Goal: Task Accomplishment & Management: Complete application form

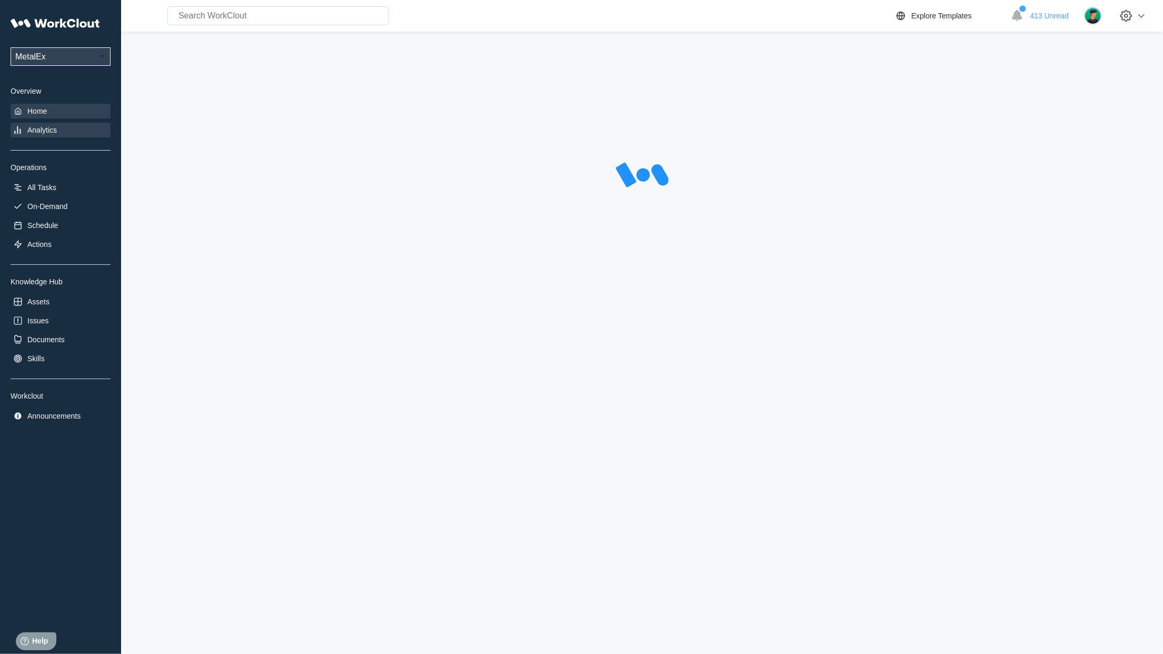
click at [35, 108] on div "Home" at bounding box center [36, 111] width 19 height 8
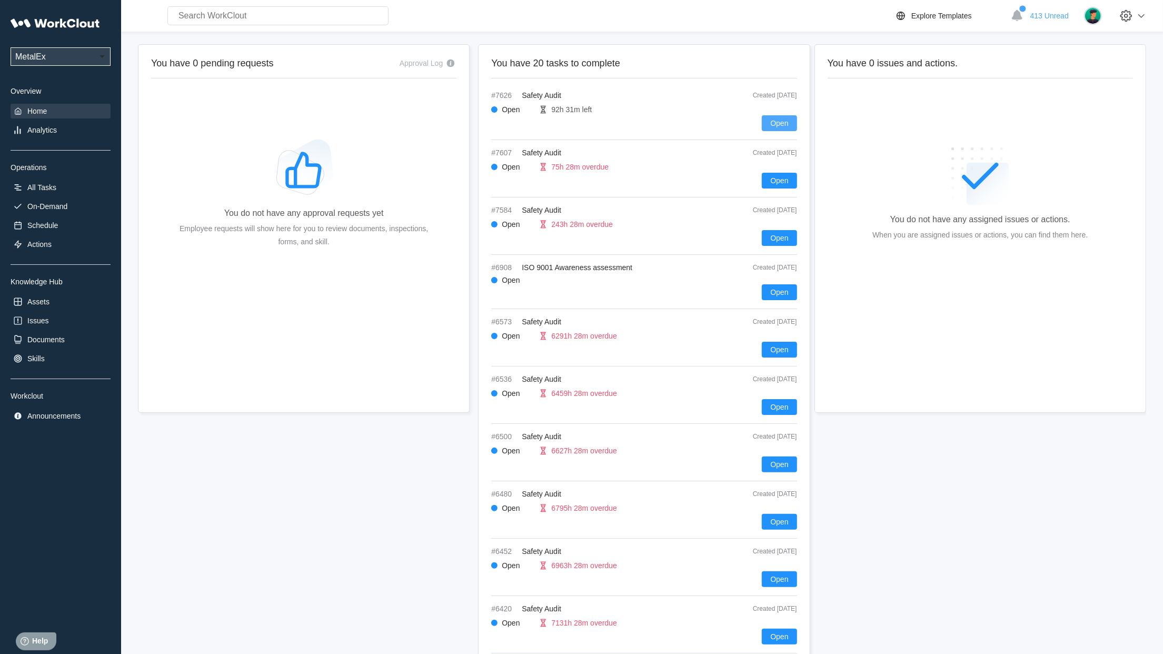
click at [782, 120] on span "Open" at bounding box center [779, 122] width 18 height 7
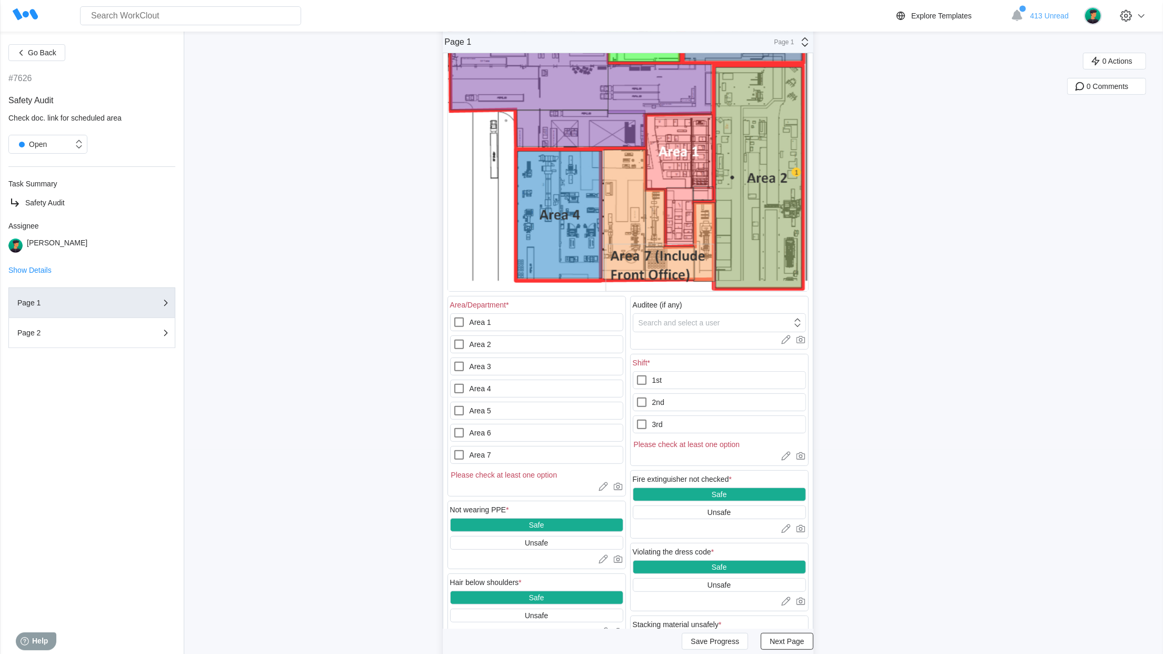
scroll to position [198, 0]
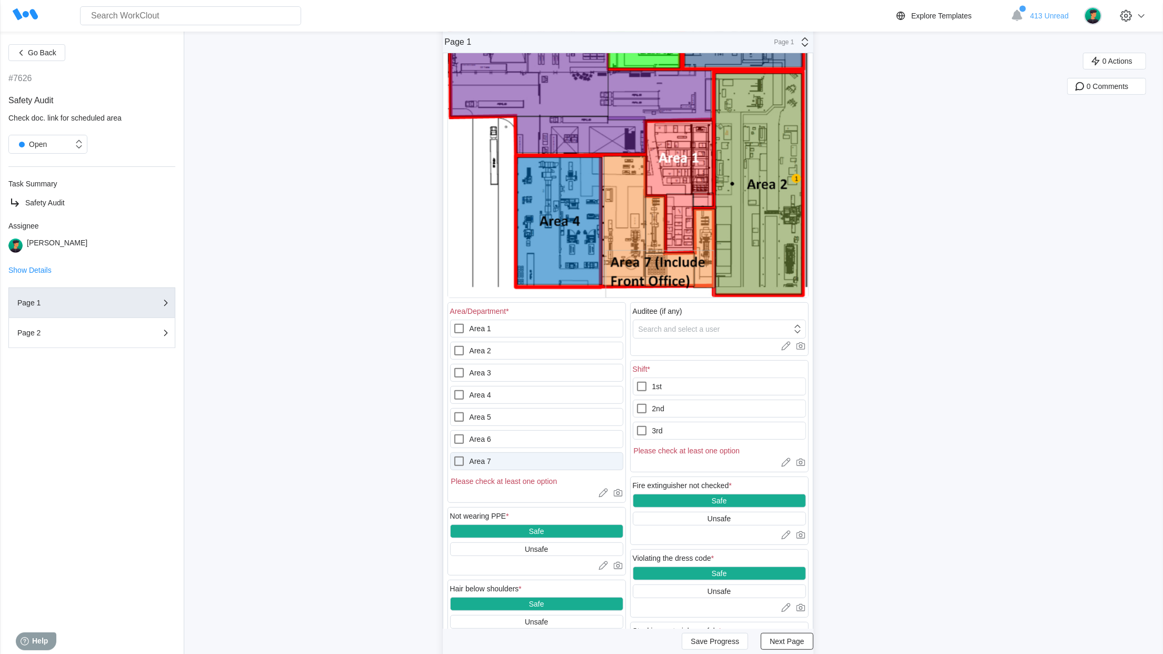
click at [483, 461] on label "Area 7" at bounding box center [536, 461] width 173 height 18
click at [453, 455] on 7 "Area 7" at bounding box center [453, 455] width 1 height 1
checkbox 7 "true"
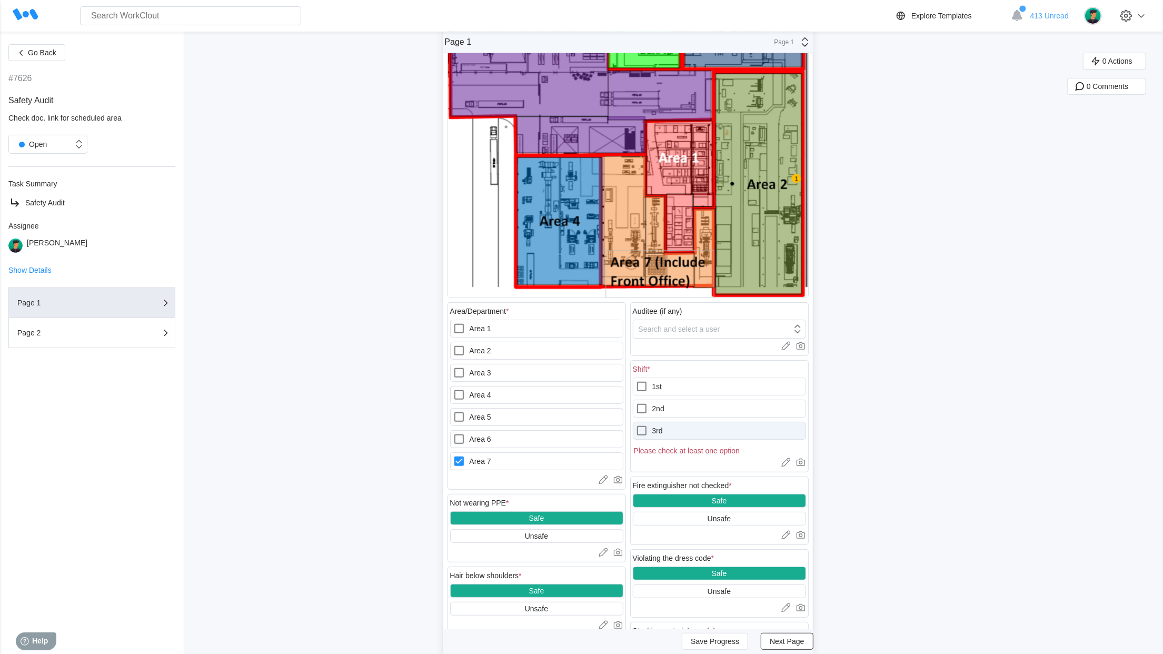
click at [703, 434] on label "3rd" at bounding box center [719, 431] width 173 height 18
click at [636, 425] on input "3rd" at bounding box center [635, 424] width 1 height 1
checkbox input "true"
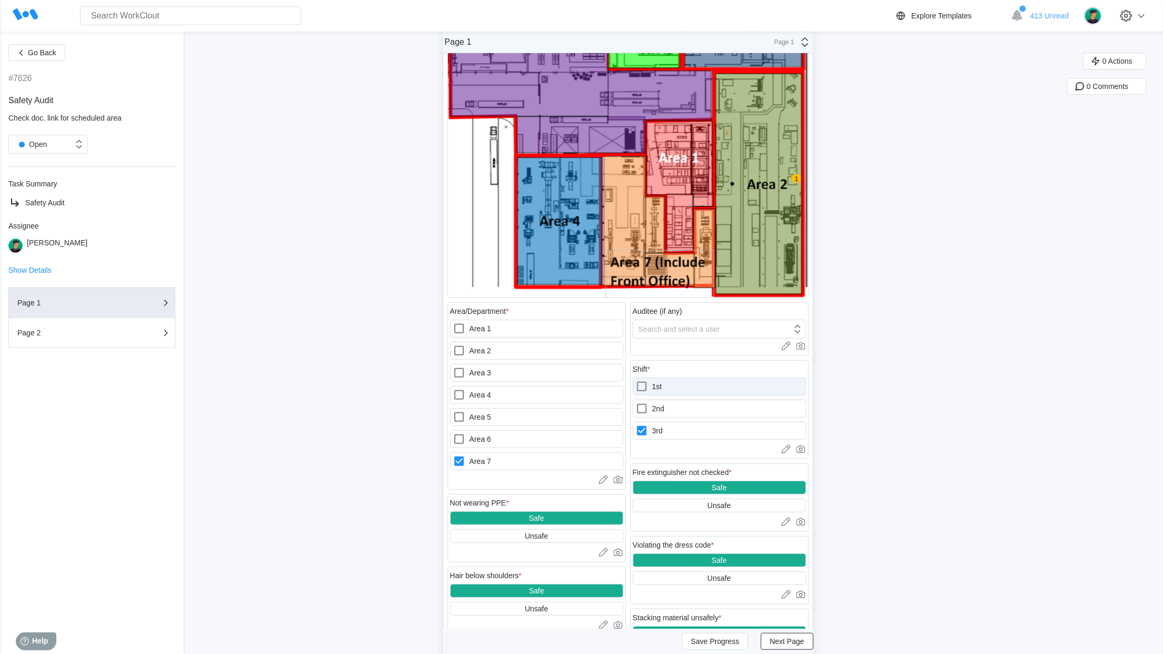
drag, startPoint x: 706, startPoint y: 386, endPoint x: 700, endPoint y: 386, distance: 6.3
click at [704, 386] on label "1st" at bounding box center [719, 386] width 173 height 18
click at [636, 381] on input "1st" at bounding box center [635, 380] width 1 height 1
checkbox input "true"
click at [646, 435] on icon at bounding box center [641, 430] width 9 height 9
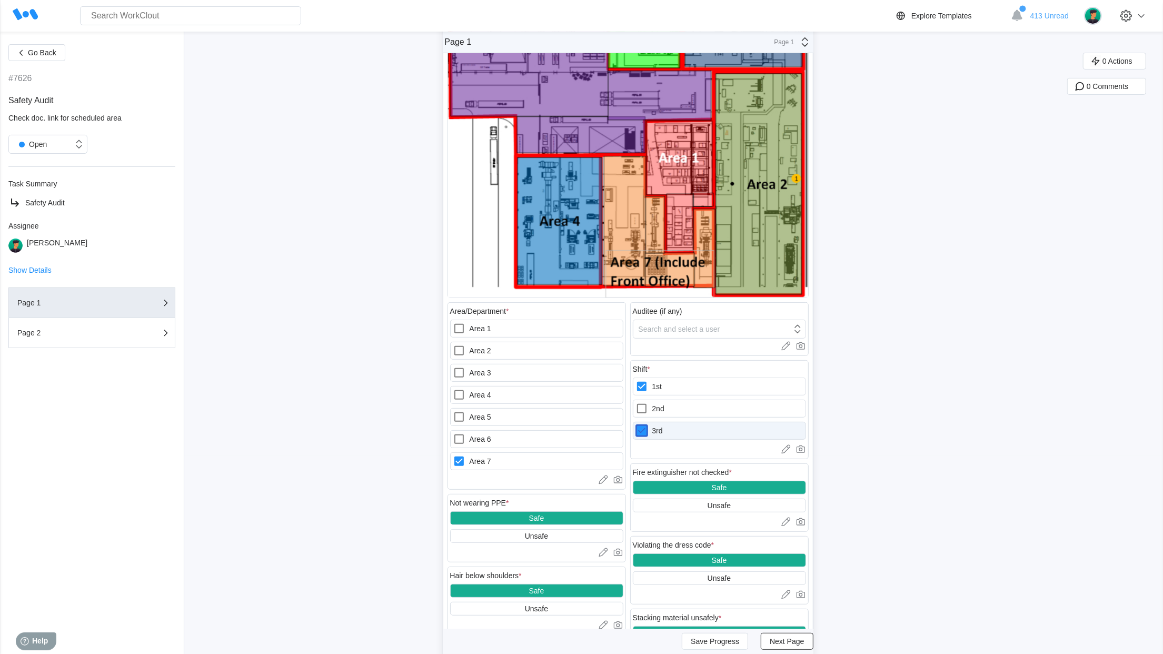
click at [636, 425] on input "3rd" at bounding box center [635, 424] width 1 height 1
checkbox input "false"
click at [502, 548] on div "Not wearing PPE * Safe Unsafe Upload images or videos to this field Drag and Dr…" at bounding box center [536, 528] width 178 height 68
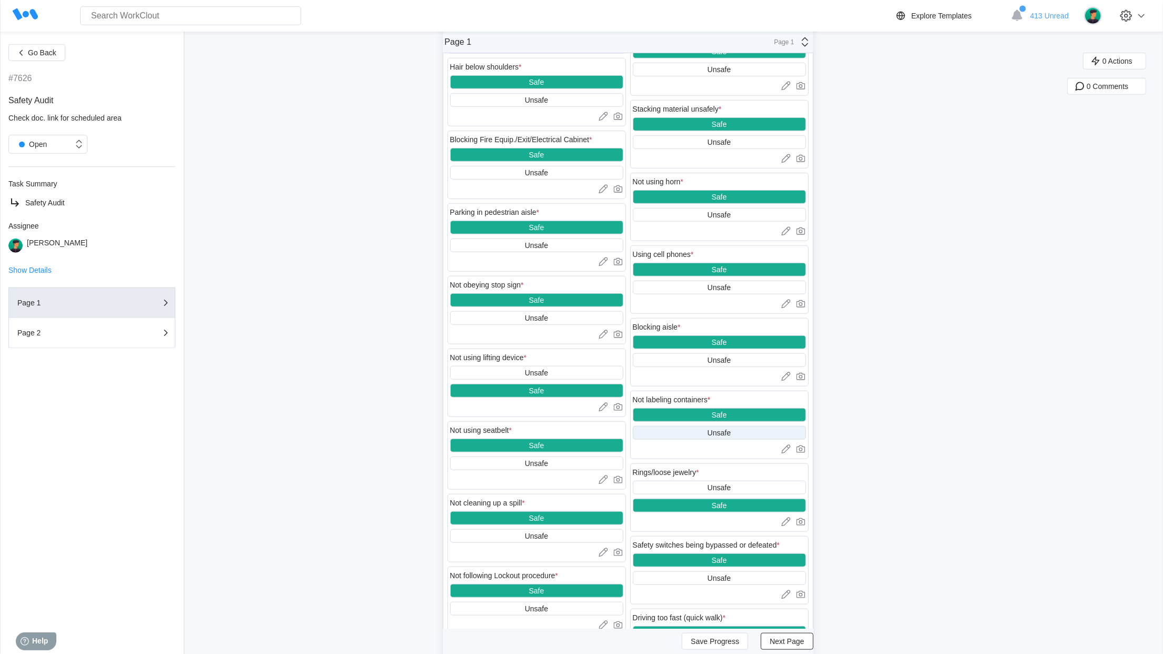
scroll to position [708, 0]
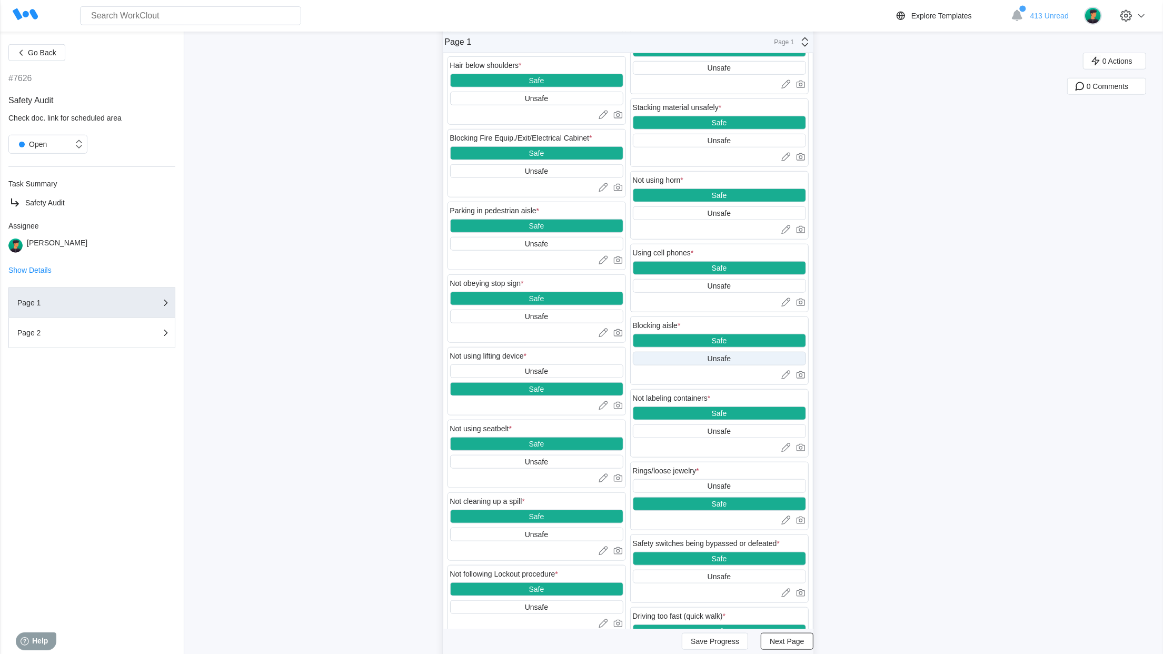
click at [742, 361] on div "Unsafe" at bounding box center [719, 359] width 173 height 14
click at [803, 380] on icon at bounding box center [800, 374] width 11 height 11
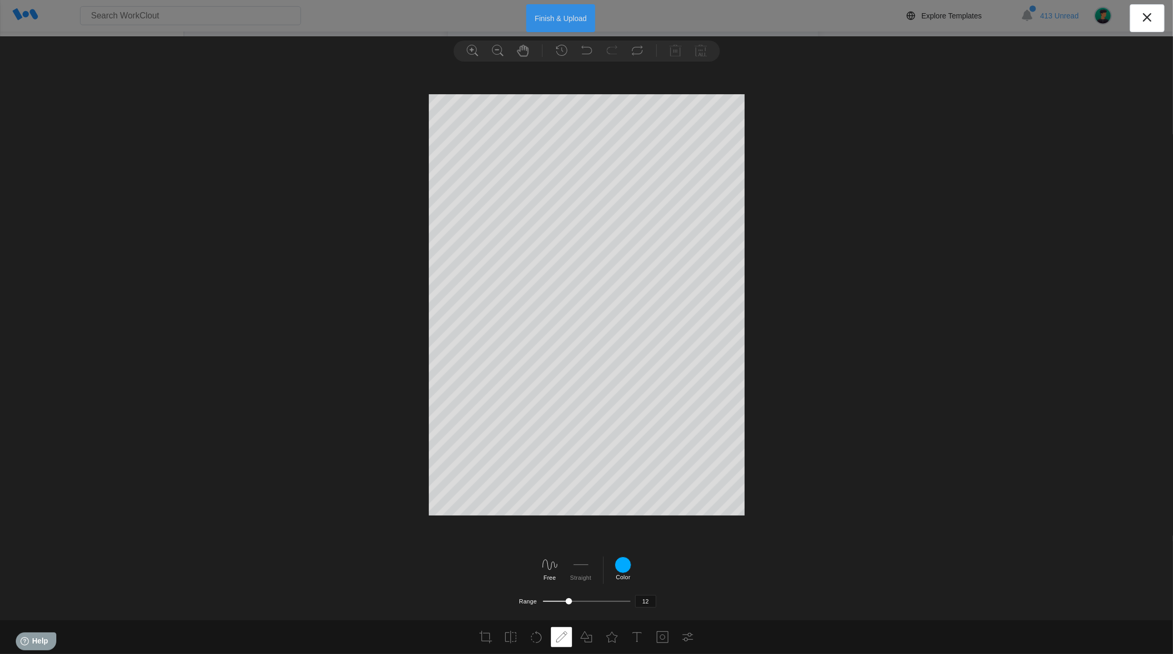
click at [544, 24] on button "Finish & Upload" at bounding box center [560, 18] width 69 height 28
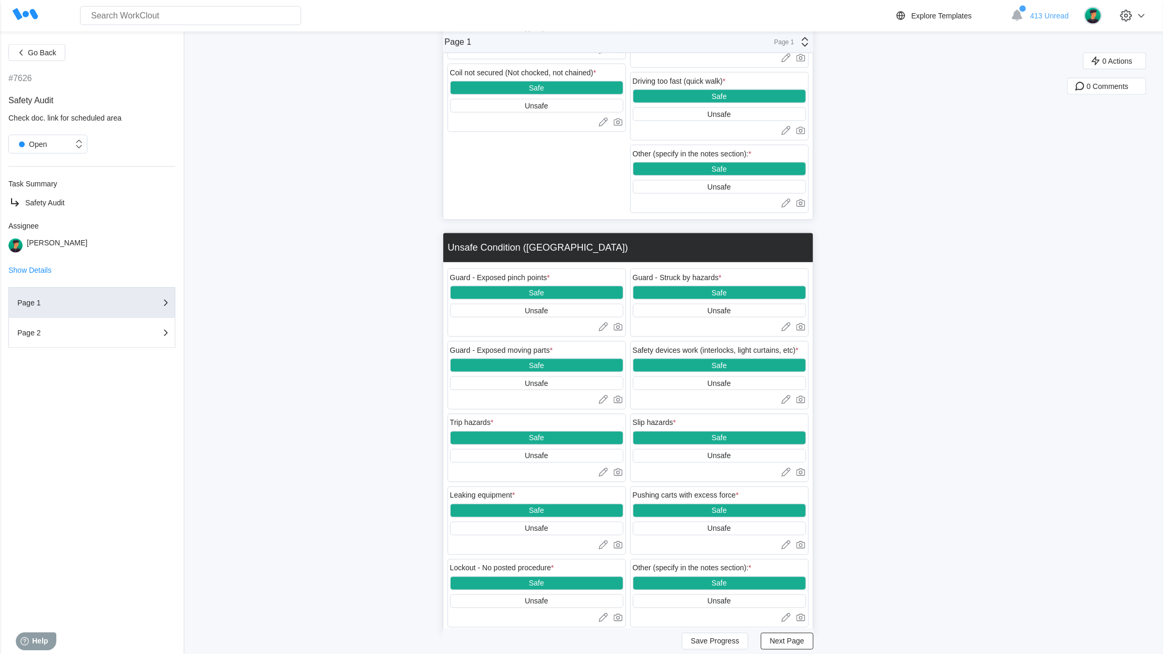
scroll to position [1363, 0]
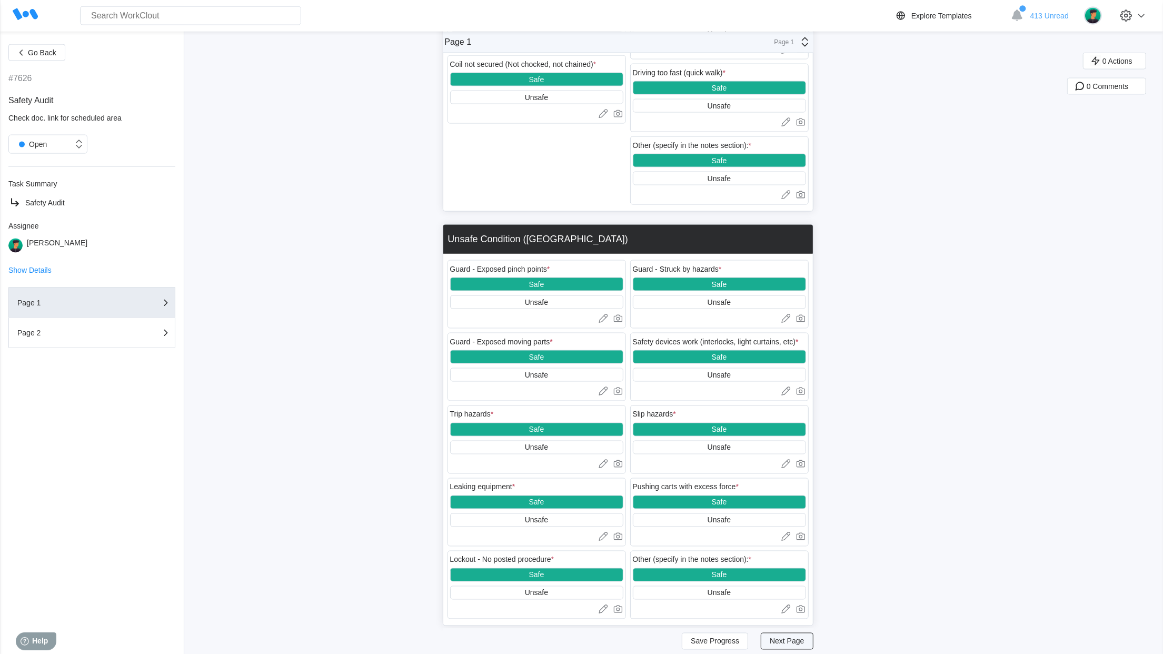
click at [786, 637] on span "Next Page" at bounding box center [786, 640] width 34 height 7
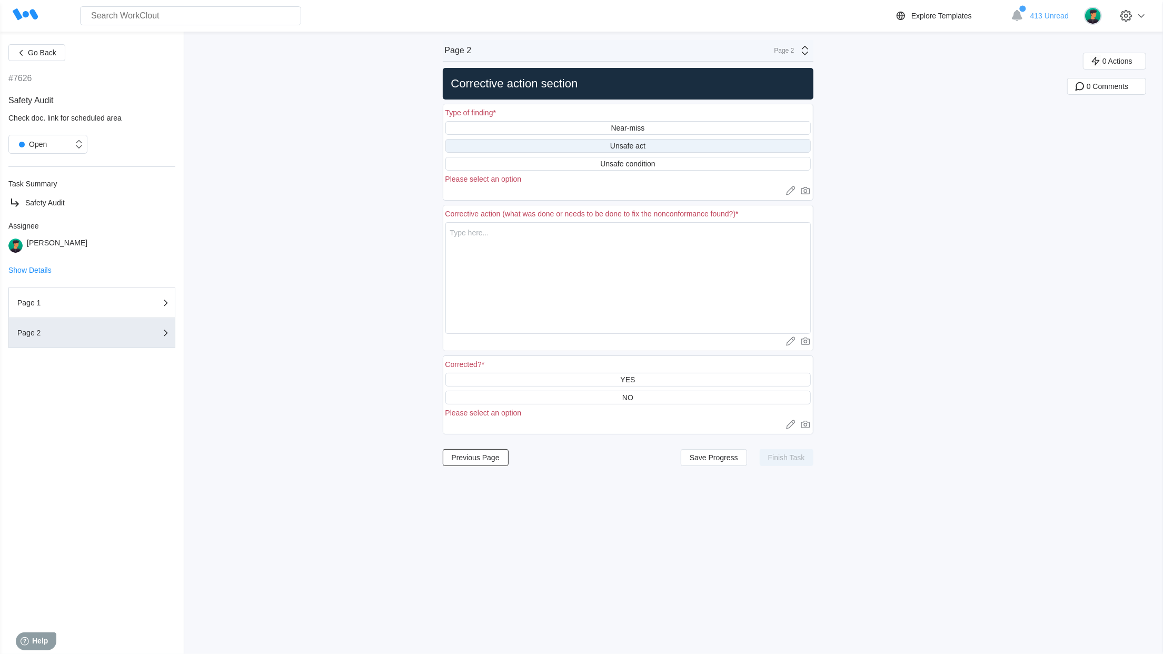
click at [674, 144] on div "Unsafe act" at bounding box center [627, 146] width 365 height 14
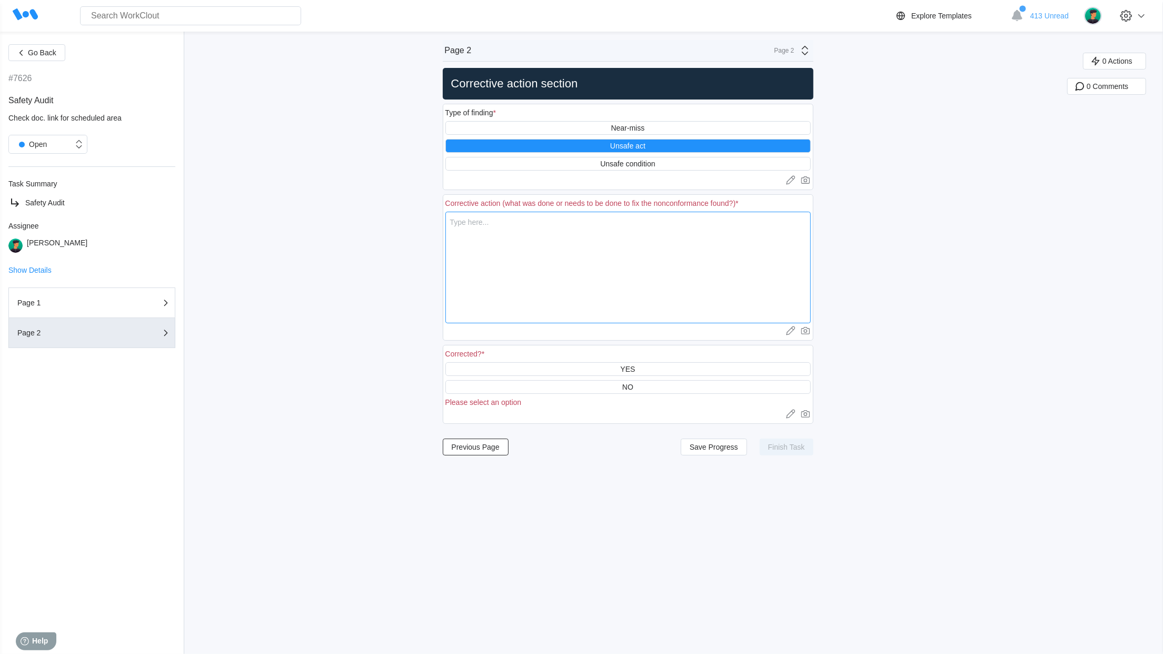
click at [576, 239] on textarea at bounding box center [627, 268] width 365 height 112
type textarea "c"
type textarea "x"
type textarea "co"
type textarea "x"
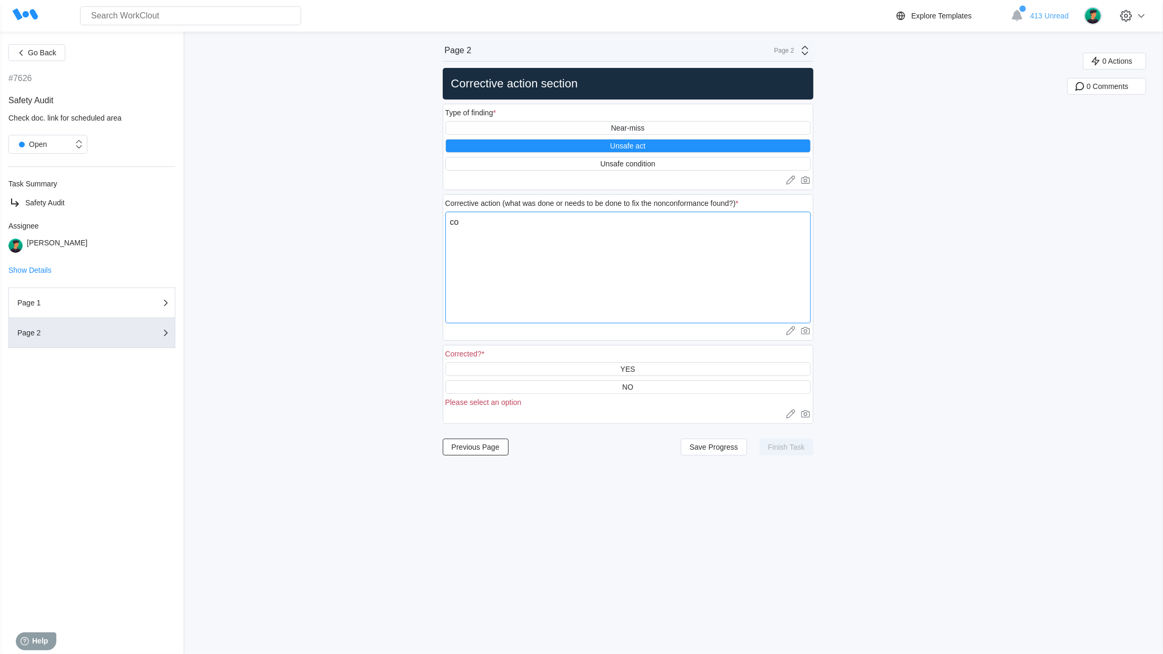
type textarea "coi"
type textarea "x"
type textarea "coil"
type textarea "x"
type textarea "coil"
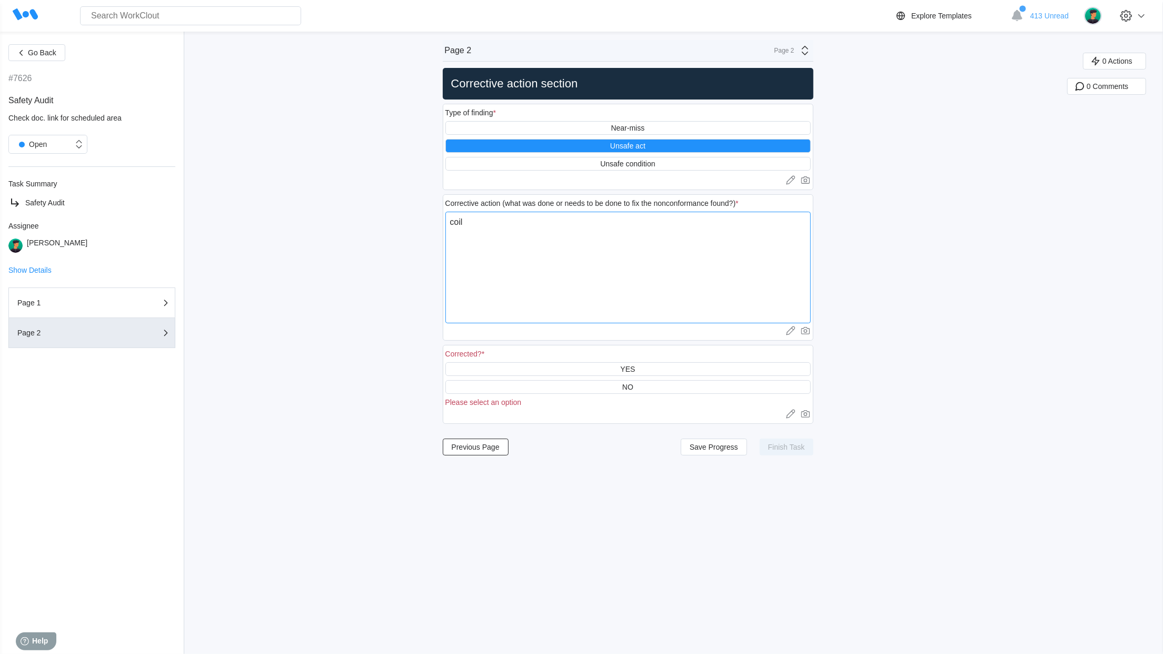
type textarea "x"
type textarea "coil s"
type textarea "x"
type textarea "coil sh"
type textarea "x"
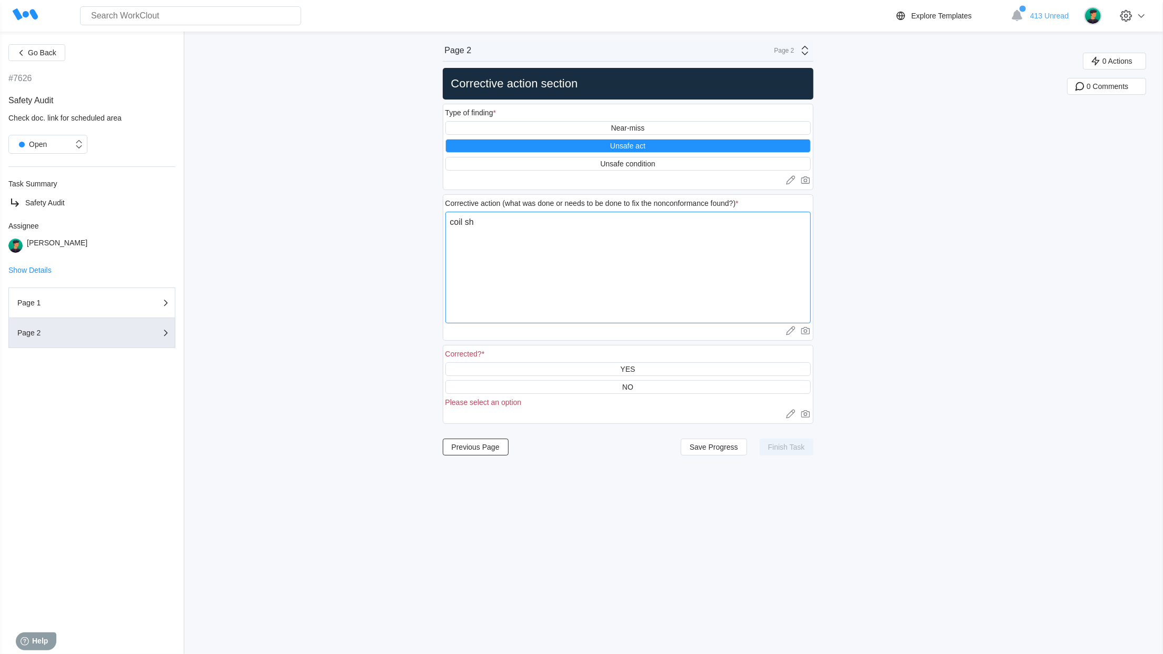
type textarea "coil sho"
type textarea "x"
type textarea "coil shou"
type textarea "x"
type textarea "coil shoul"
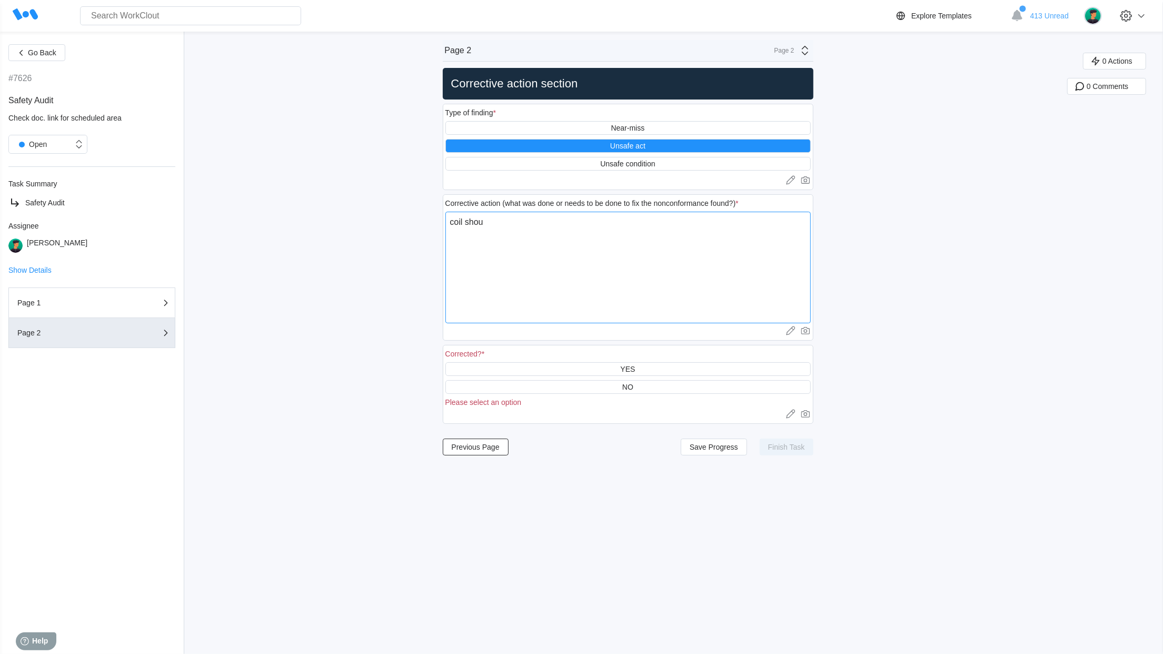
type textarea "x"
type textarea "coil should"
type textarea "x"
type textarea "coil should"
type textarea "x"
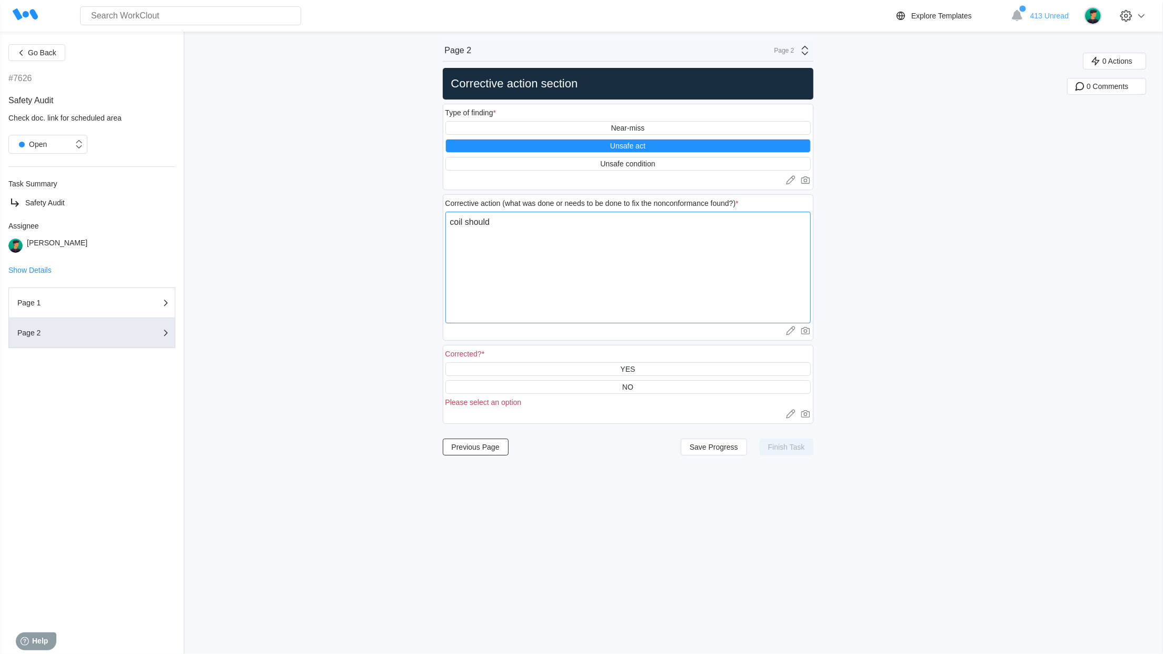
type textarea "coil should n"
type textarea "x"
type textarea "coil should no"
type textarea "x"
type textarea "coil should not"
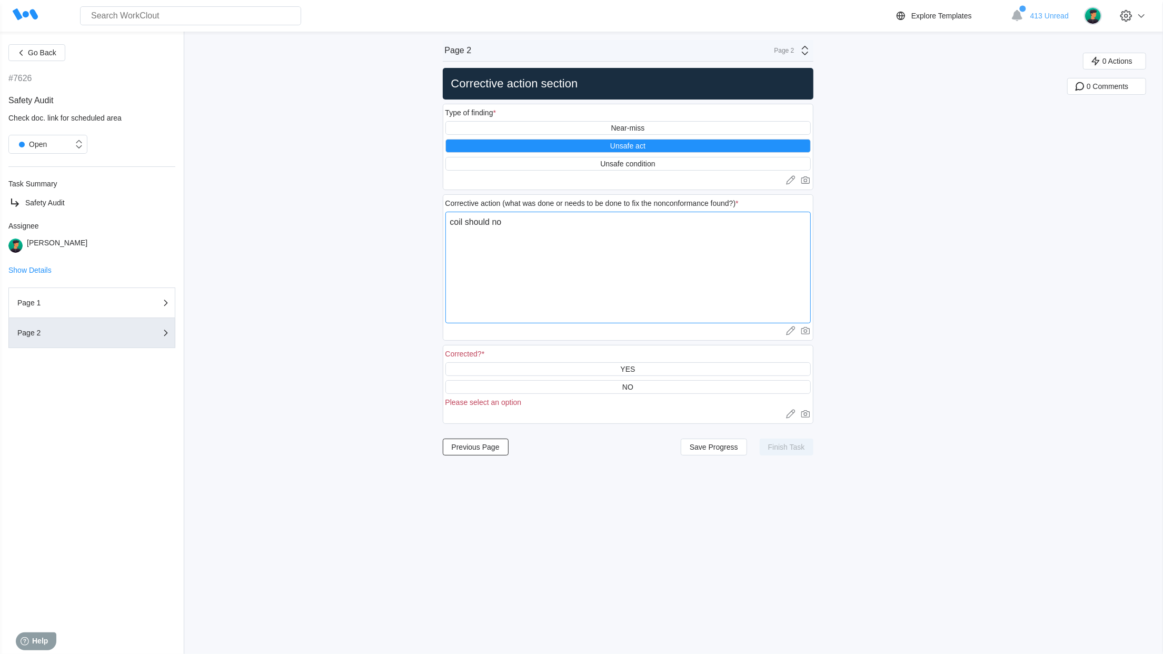
type textarea "x"
type textarea "coil should not"
type textarea "x"
type textarea "coil should not h"
type textarea "x"
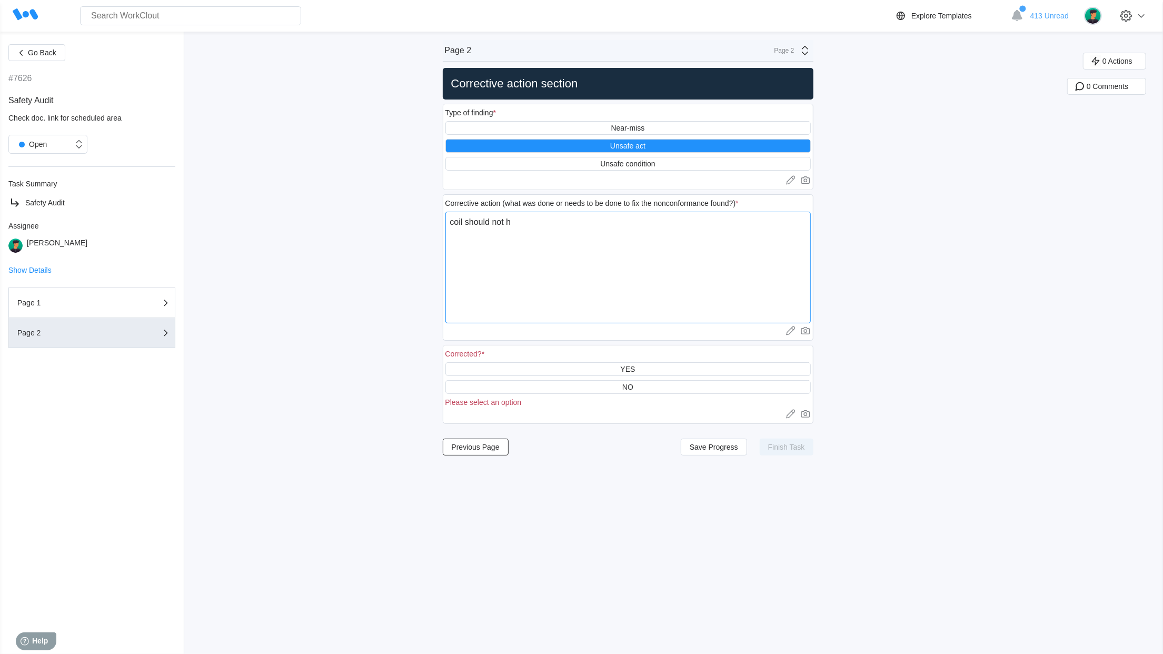
type textarea "coil should not ha"
type textarea "x"
type textarea "coil should not hav"
type textarea "x"
type textarea "coil should not have"
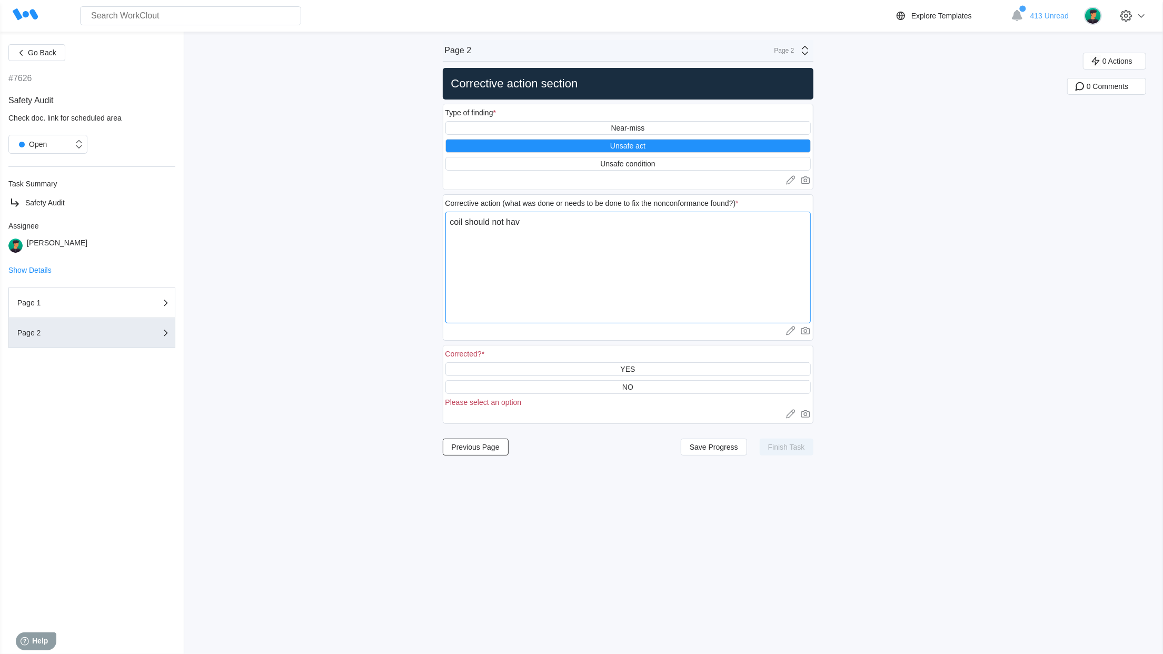
type textarea "x"
type textarea "coil should not have"
type textarea "x"
type textarea "coil should not have b"
type textarea "x"
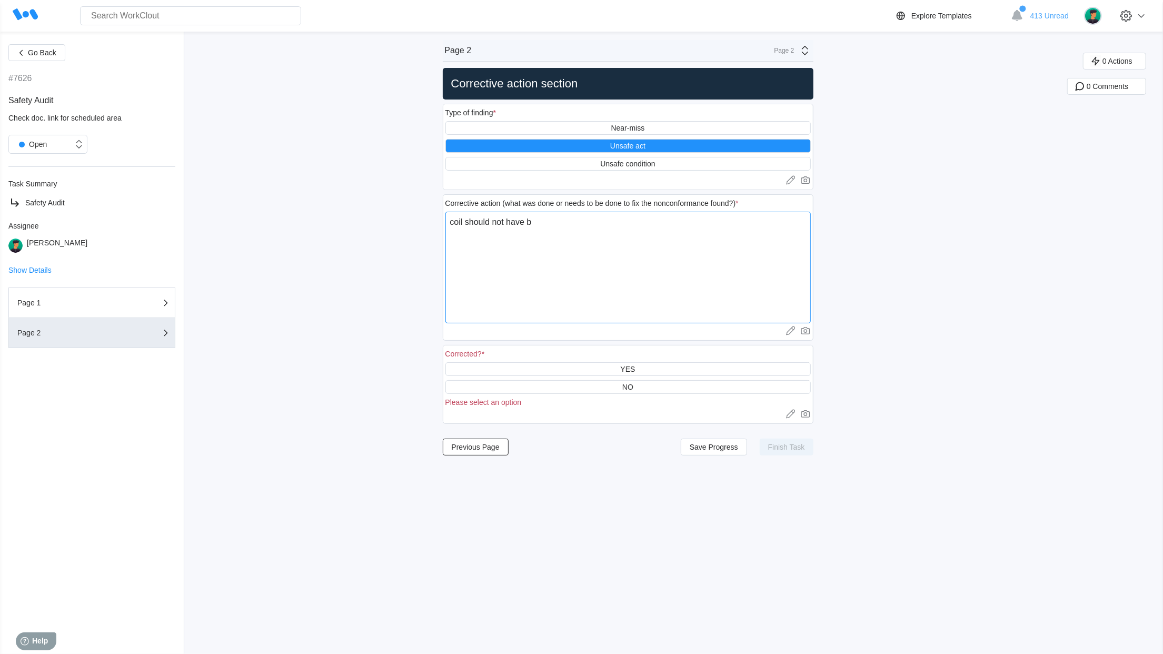
type textarea "coil should not have be"
type textarea "x"
type textarea "coil should not have bee"
type textarea "x"
type textarea "coil should not have been"
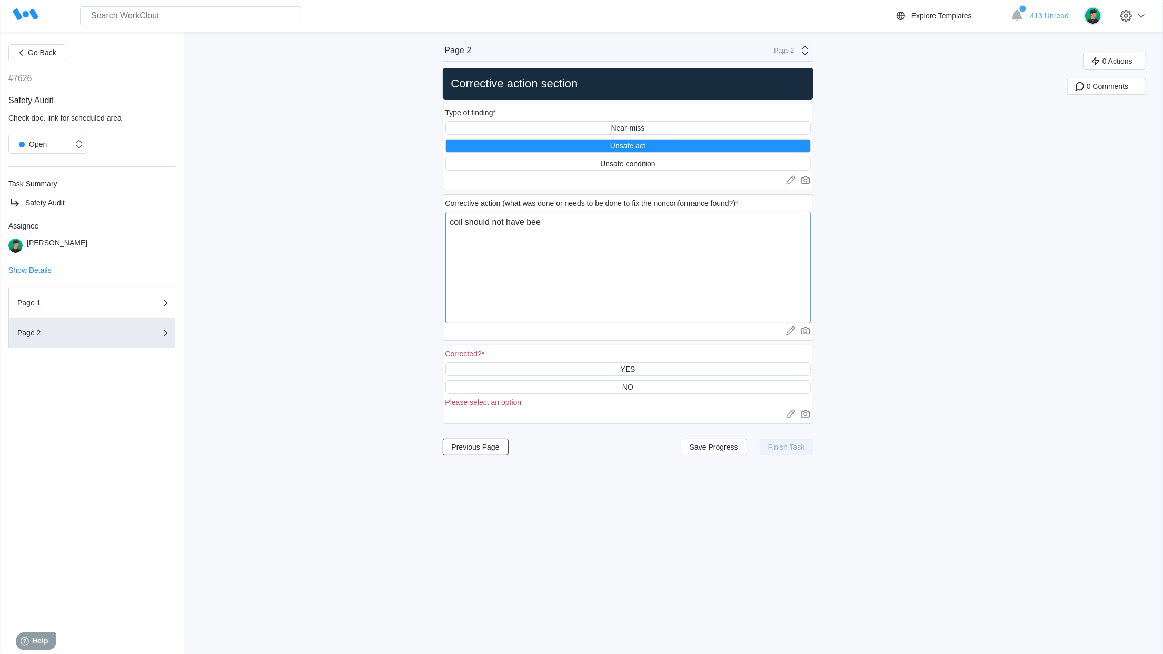
type textarea "x"
type textarea "coil should not have been"
type textarea "x"
type textarea "coil should not have been p"
type textarea "x"
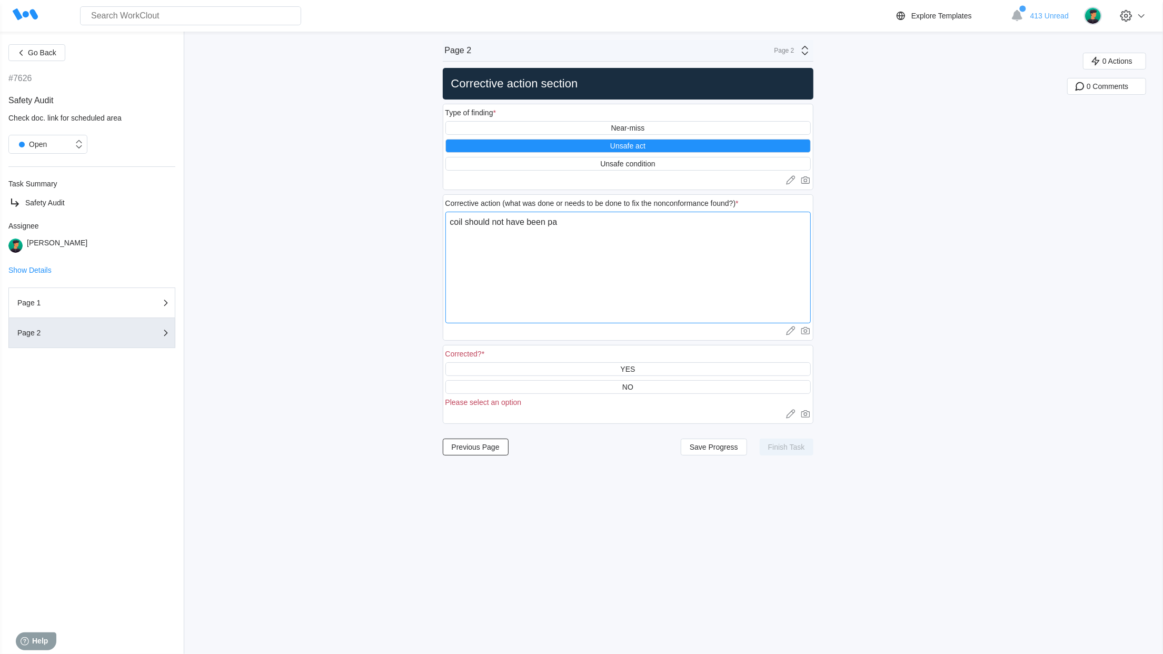
type textarea "coil should not have been pal"
type textarea "x"
type textarea "coil should not have been palc"
type textarea "x"
type textarea "coil should not have been palce"
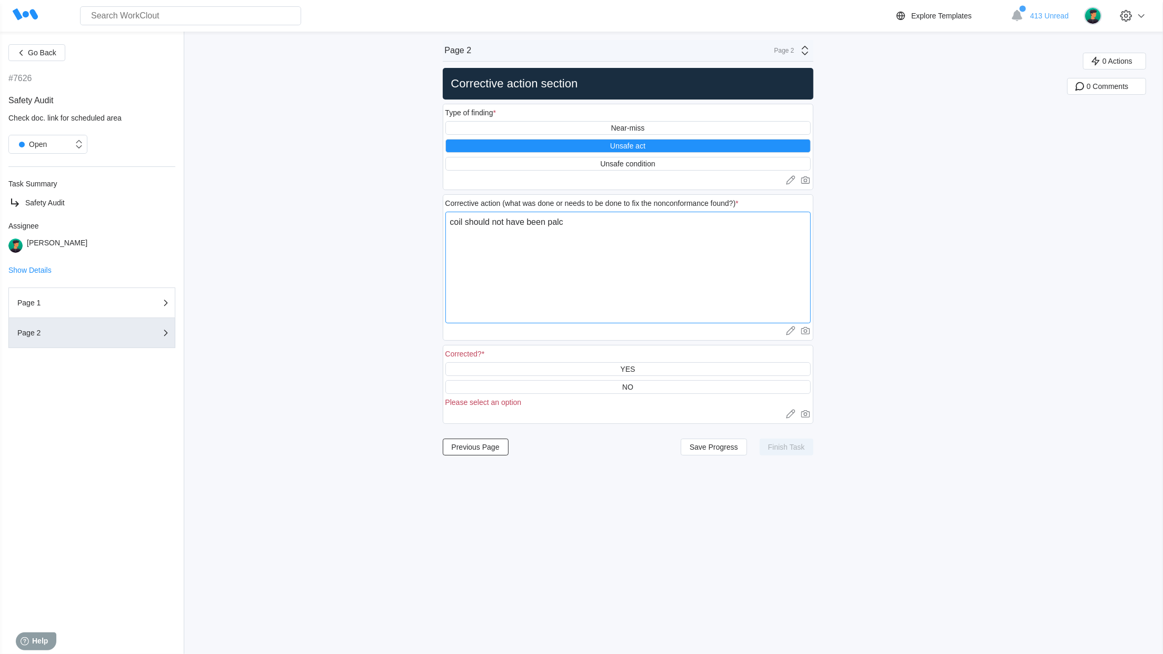
type textarea "x"
type textarea "coil should not have been palced"
type textarea "x"
type textarea "coil should not have been palced"
type textarea "x"
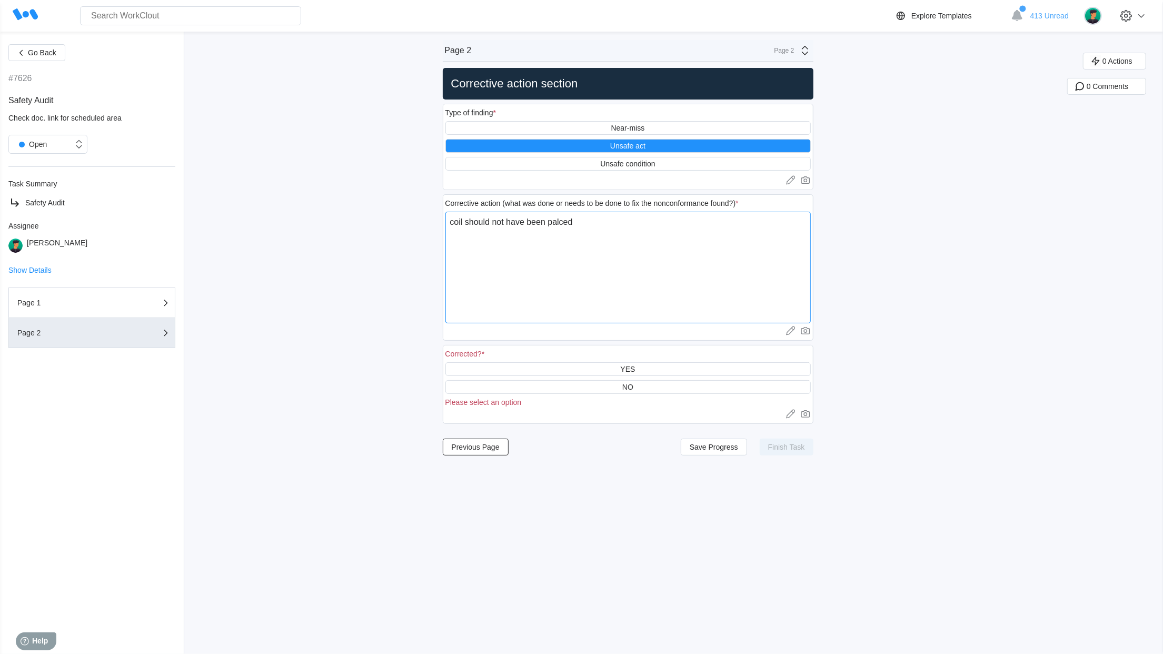
type textarea "coil should not have been palced i"
type textarea "x"
type textarea "coil should not have been palced in"
type textarea "x"
type textarea "coil should not have been palced in"
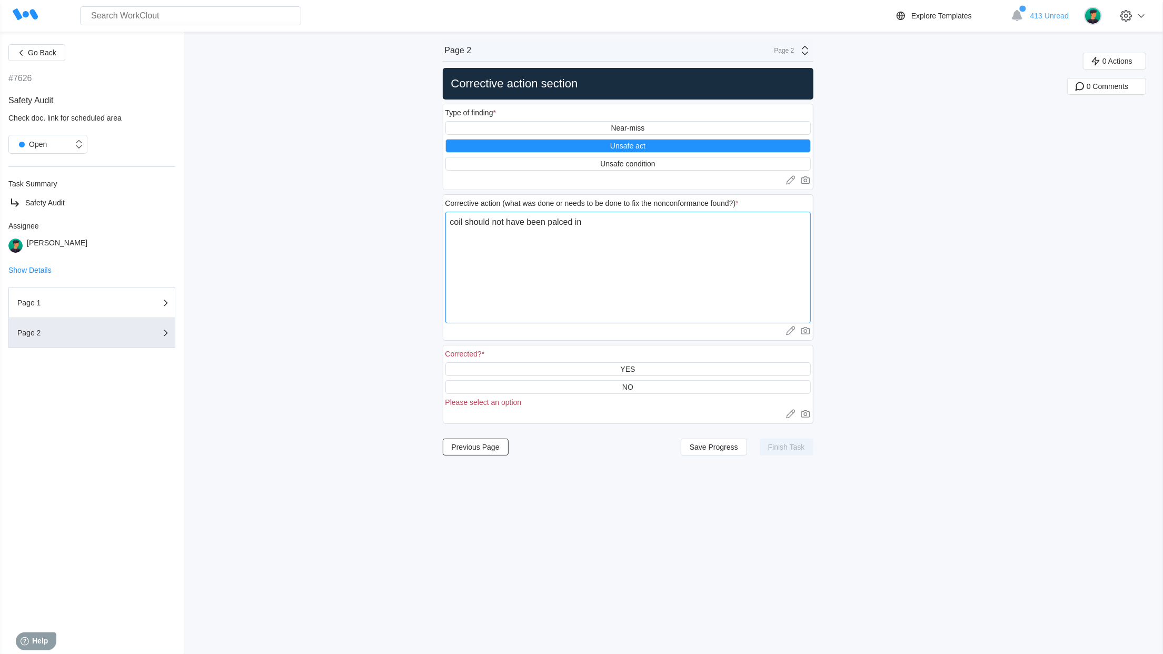
type textarea "x"
type textarea "coil should not have been palced in"
type textarea "x"
type textarea "coil should not have been palced int"
type textarea "x"
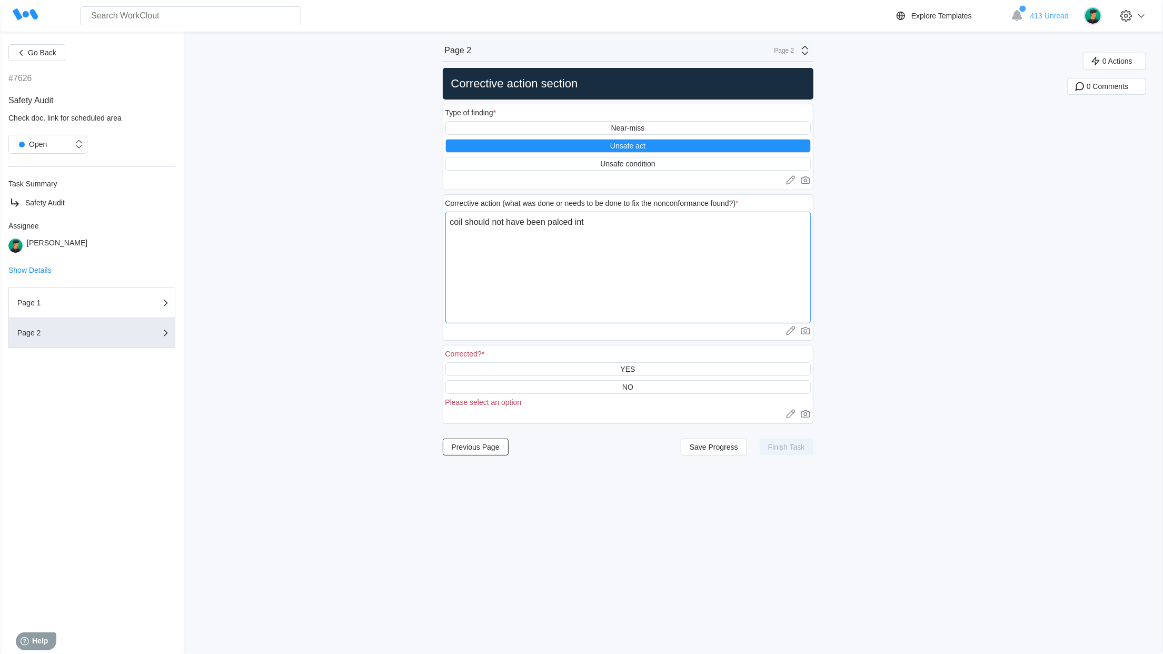
type textarea "coil should not have been palced into"
type textarea "x"
type textarea "coil should not have been palced into"
type textarea "x"
type textarea "coil should not have been palced into w"
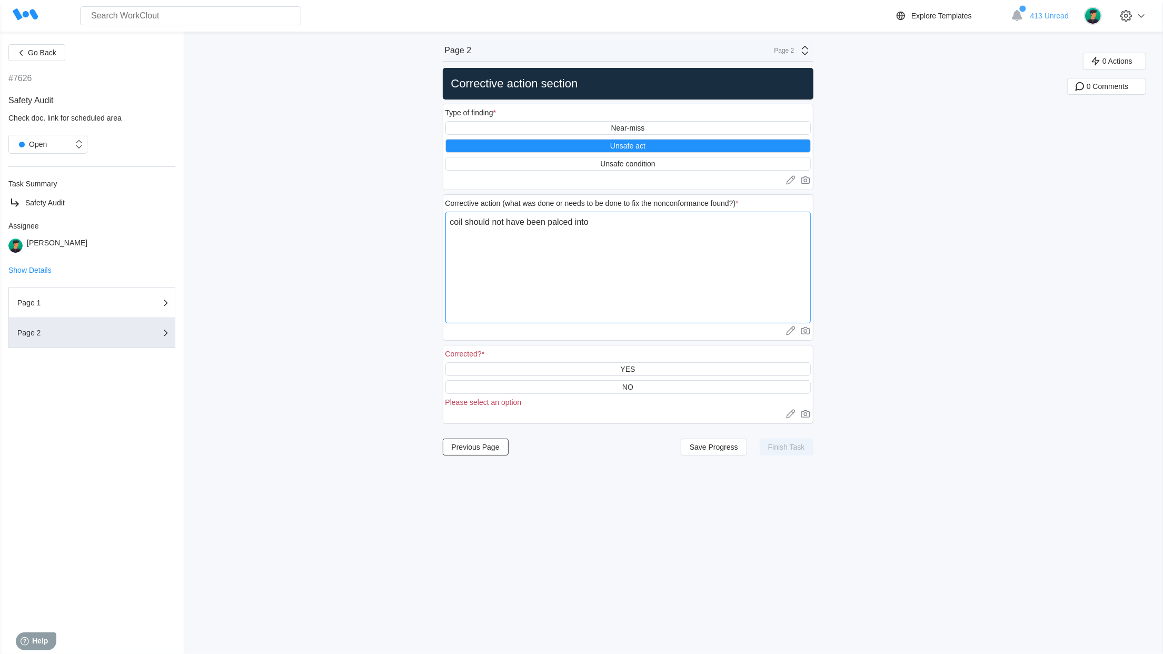
type textarea "x"
type textarea "coil should not have been palced into wa"
type textarea "x"
type textarea "coil should not have been palced into wal"
type textarea "x"
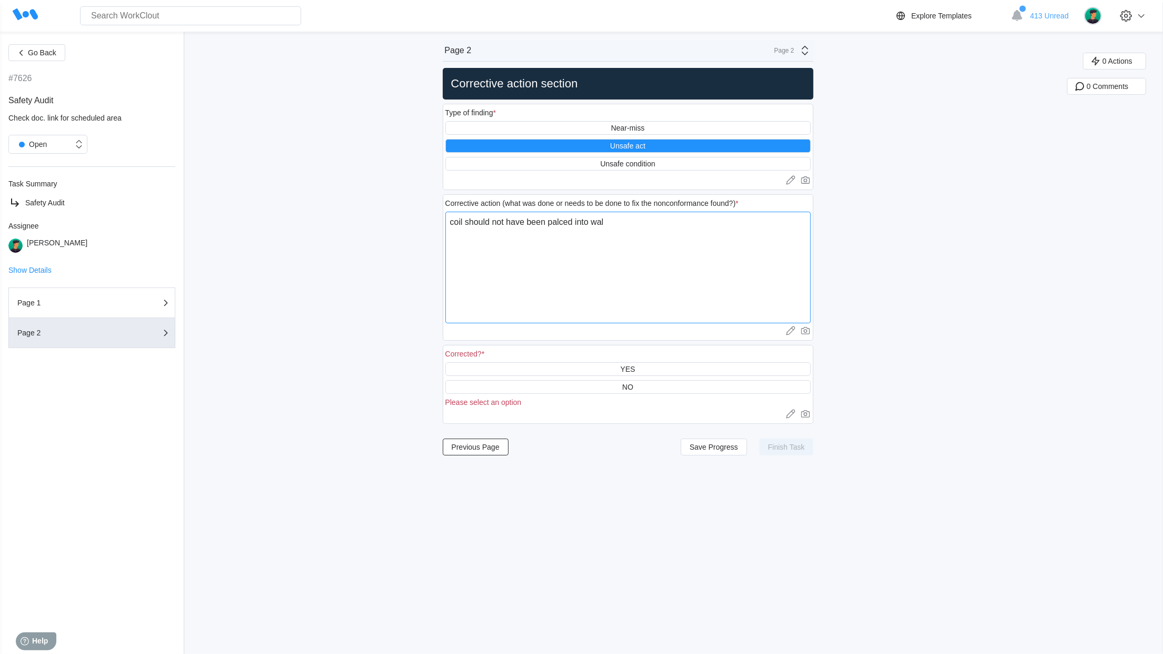
type textarea "coil should not have been palced into walk"
type textarea "x"
type textarea "coil should not have been palced into walkw"
type textarea "x"
type textarea "coil should not have been palced into walkwa"
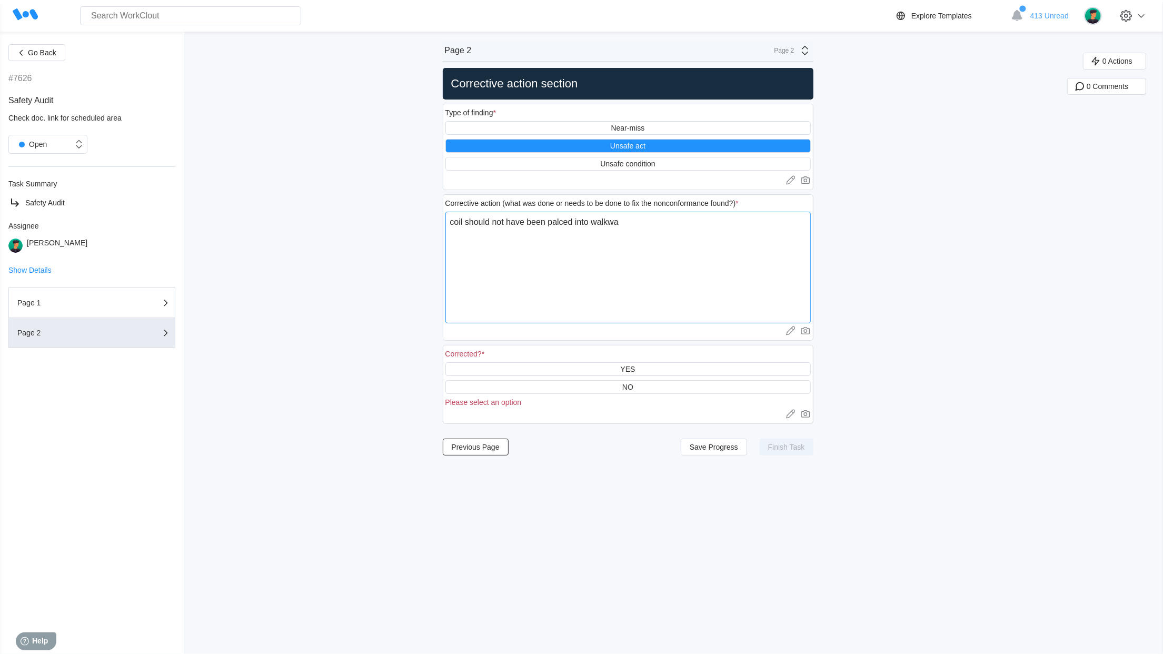
type textarea "x"
type textarea "coil should not have been palced into walkway"
type textarea "x"
click at [460, 228] on textarea "coil should not have been palced into walkway" at bounding box center [627, 268] width 365 height 112
type textarea "oil should not have been palced into walkway"
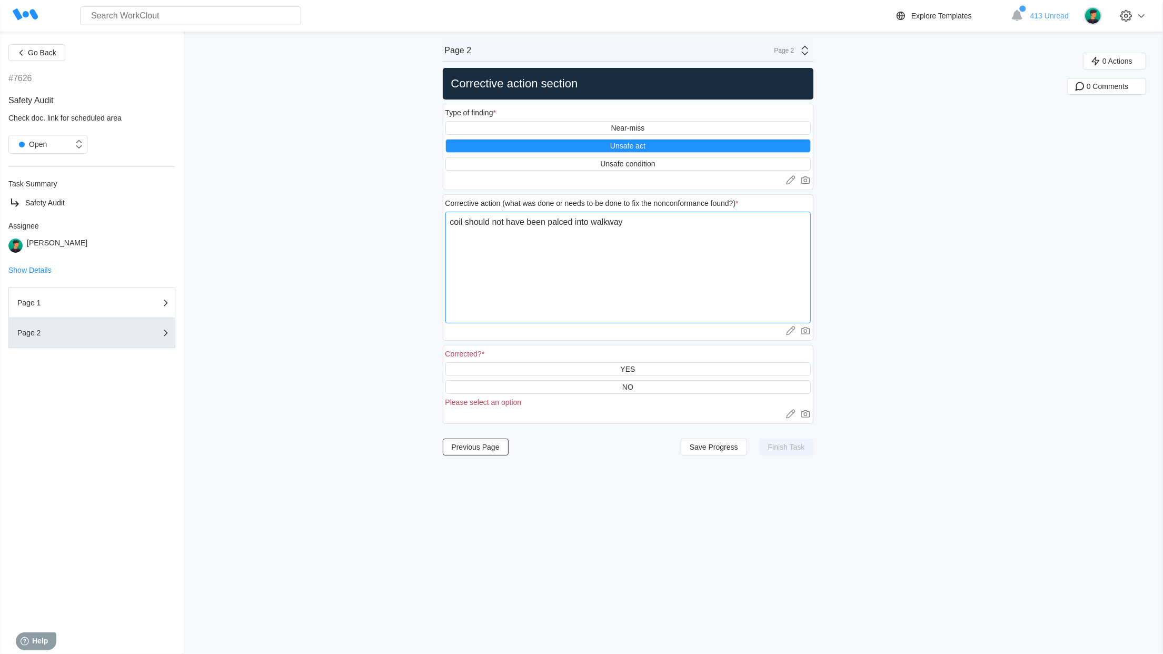
type textarea "x"
type textarea "Coil should not have been palced into walkway"
type textarea "x"
type textarea "Coil should not have been placed into walkway"
type textarea "x"
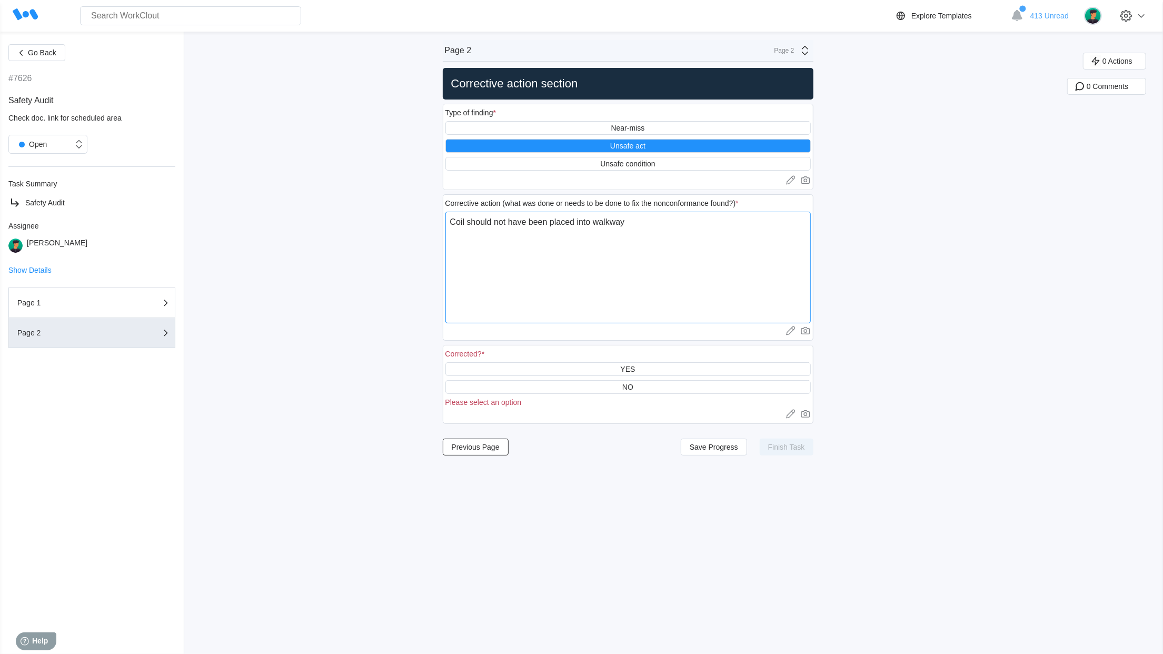
click at [653, 228] on textarea "Coil should not have been placed into walkway" at bounding box center [627, 268] width 365 height 112
type textarea "Coil should not have been placed into walkway"
click at [609, 359] on div "Corrected? *" at bounding box center [627, 354] width 365 height 15
click at [608, 365] on div "YES" at bounding box center [627, 369] width 365 height 14
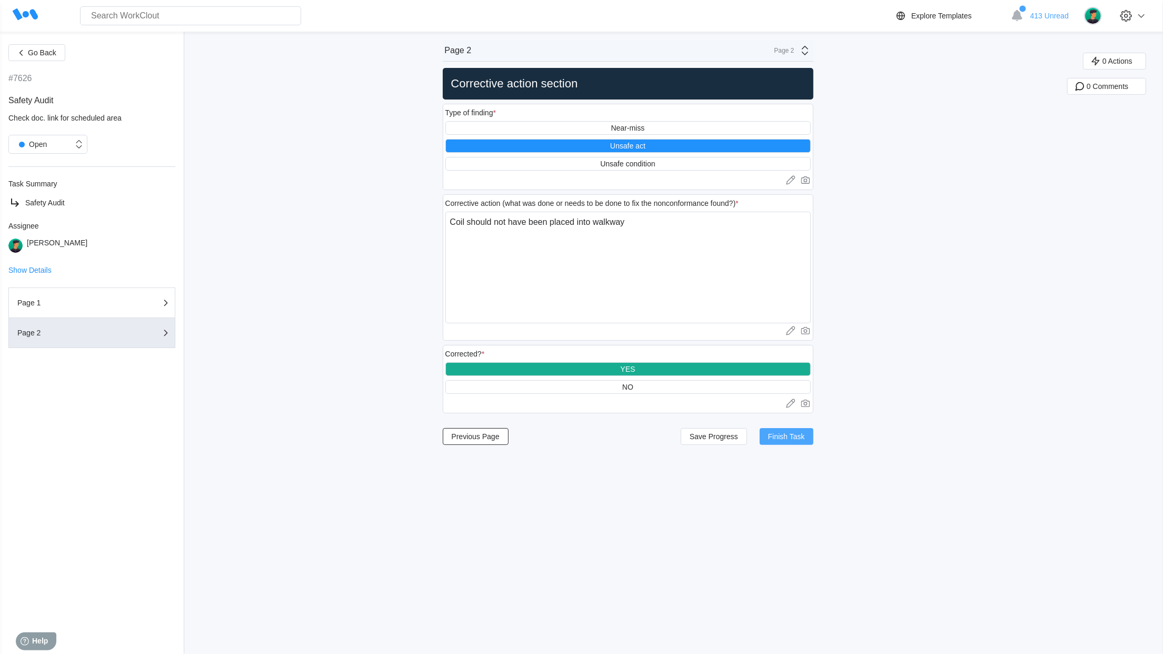
click at [799, 445] on button "Finish Task" at bounding box center [786, 436] width 54 height 17
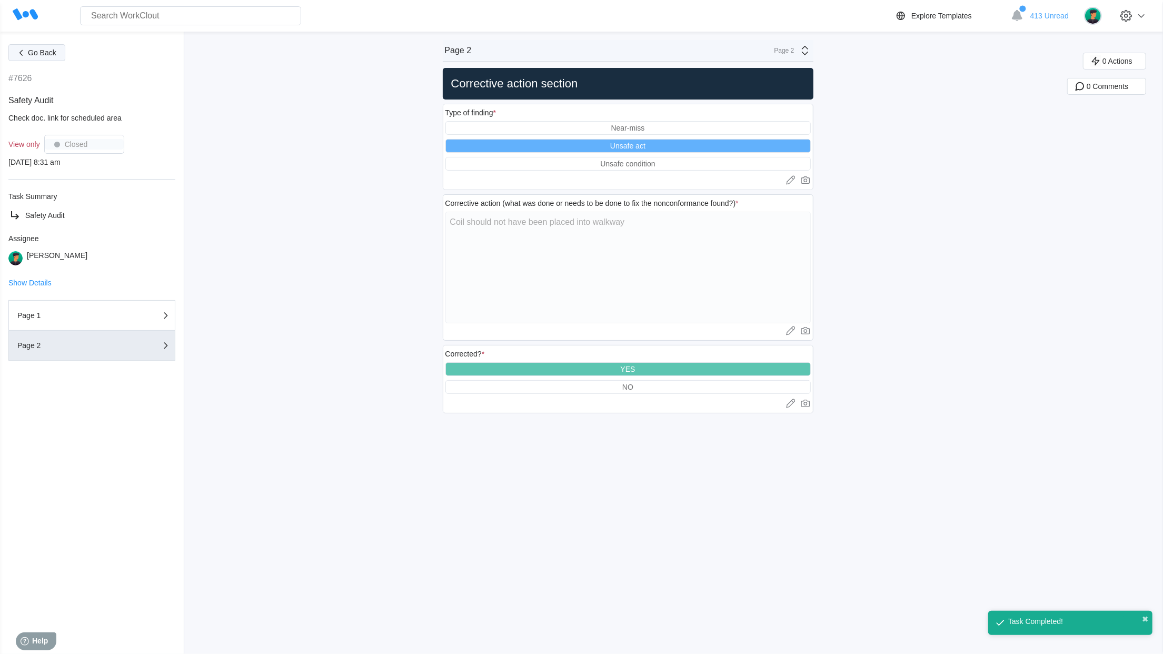
click at [37, 58] on button "Go Back" at bounding box center [36, 52] width 57 height 17
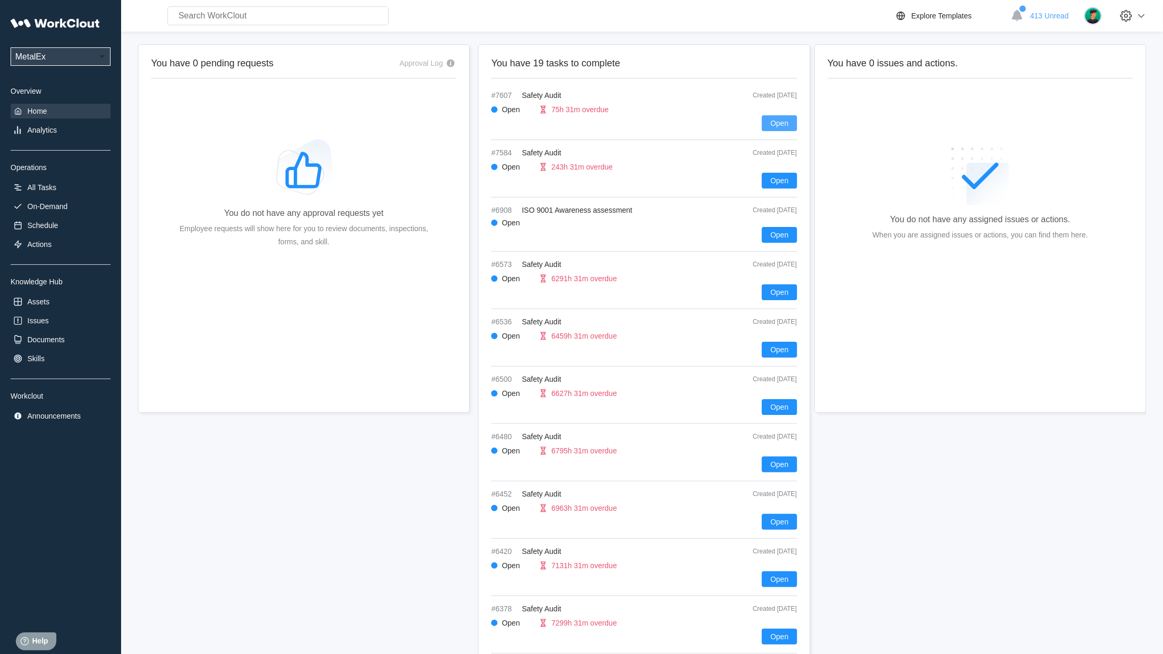
click at [782, 120] on span "Open" at bounding box center [779, 122] width 18 height 7
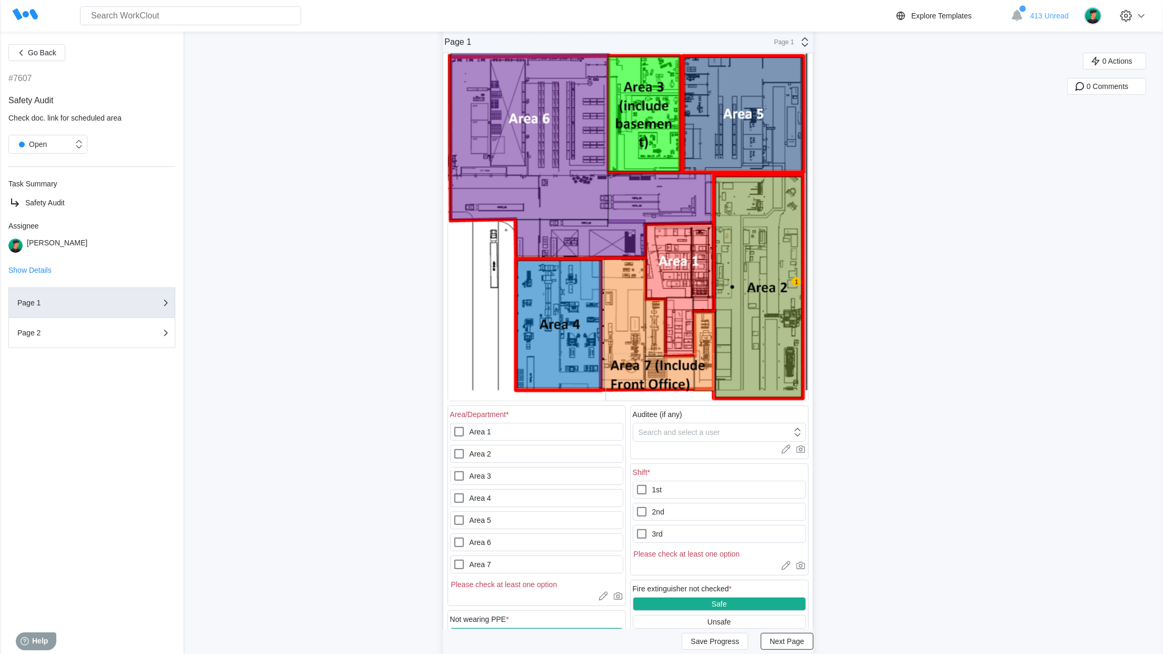
scroll to position [128, 0]
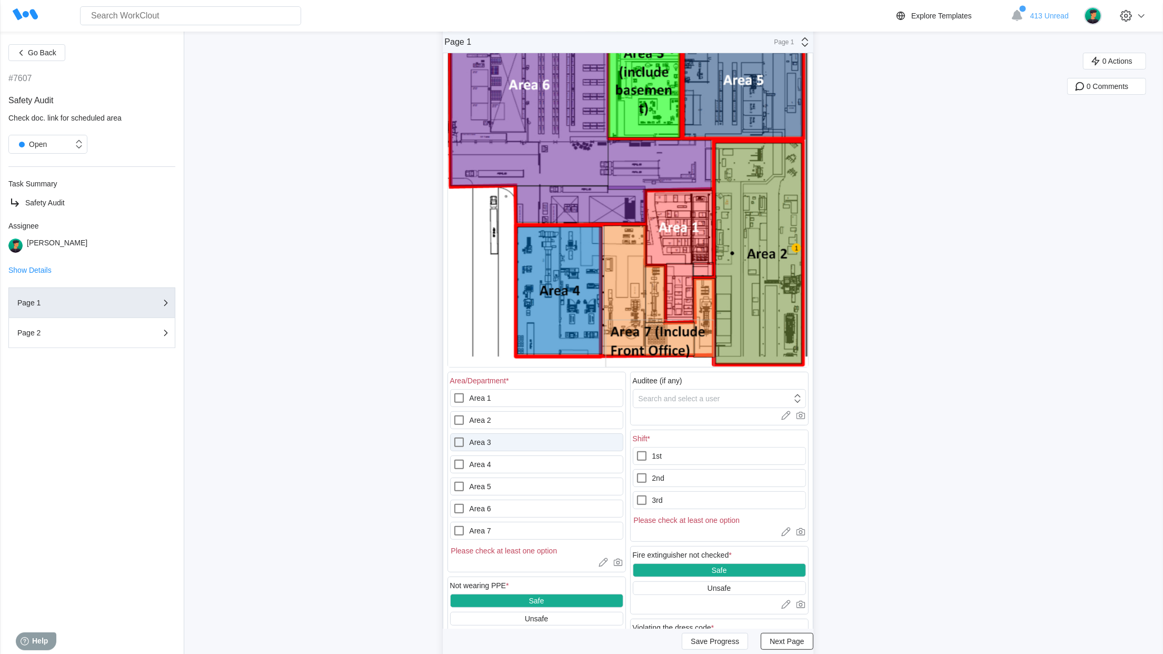
click at [475, 449] on label "Area 3" at bounding box center [536, 442] width 173 height 18
click at [453, 436] on 3 "Area 3" at bounding box center [453, 436] width 1 height 1
checkbox 3 "true"
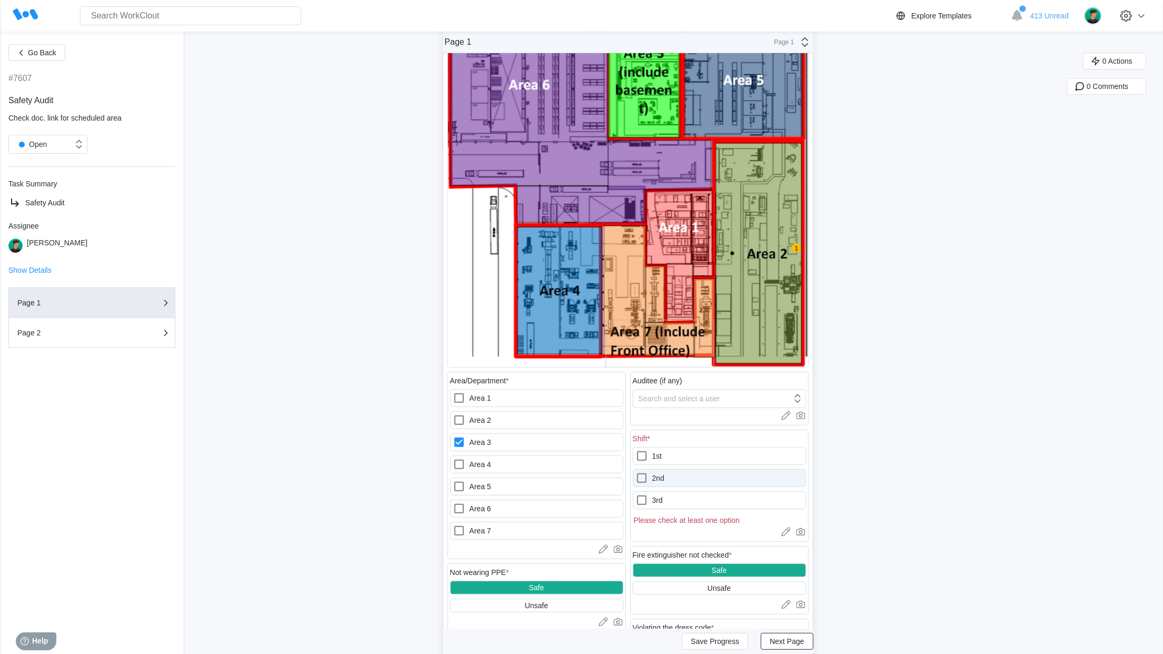
click at [666, 480] on label "2nd" at bounding box center [719, 478] width 173 height 18
click at [636, 472] on input "2nd" at bounding box center [635, 472] width 1 height 1
checkbox input "true"
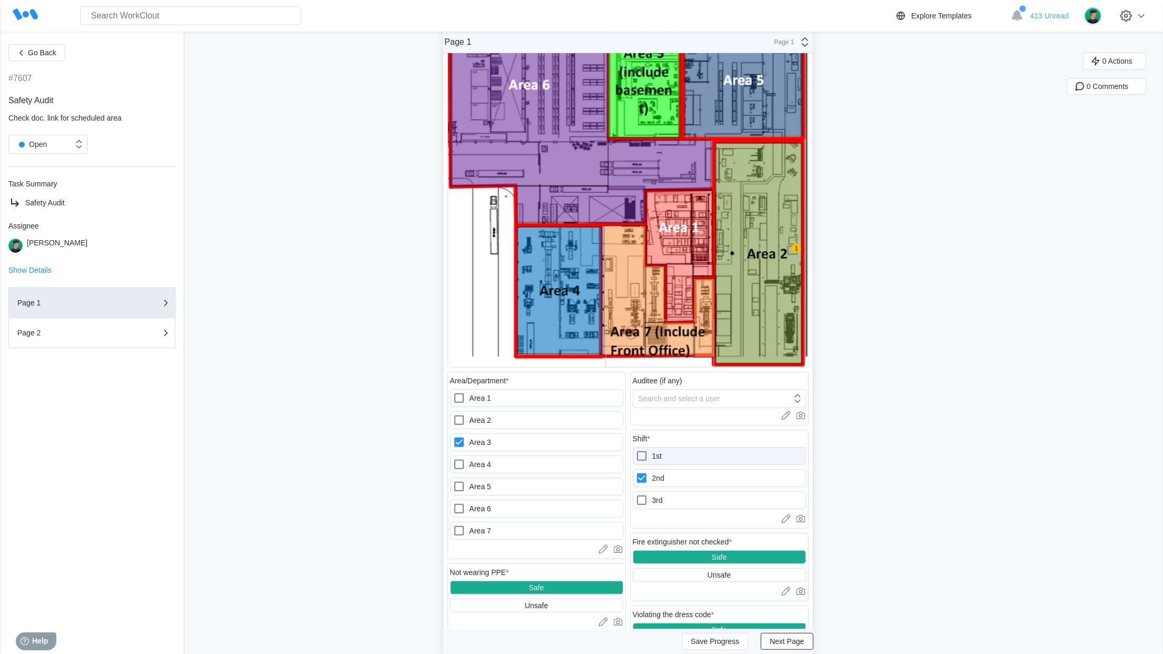
click at [673, 457] on label "1st" at bounding box center [719, 456] width 173 height 18
click at [636, 450] on input "1st" at bounding box center [635, 449] width 1 height 1
checkbox input "true"
click at [484, 421] on label "Area 2" at bounding box center [536, 420] width 173 height 18
click at [453, 414] on 2 "Area 2" at bounding box center [453, 414] width 1 height 1
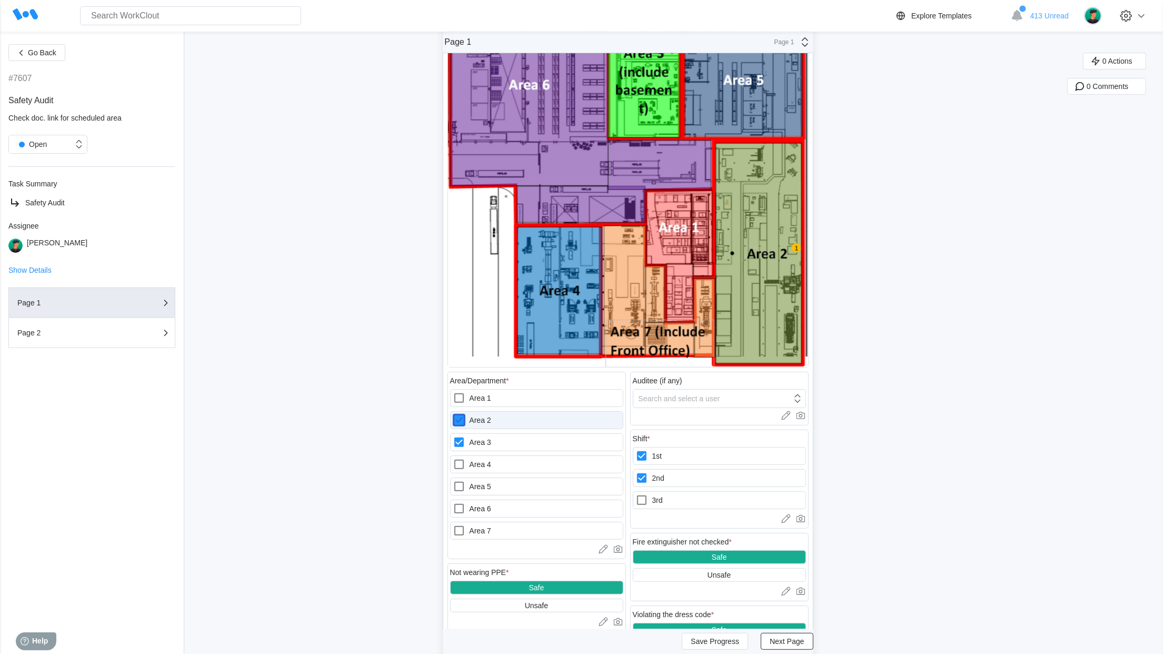
checkbox 2 "true"
click at [458, 438] on label "Area 3" at bounding box center [536, 442] width 173 height 18
click at [453, 436] on 3 "Area 3" at bounding box center [453, 436] width 1 height 1
checkbox 3 "false"
click at [648, 504] on icon at bounding box center [641, 500] width 13 height 13
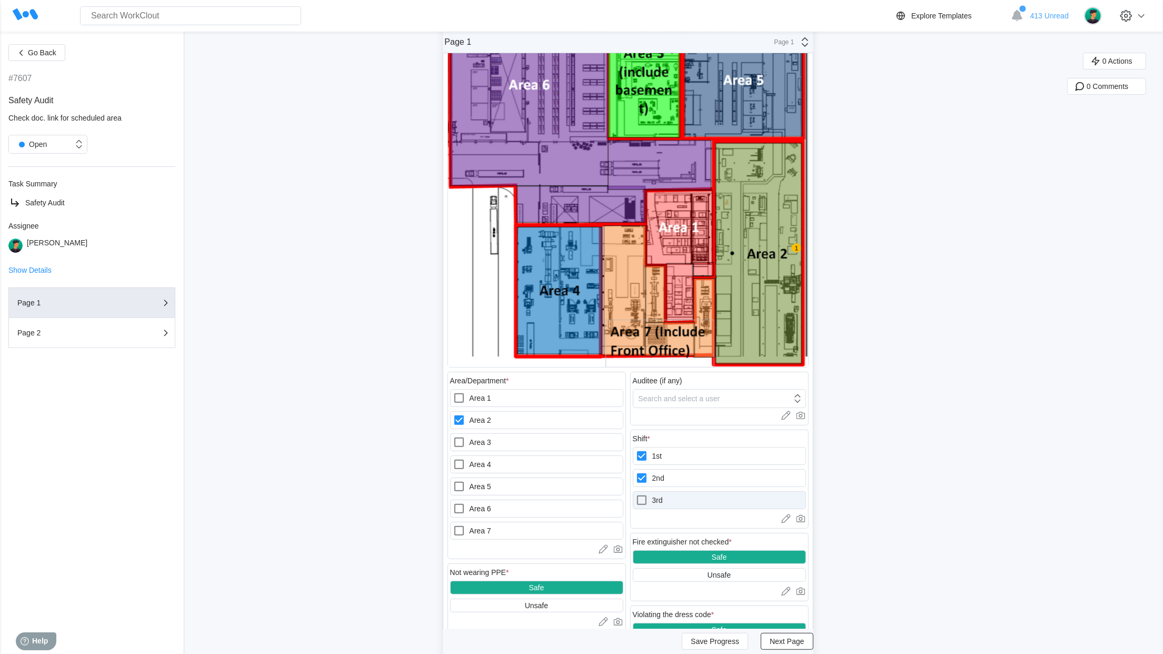
click at [636, 494] on input "3rd" at bounding box center [635, 494] width 1 height 1
checkbox input "true"
drag, startPoint x: 644, startPoint y: 483, endPoint x: 642, endPoint y: 474, distance: 9.7
click at [644, 483] on icon at bounding box center [641, 477] width 9 height 9
click at [636, 472] on input "2nd" at bounding box center [635, 472] width 1 height 1
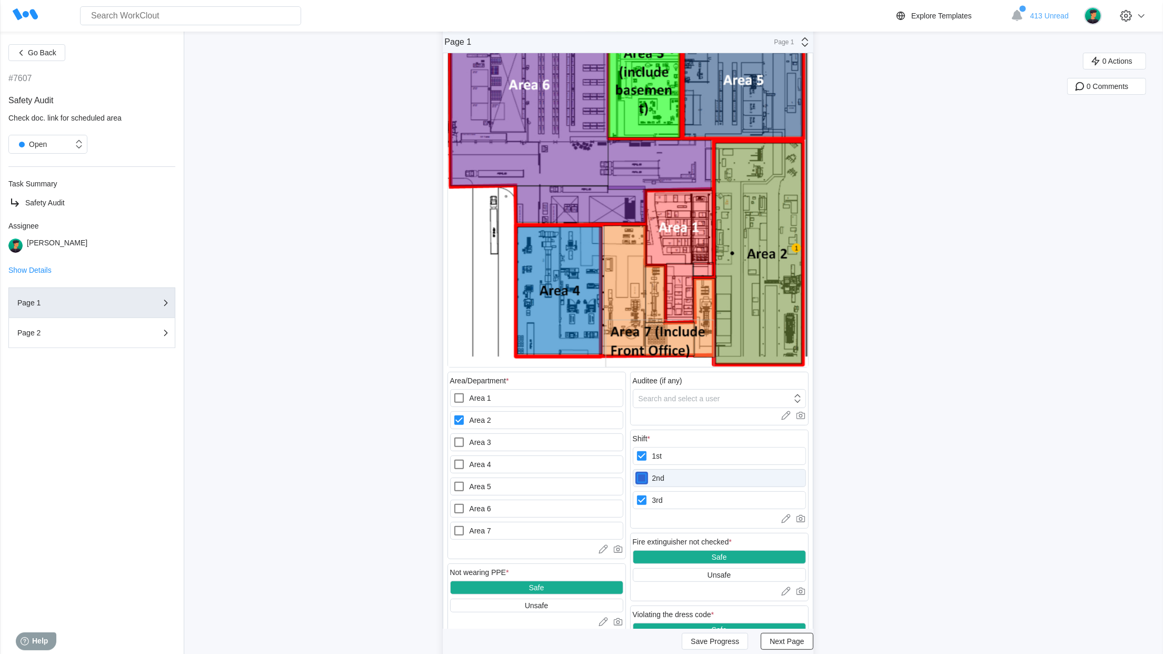
checkbox input "false"
click at [639, 459] on label "1st" at bounding box center [719, 456] width 173 height 18
click at [636, 450] on input "1st" at bounding box center [635, 449] width 1 height 1
checkbox input "false"
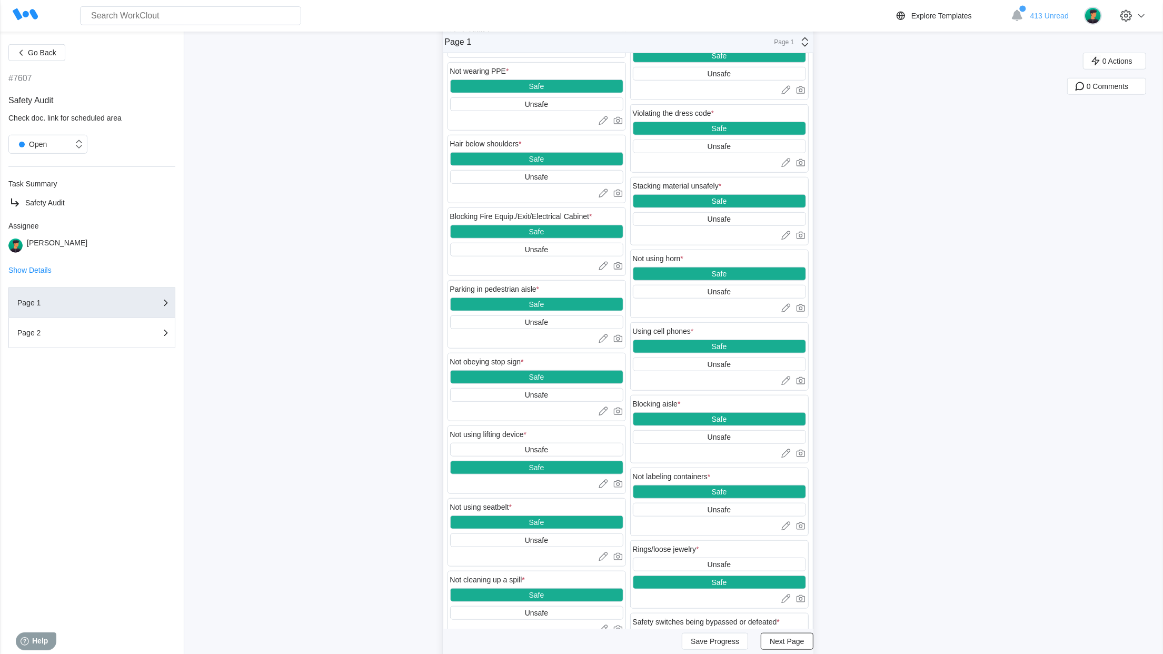
scroll to position [641, 0]
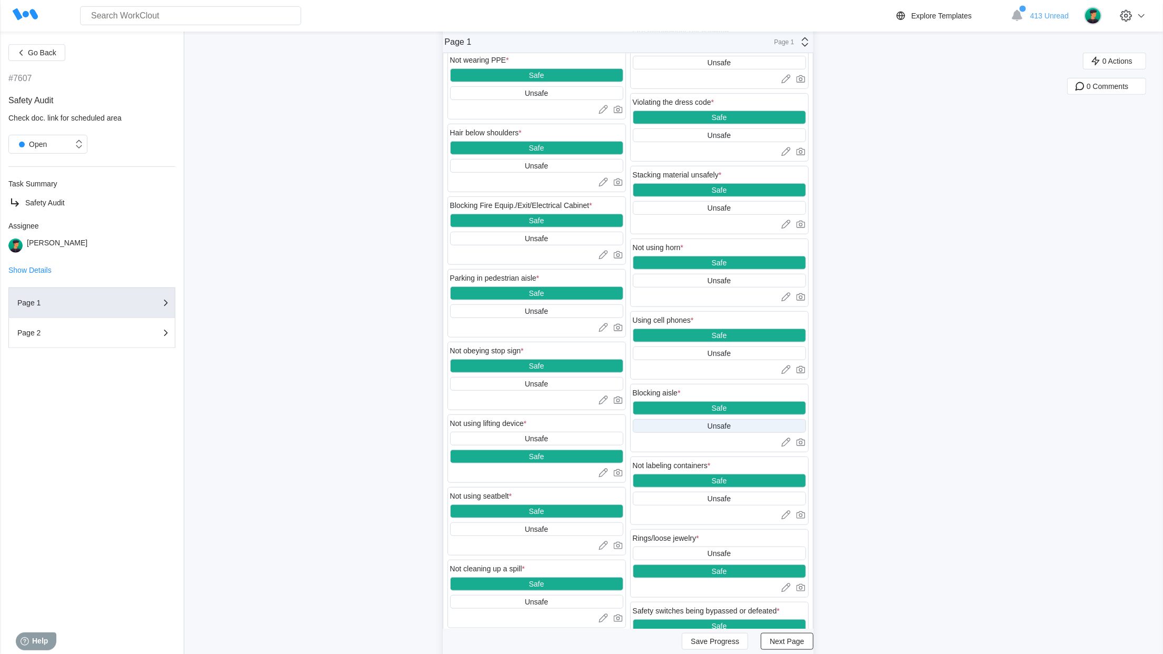
click at [727, 430] on div "Unsafe" at bounding box center [718, 426] width 23 height 8
click at [806, 447] on icon at bounding box center [800, 442] width 11 height 11
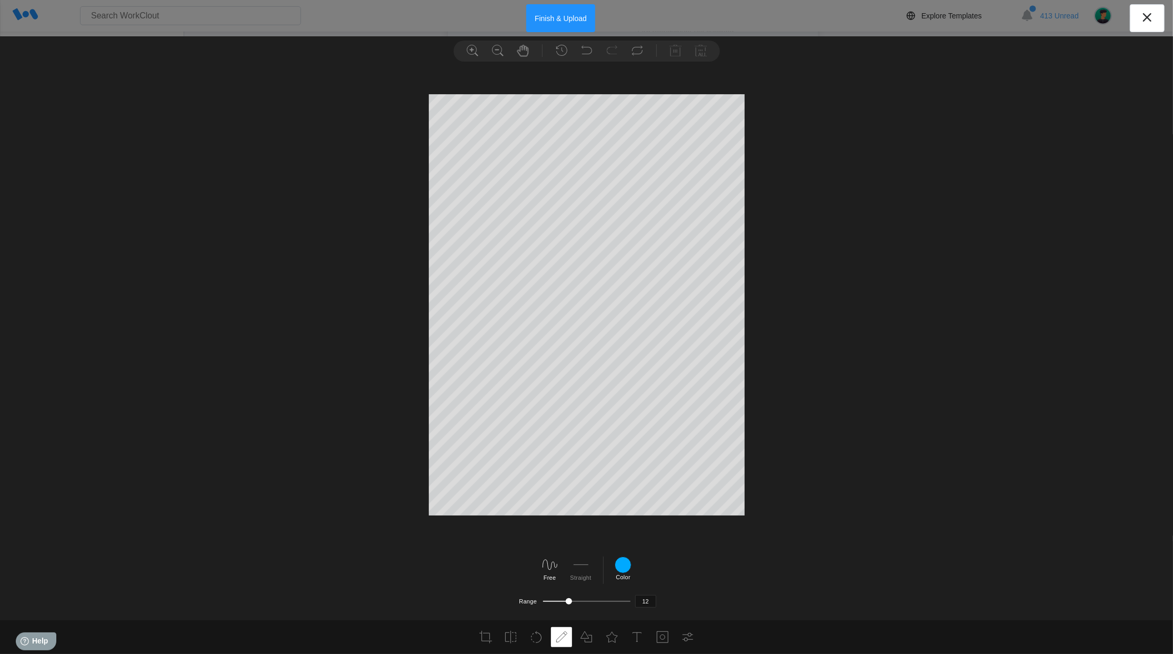
click at [553, 17] on button "Finish & Upload" at bounding box center [560, 18] width 69 height 28
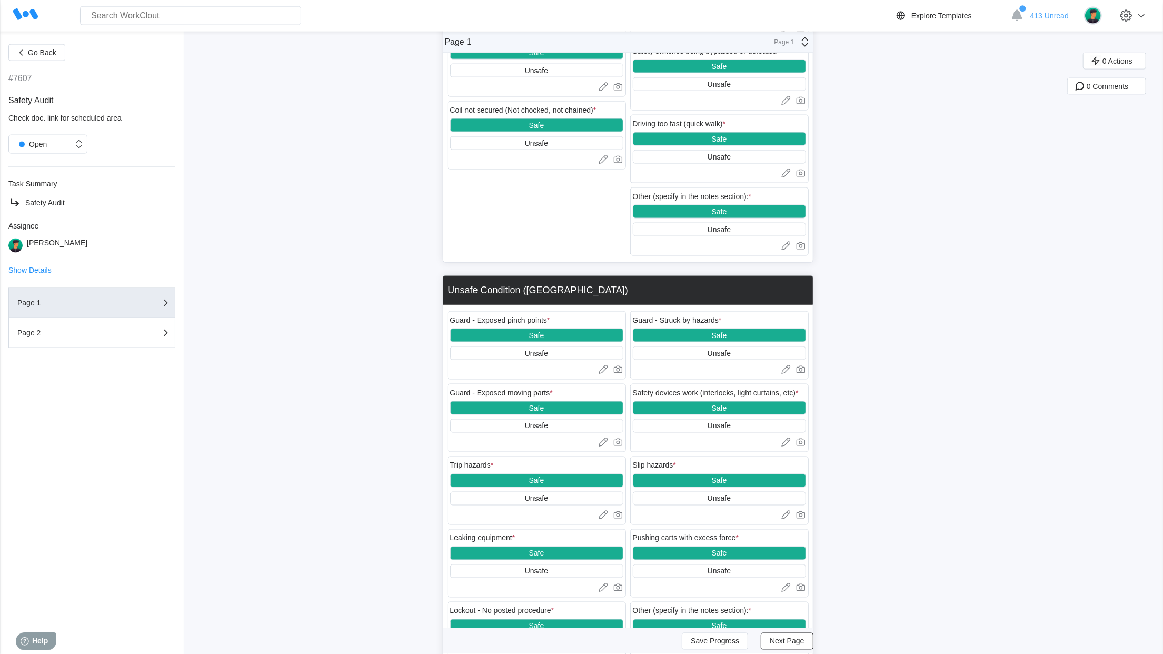
scroll to position [1323, 0]
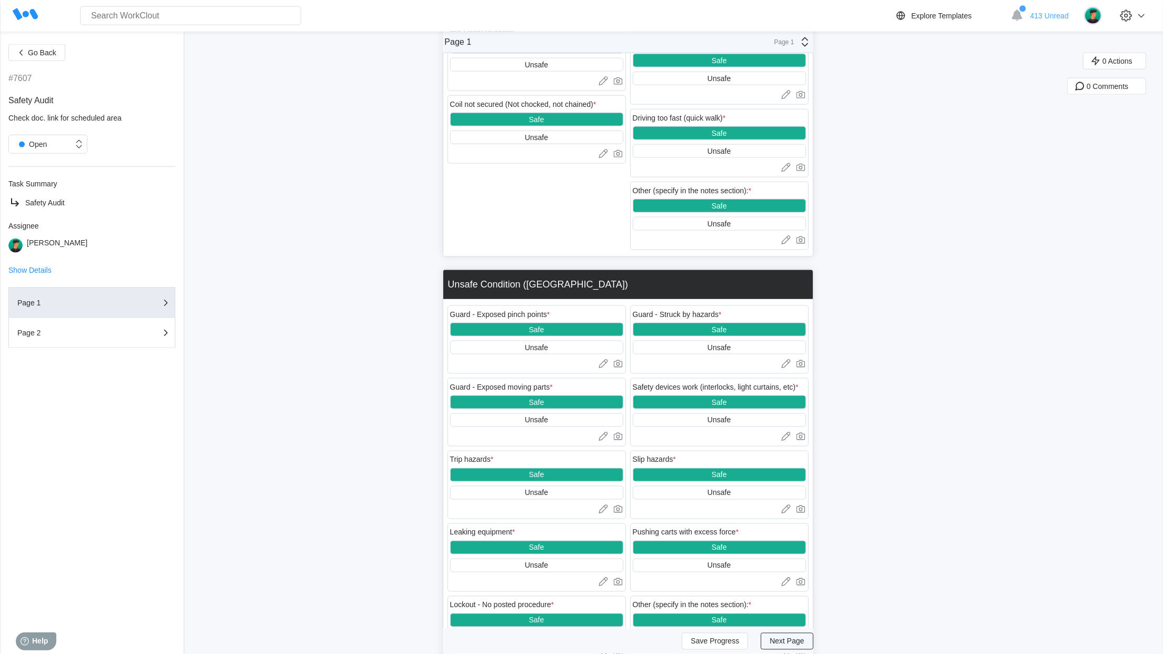
click at [804, 643] on span "Next Page" at bounding box center [786, 640] width 34 height 7
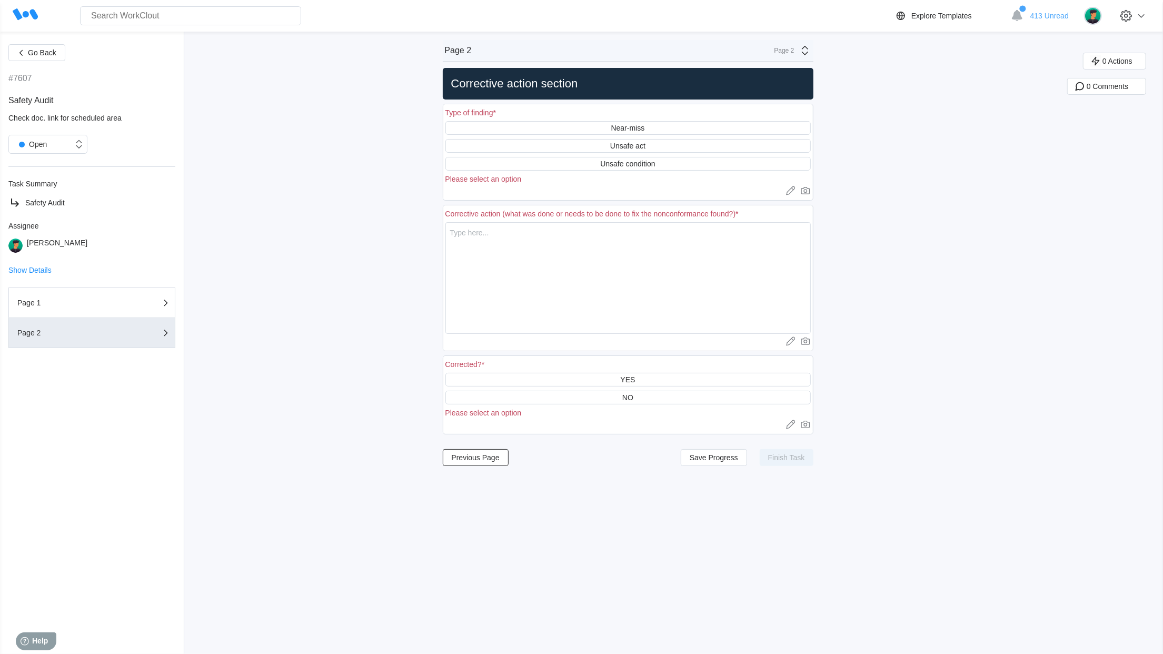
click at [636, 138] on div "Near-miss Unsafe act Unsafe condition Please select an option" at bounding box center [627, 152] width 365 height 62
click at [632, 148] on div "Unsafe act" at bounding box center [627, 146] width 35 height 8
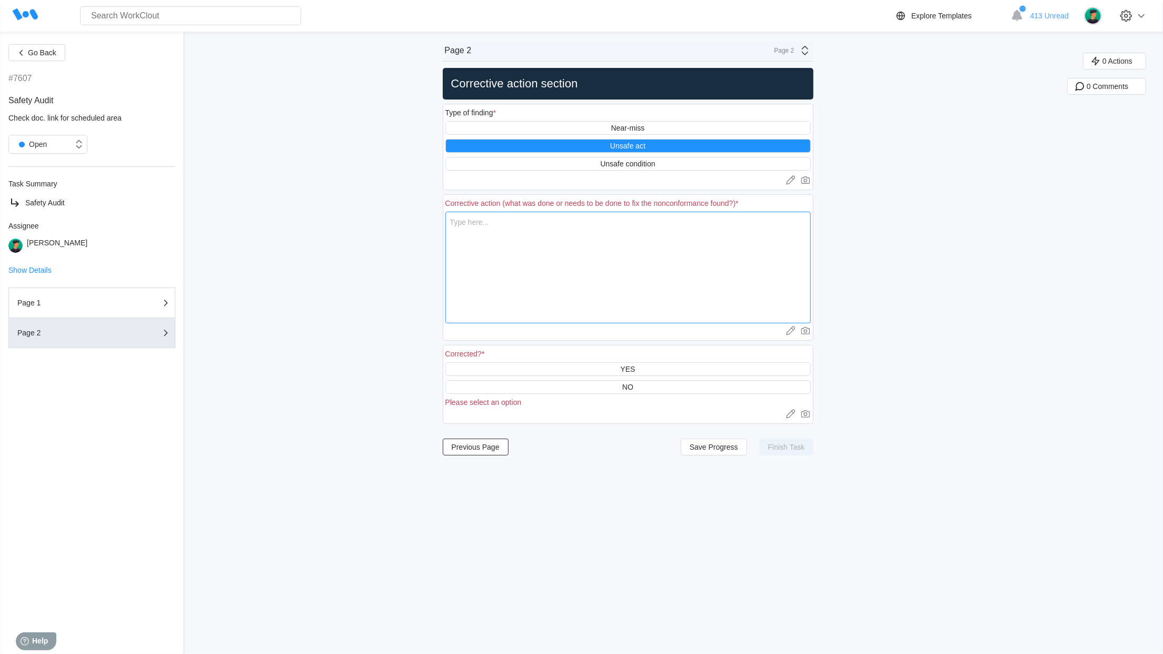
click at [552, 233] on textarea at bounding box center [627, 268] width 365 height 112
type textarea "k"
type textarea "x"
type textarea "ki"
type textarea "x"
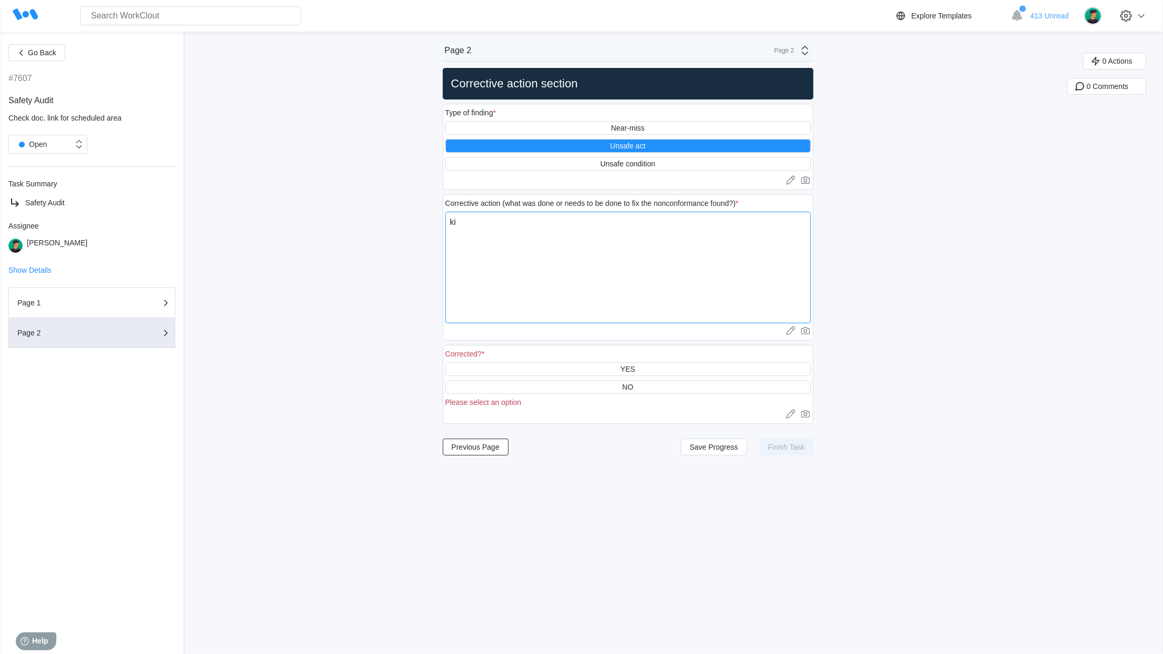
type textarea "k"
type textarea "x"
type textarea "S"
type textarea "x"
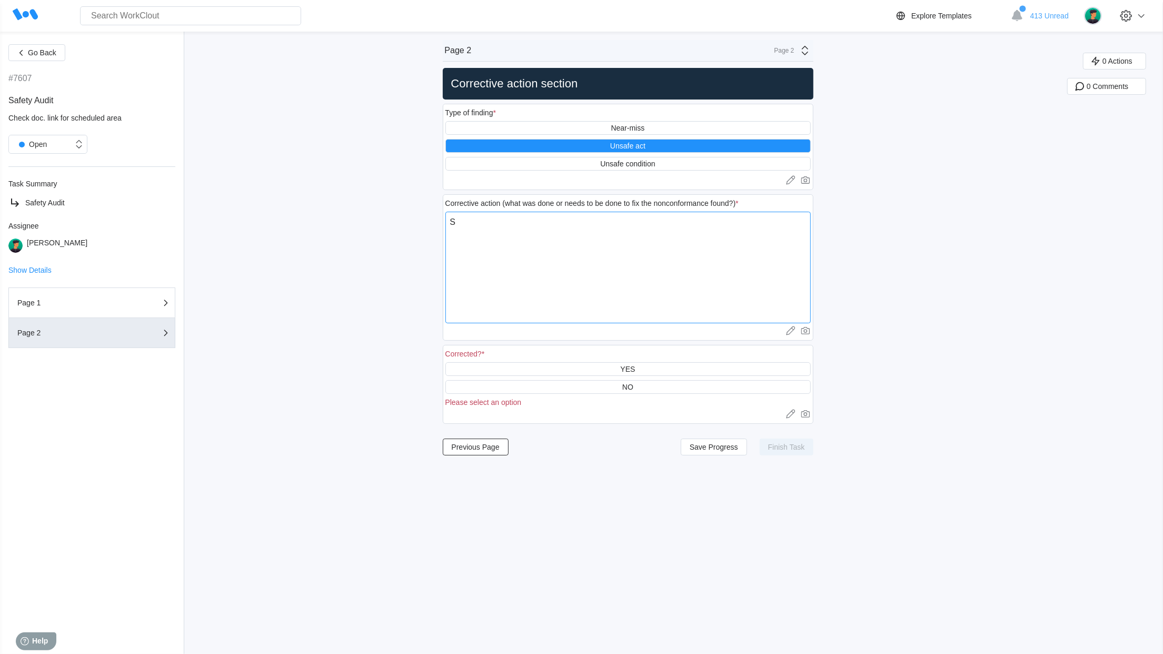
type textarea "Sk"
type textarea "x"
type textarea "Ski"
type textarea "x"
type textarea "Skid"
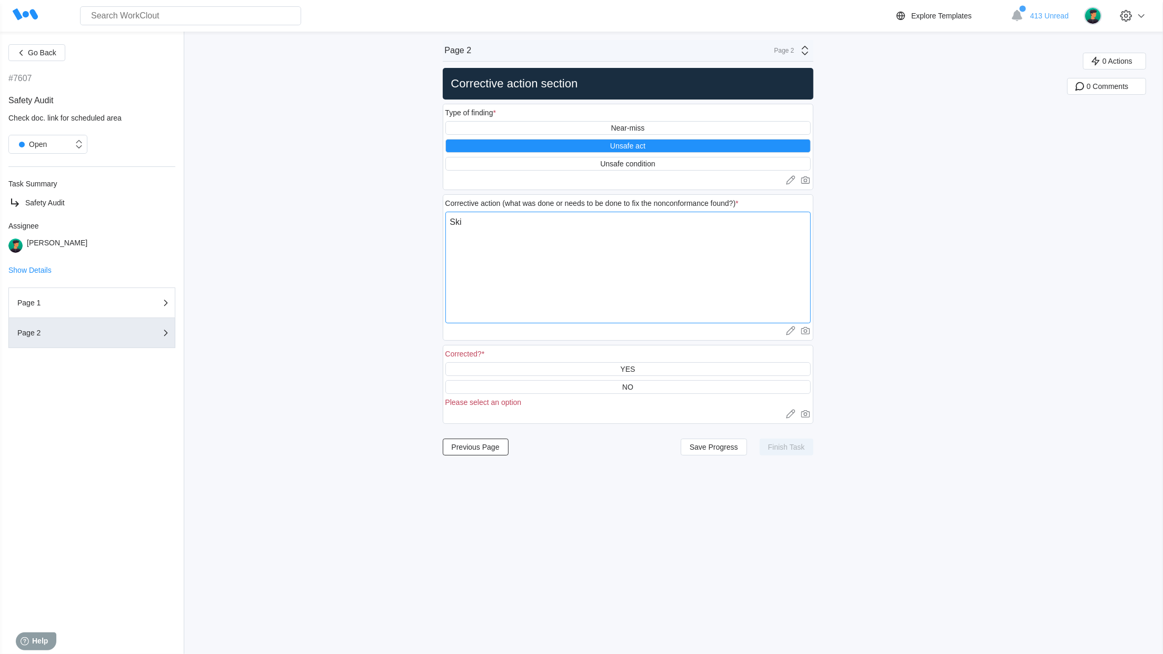
type textarea "x"
type textarea "Skid"
type textarea "x"
type textarea "Skid"
type textarea "x"
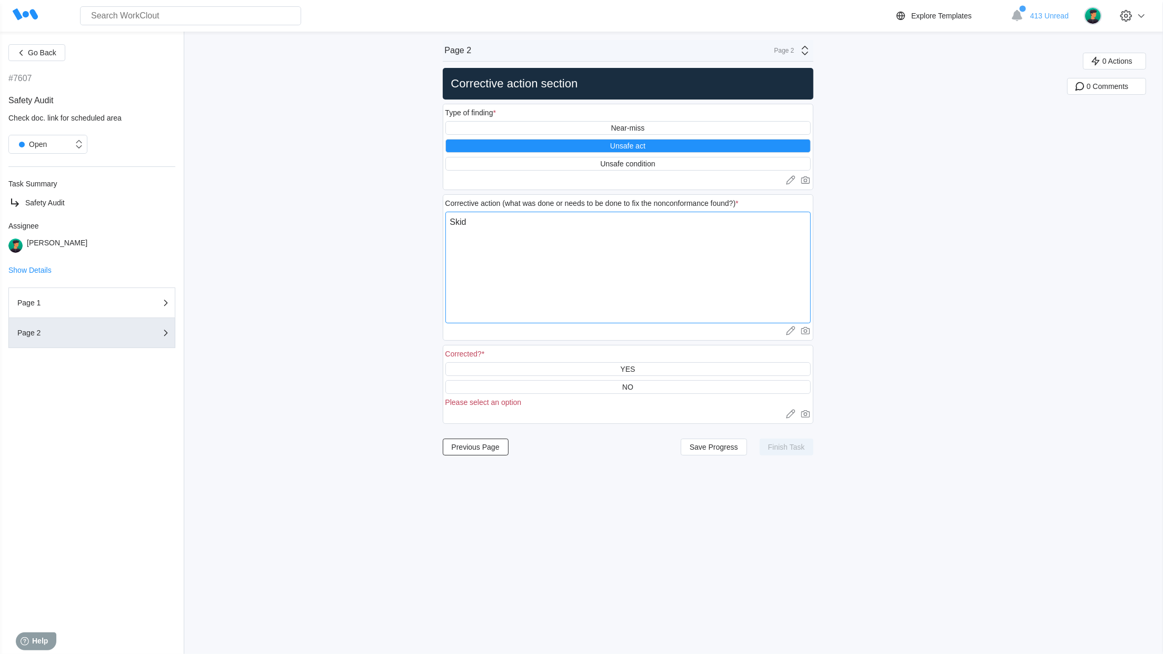
type textarea "Skids"
type textarea "x"
type textarea "Skids"
type textarea "x"
type textarea "Skids"
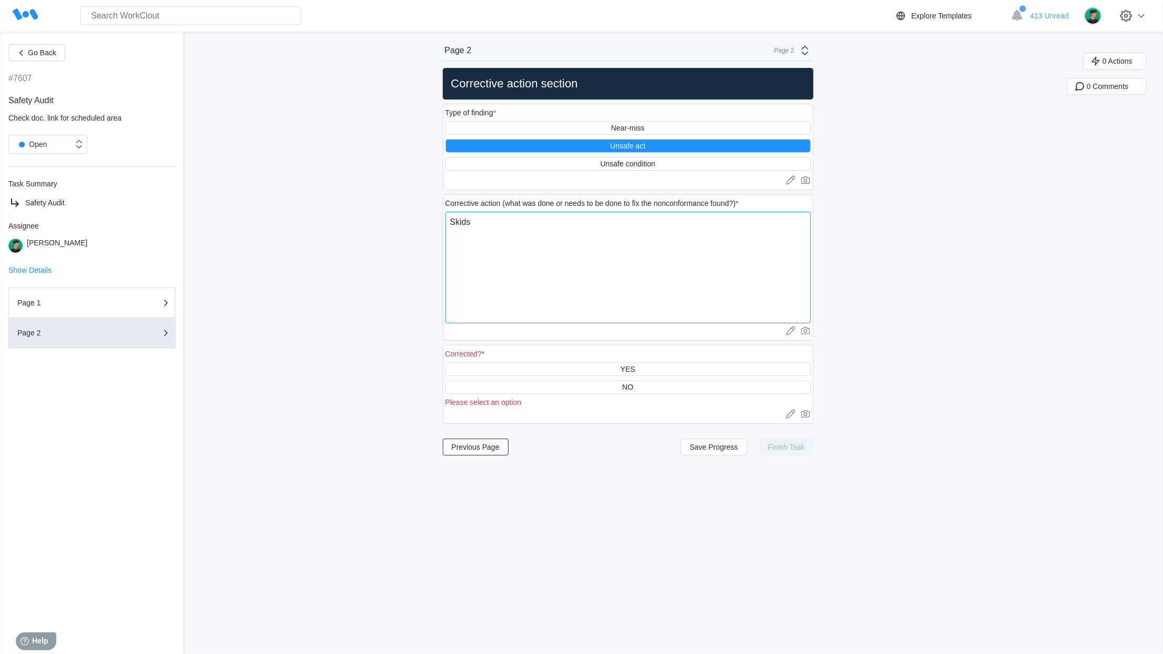
type textarea "x"
type textarea "Skids"
type textarea "x"
type textarea "Skids s"
type textarea "x"
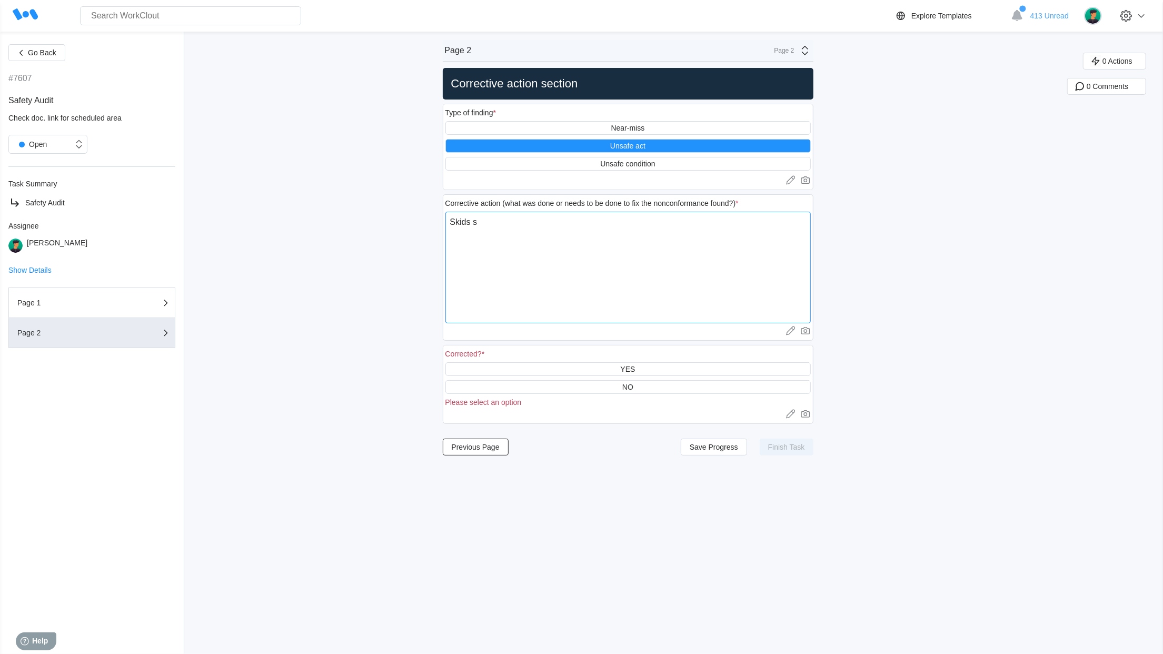
type textarea "Skids so"
type textarea "x"
type textarea "Skids sou"
type textarea "x"
type textarea "Skids soul"
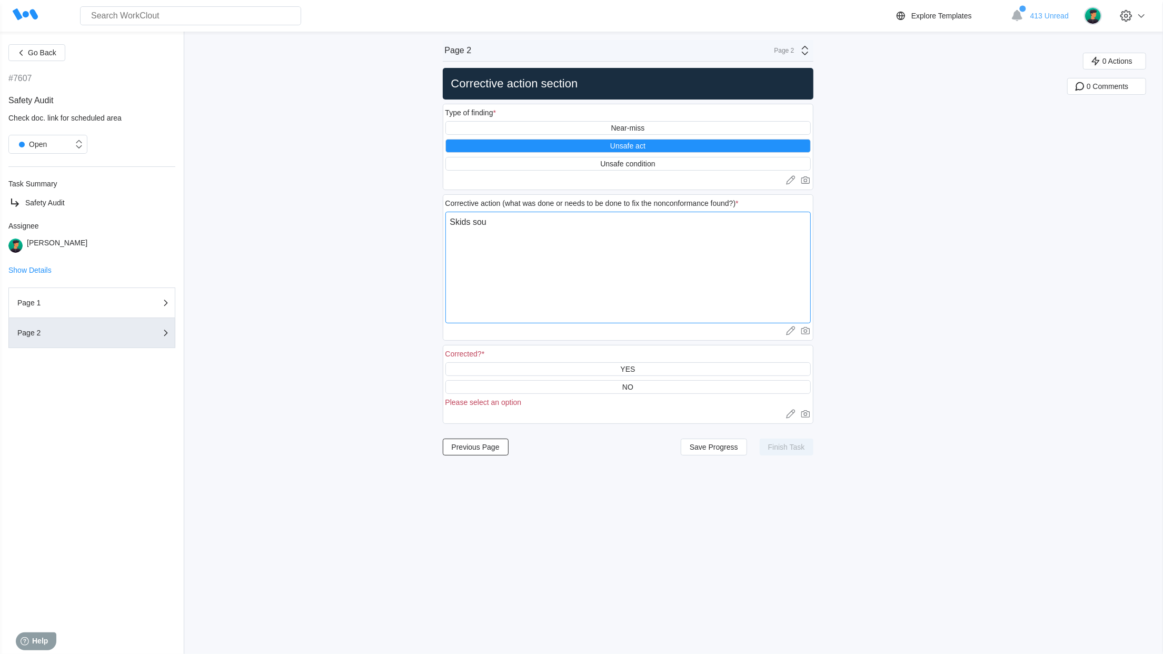
type textarea "x"
type textarea "Skids sould"
type textarea "x"
type textarea "Skids sould"
type textarea "x"
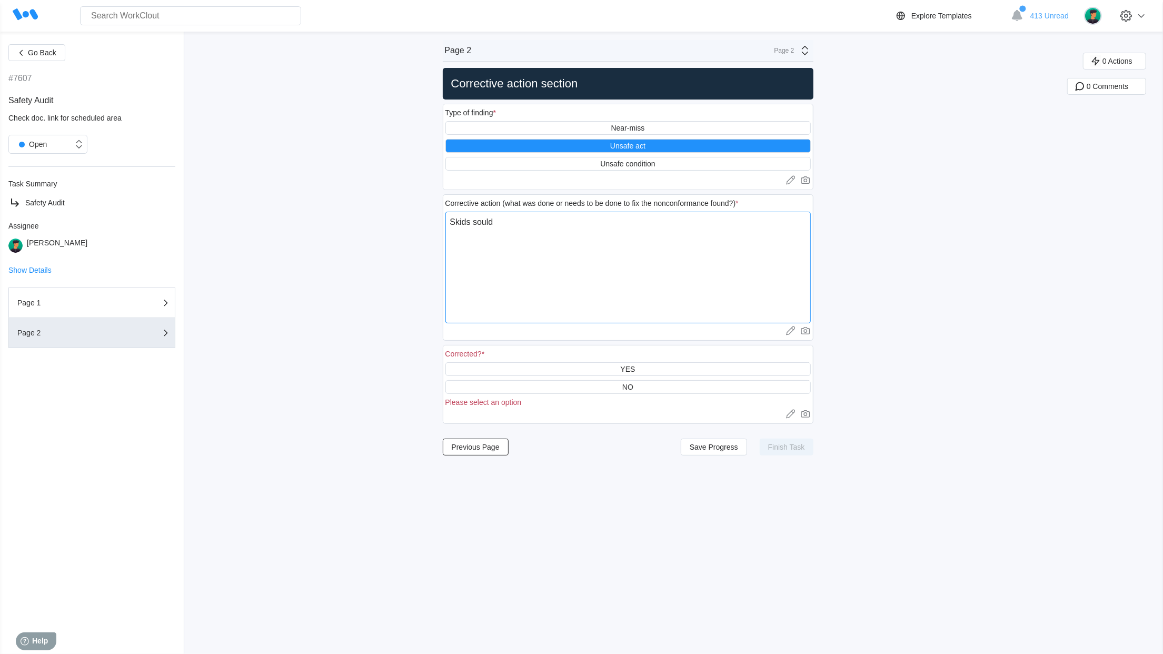
type textarea "Skids sould"
type textarea "x"
type textarea "Skids soul"
type textarea "x"
type textarea "Skids sou"
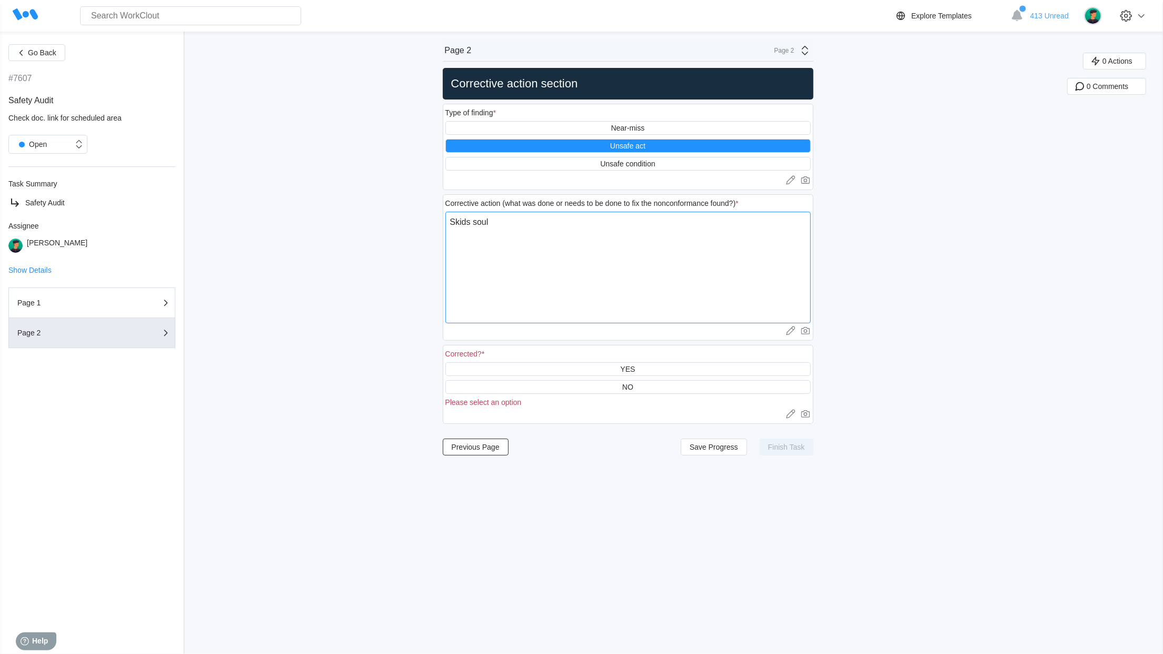
type textarea "x"
type textarea "Skids so"
type textarea "x"
type textarea "Skids s"
type textarea "x"
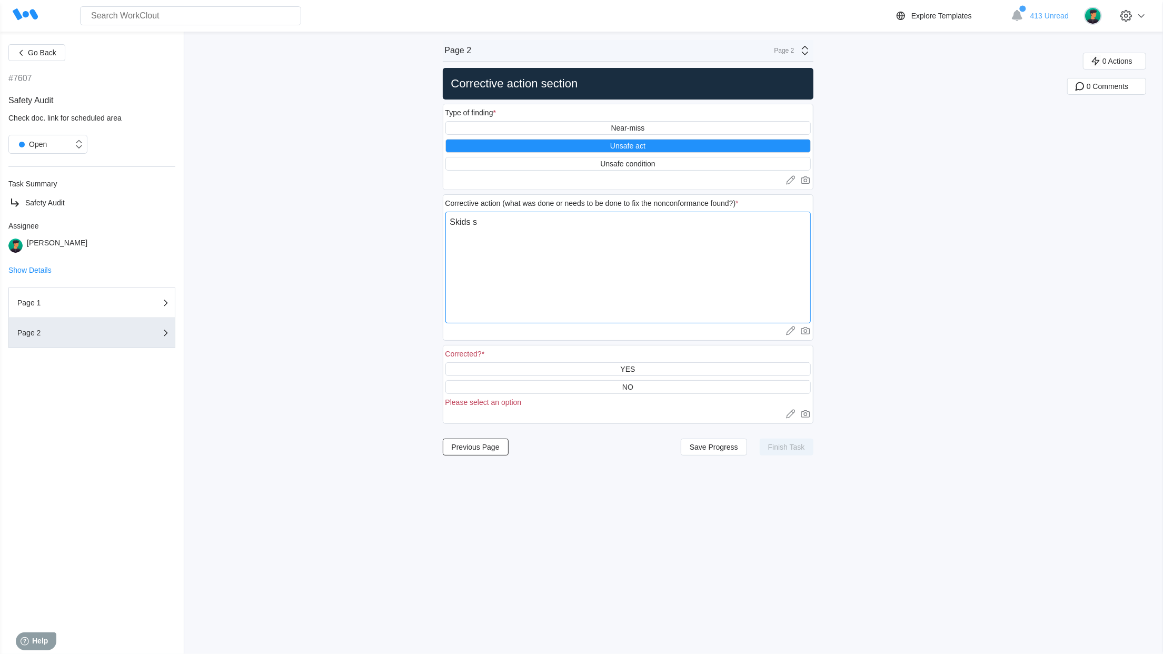
type textarea "Skids sh"
type textarea "x"
type textarea "Skids sho"
type textarea "x"
type textarea "Skids shou"
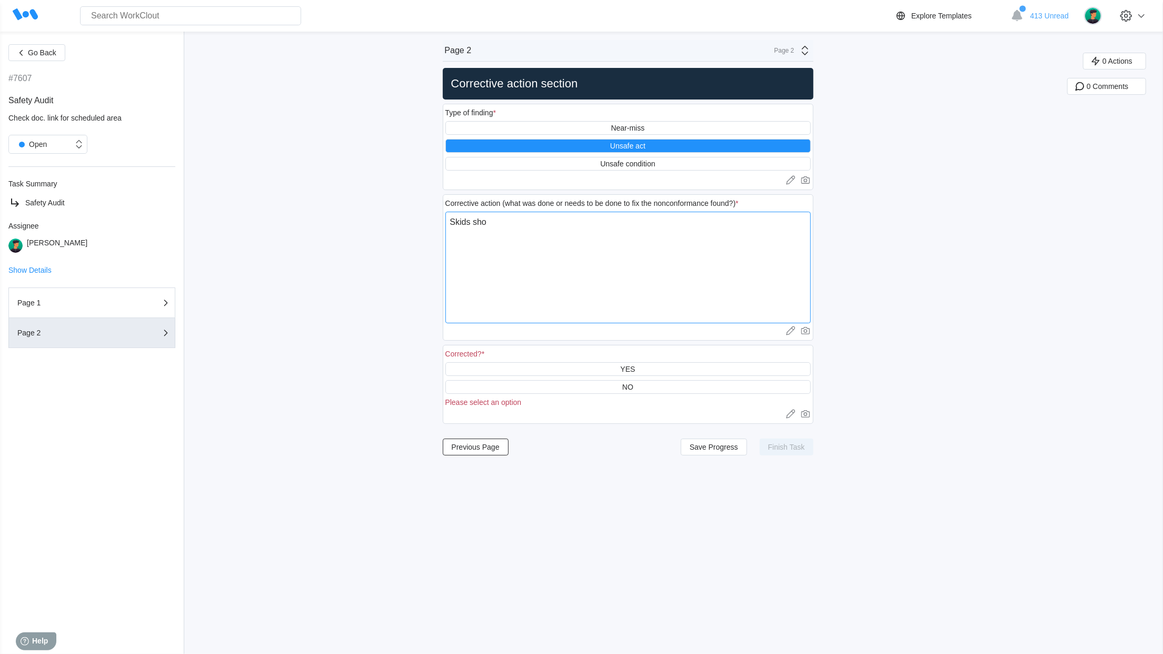
type textarea "x"
type textarea "Skids shoul"
type textarea "x"
type textarea "Skids should"
type textarea "x"
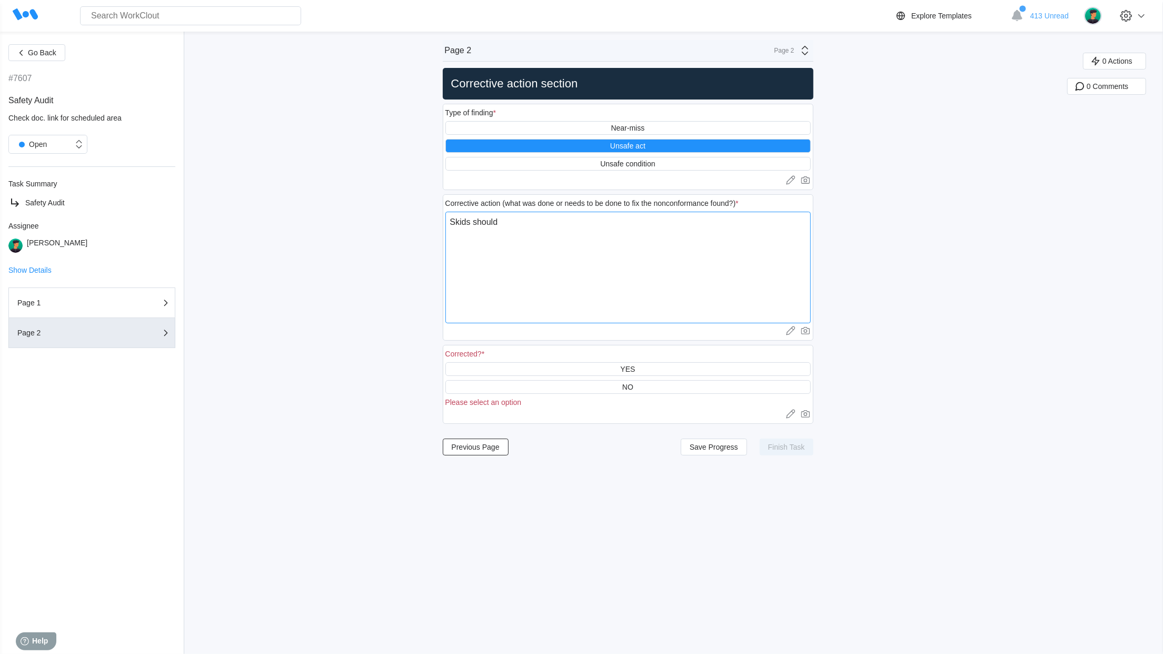
type textarea "Skids shoul"
type textarea "x"
type textarea "Skids shouln"
type textarea "x"
type textarea "Skids shoulnt"
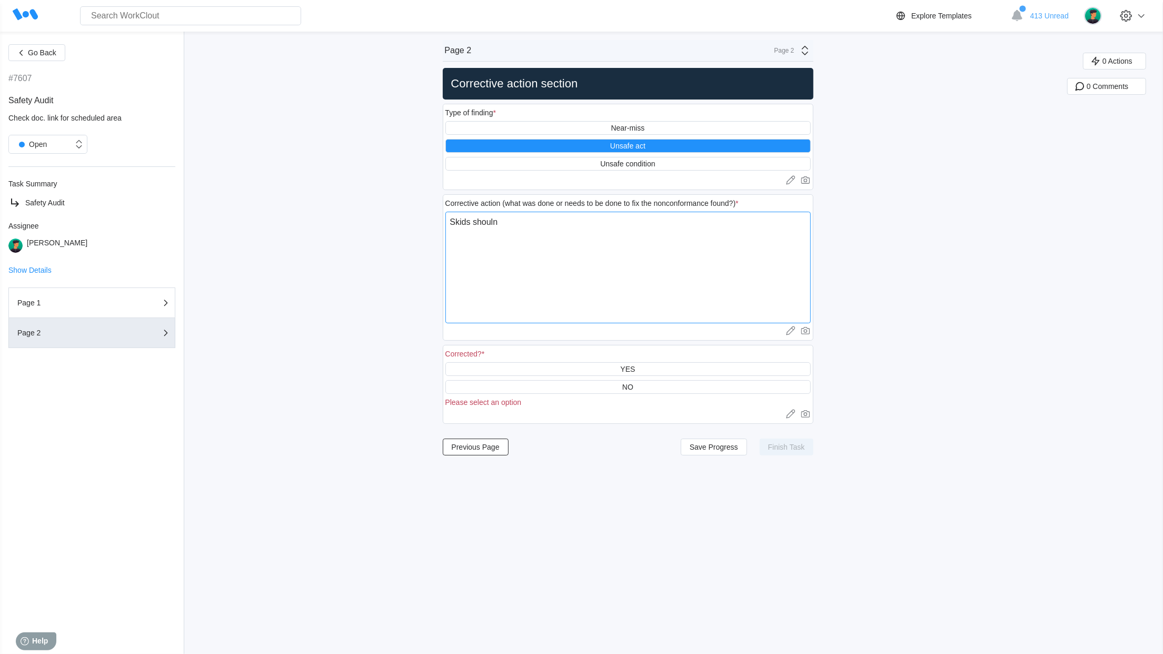
type textarea "x"
type textarea "Skids shoulnt"
type textarea "x"
type textarea "Skids shoulnt"
type textarea "x"
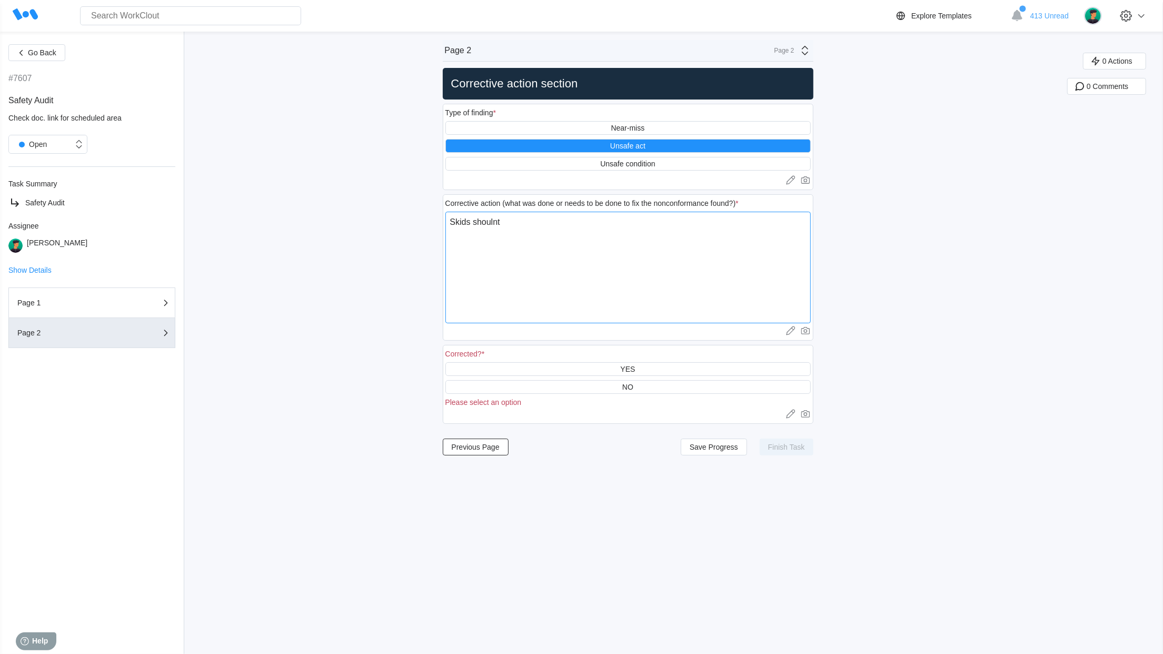
type textarea "Skids shouln"
type textarea "x"
type textarea "Skids shoul"
type textarea "x"
type textarea "Skids should"
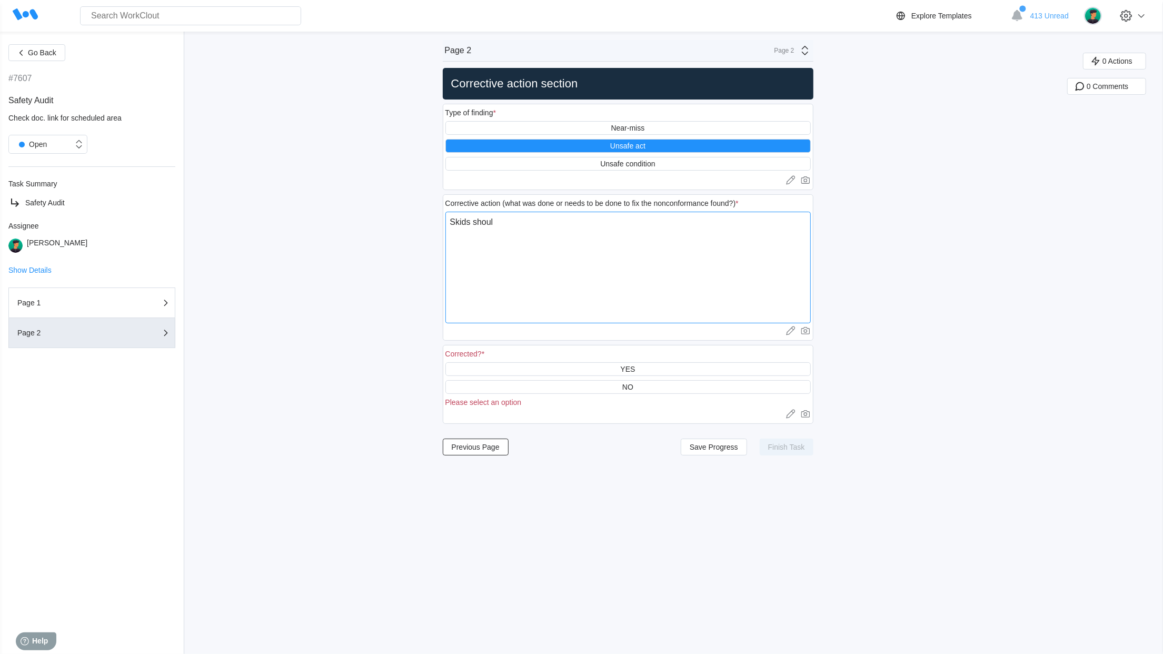
type textarea "x"
type textarea "Skids shouldn"
type textarea "x"
type textarea "Skids shouldnt"
type textarea "x"
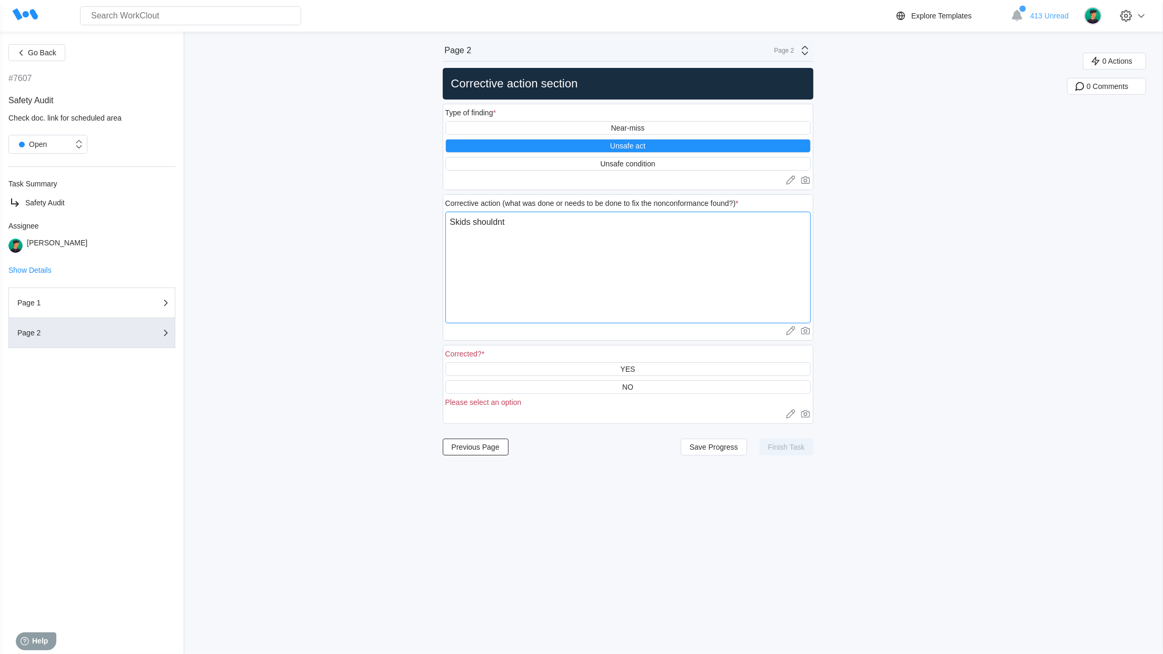
type textarea "Skids shouldnt"
type textarea "x"
type textarea "Skids shouldnt h"
type textarea "x"
type textarea "Skids shouldnt ha"
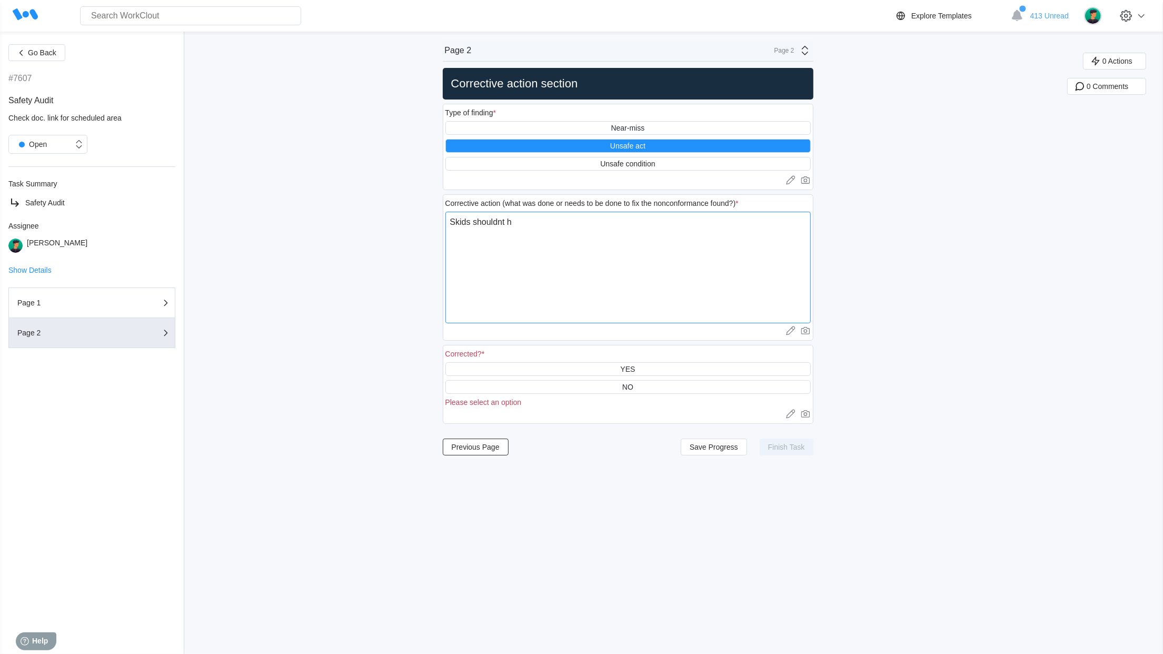
type textarea "x"
type textarea "Skids shouldnt hav"
type textarea "x"
type textarea "Skids shouldnt have"
type textarea "x"
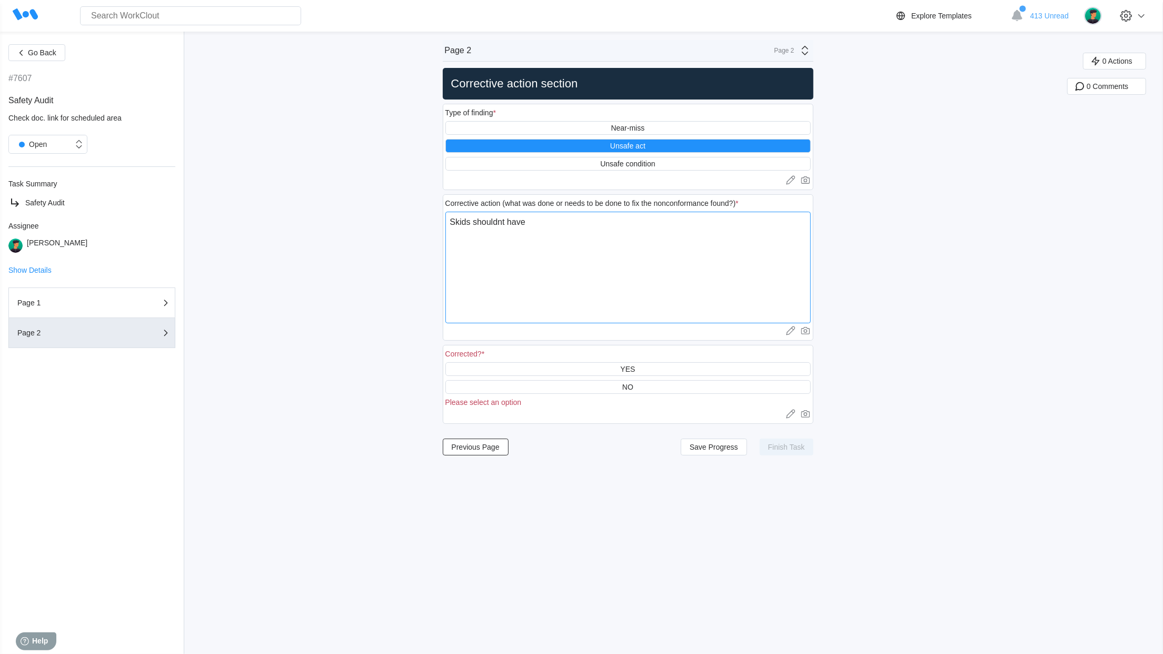
type textarea "Skids shouldnt haveb"
type textarea "x"
type textarea "Skids shouldnt havebe"
type textarea "x"
type textarea "Skids shouldnt havebee"
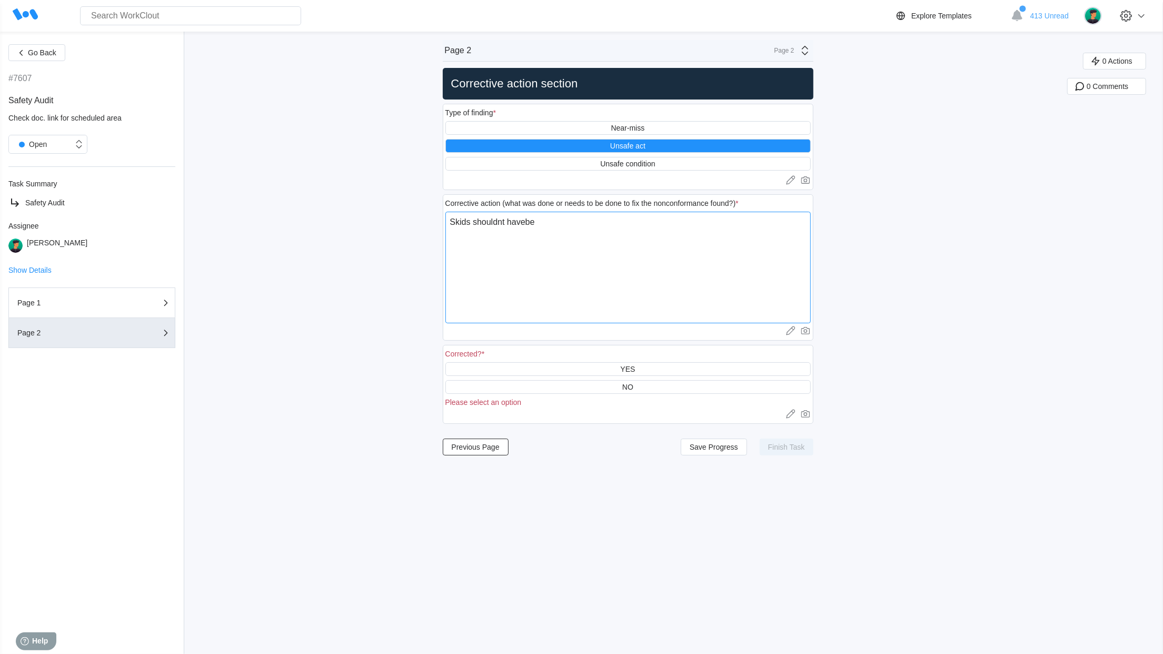
type textarea "x"
type textarea "Skids shouldnt havebe"
type textarea "x"
type textarea "Skids shouldnt haveb"
type textarea "x"
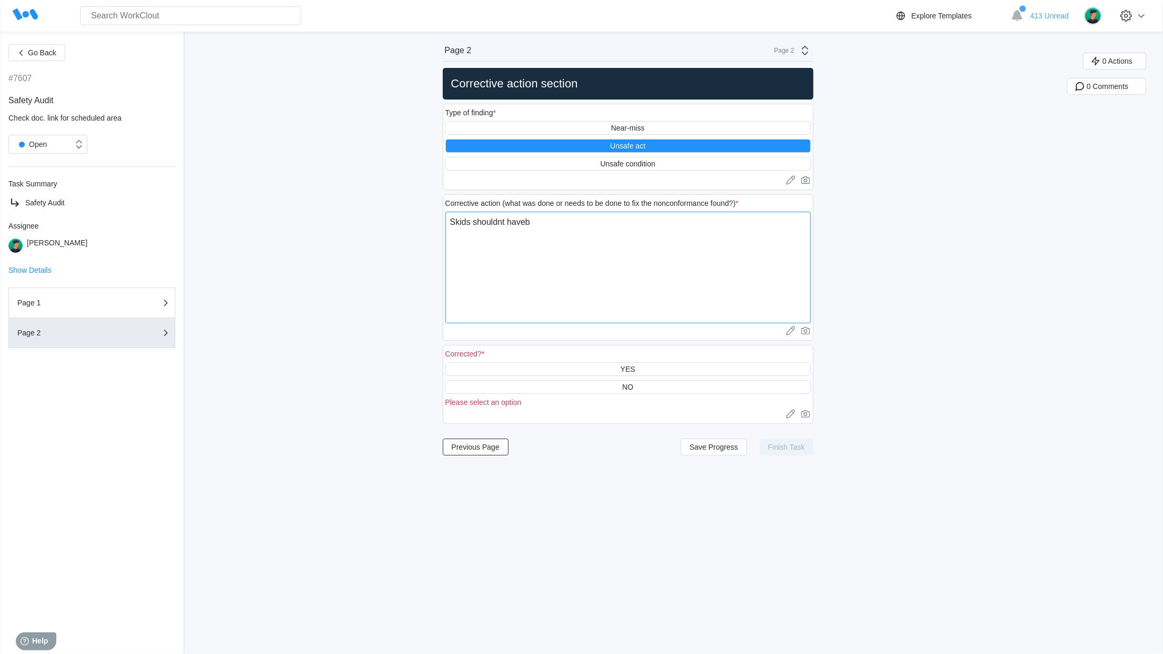
type textarea "Skids shouldnt have"
type textarea "x"
type textarea "Skids shouldnt have"
type textarea "x"
type textarea "Skids shouldnt have b"
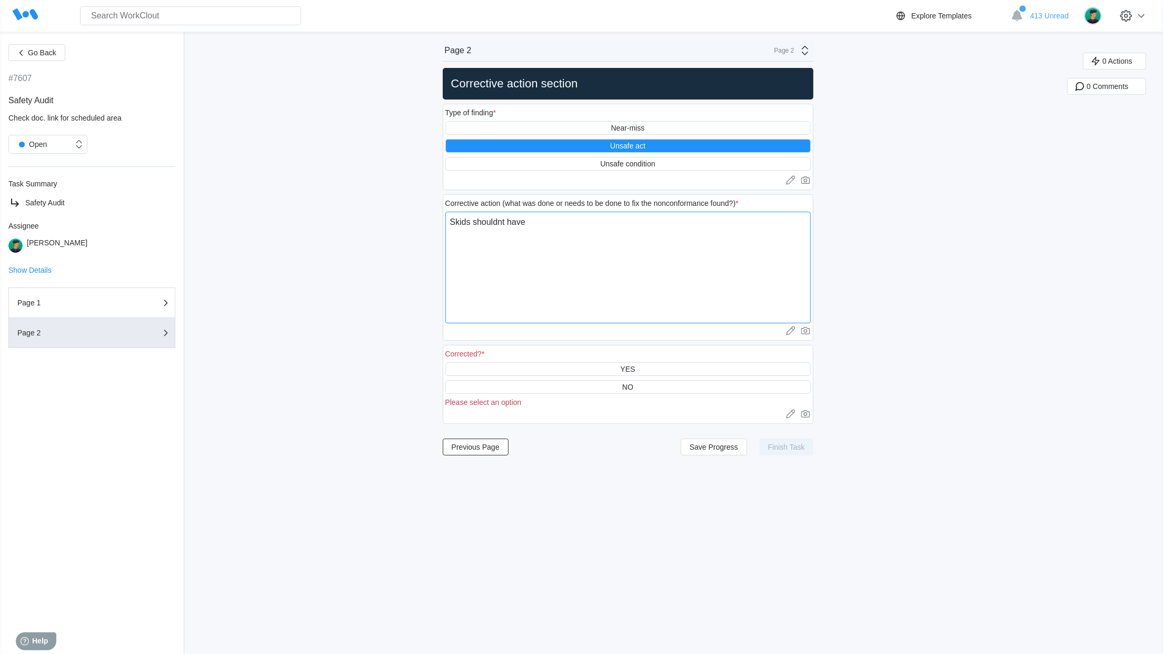
type textarea "x"
type textarea "Skids shouldnt have be"
type textarea "x"
type textarea "Skids shouldnt have bee"
type textarea "x"
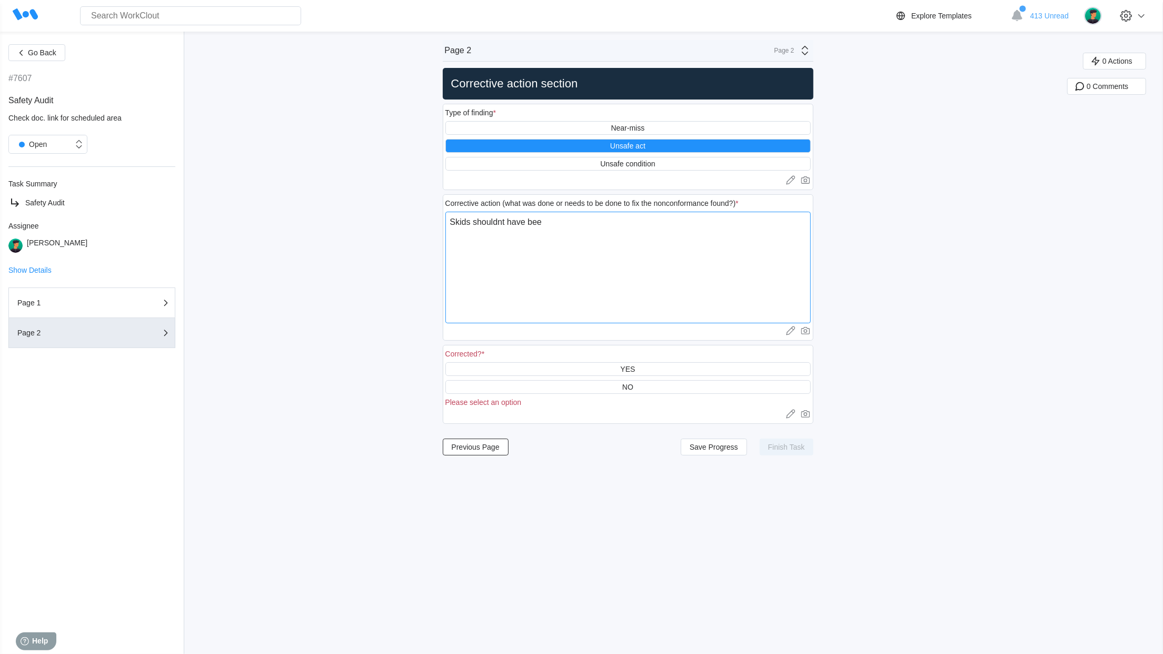
type textarea "Skids shouldnt have been"
type textarea "x"
type textarea "Skids shouldnt have been"
type textarea "x"
type textarea "Skids shouldnt have been p"
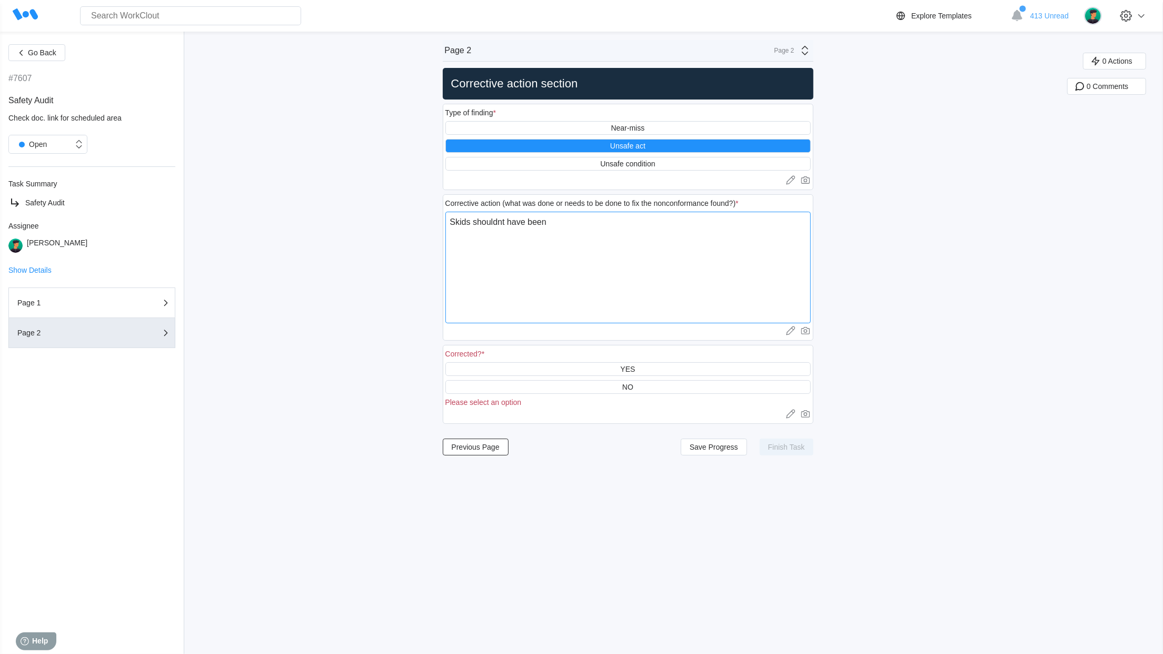
type textarea "x"
type textarea "Skids shouldnt have been pl"
type textarea "x"
type textarea "Skids shouldnt have been pla"
type textarea "x"
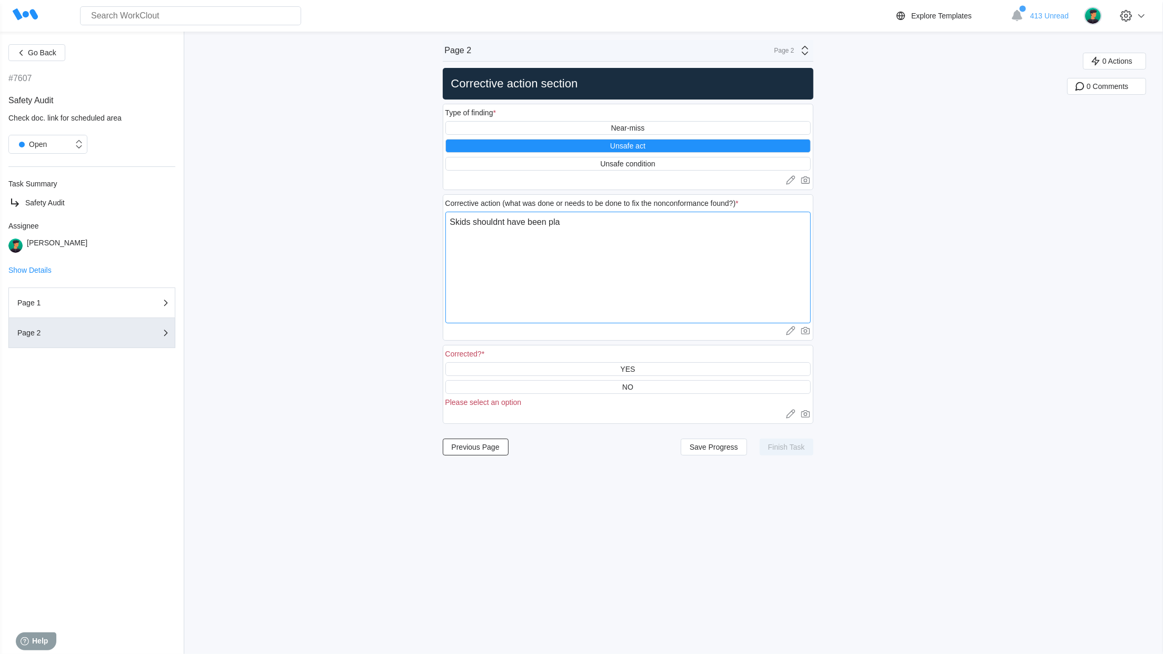
type textarea "Skids shouldnt have been plac"
type textarea "x"
type textarea "Skids shouldnt have been place"
type textarea "x"
type textarea "Skids shouldnt have been placed"
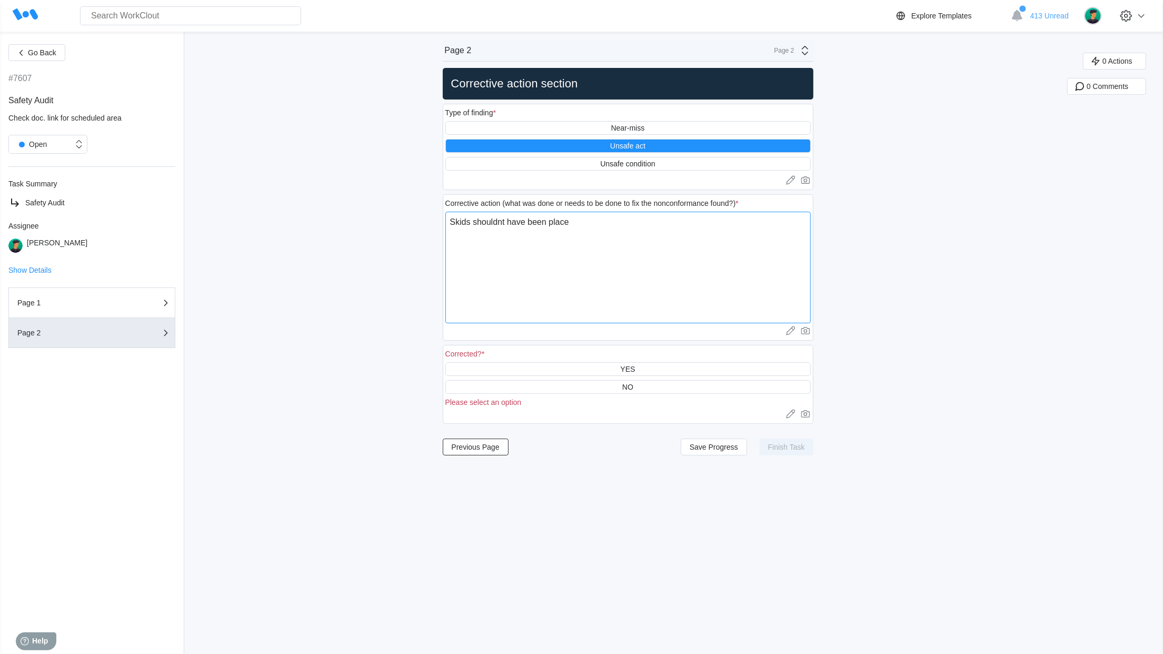
type textarea "x"
type textarea "Skids shouldnt have been placed"
type textarea "x"
type textarea "Skids shouldnt have been placed i"
type textarea "x"
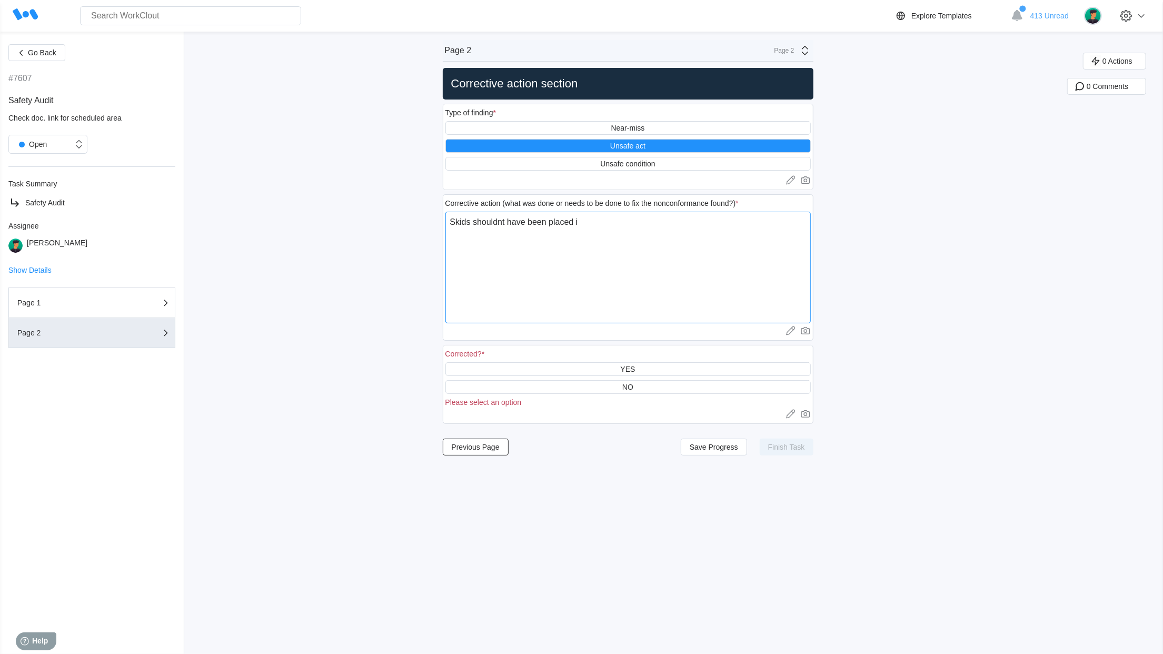
type textarea "Skids shouldnt have been placed in"
type textarea "x"
type textarea "Skids shouldnt have been placed in"
type textarea "x"
type textarea "Skids shouldnt have been placed in"
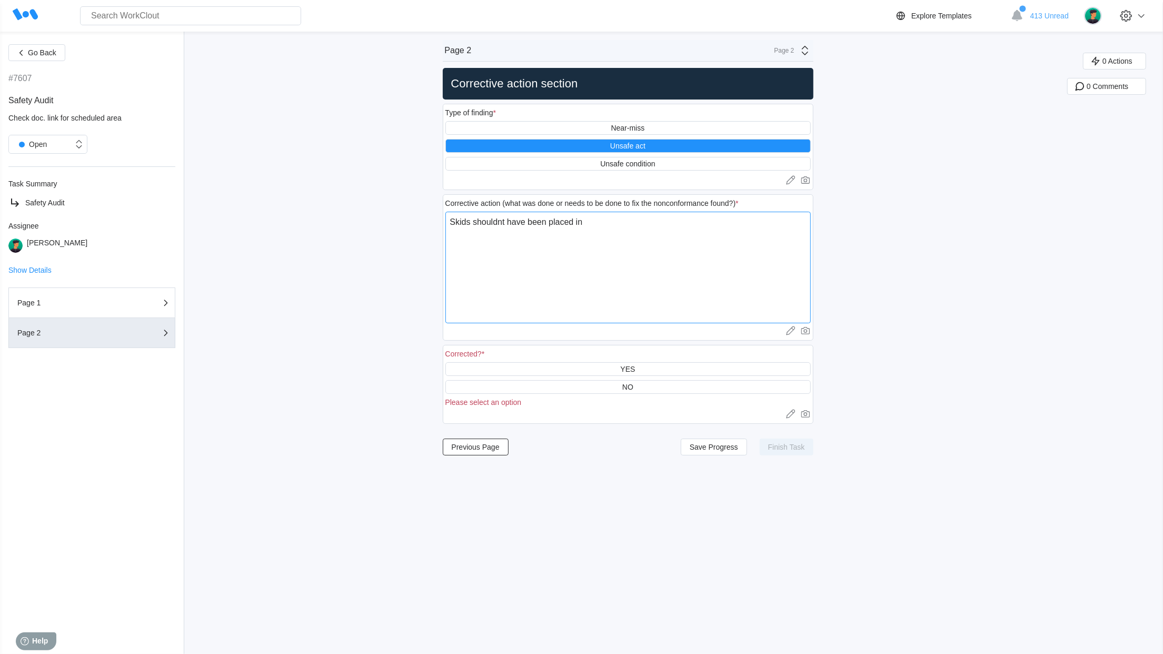
type textarea "x"
type textarea "Skids shouldnt have been placed int"
type textarea "x"
type textarea "Skids shouldnt have been placed into"
type textarea "x"
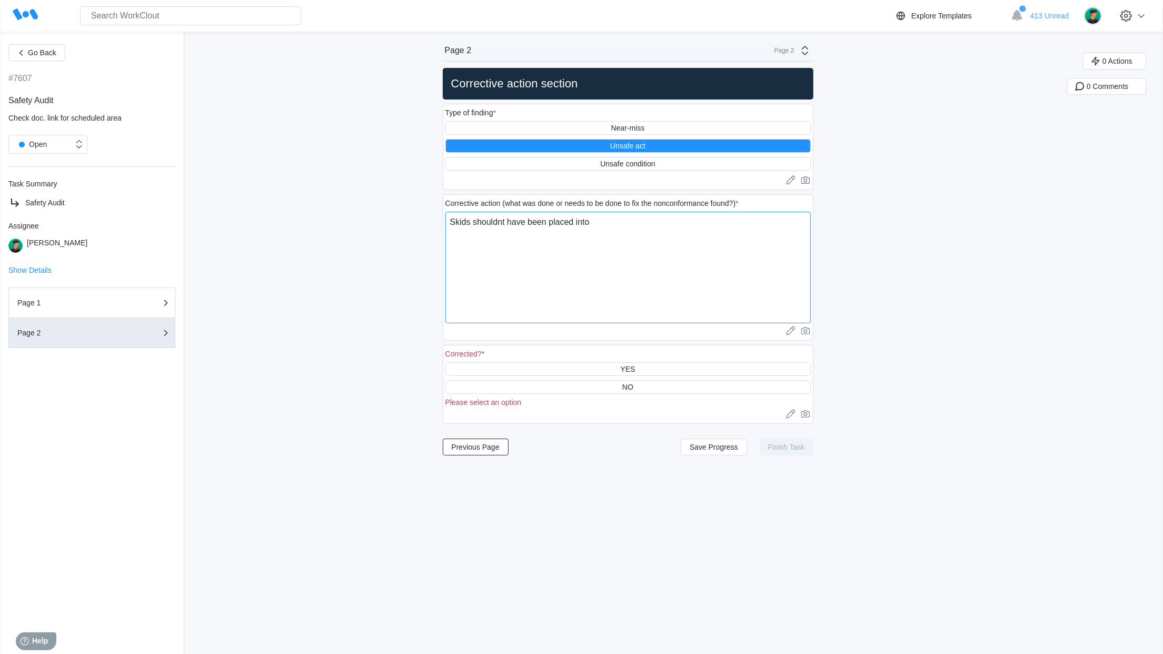
type textarea "Skids shouldnt have been placed into"
type textarea "x"
type textarea "Skids shouldnt have been placed into w"
type textarea "x"
type textarea "Skids shouldnt have been placed into wa"
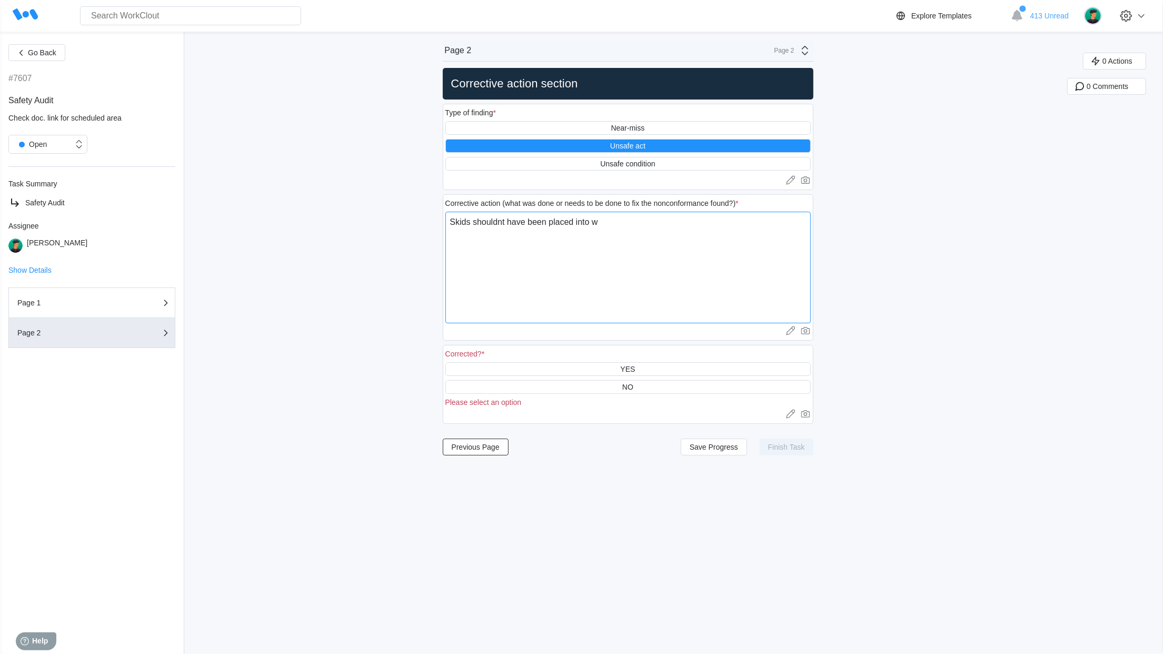
type textarea "x"
type textarea "Skids shouldnt have been placed into wal"
type textarea "x"
type textarea "Skids shouldnt have been placed into walk"
type textarea "x"
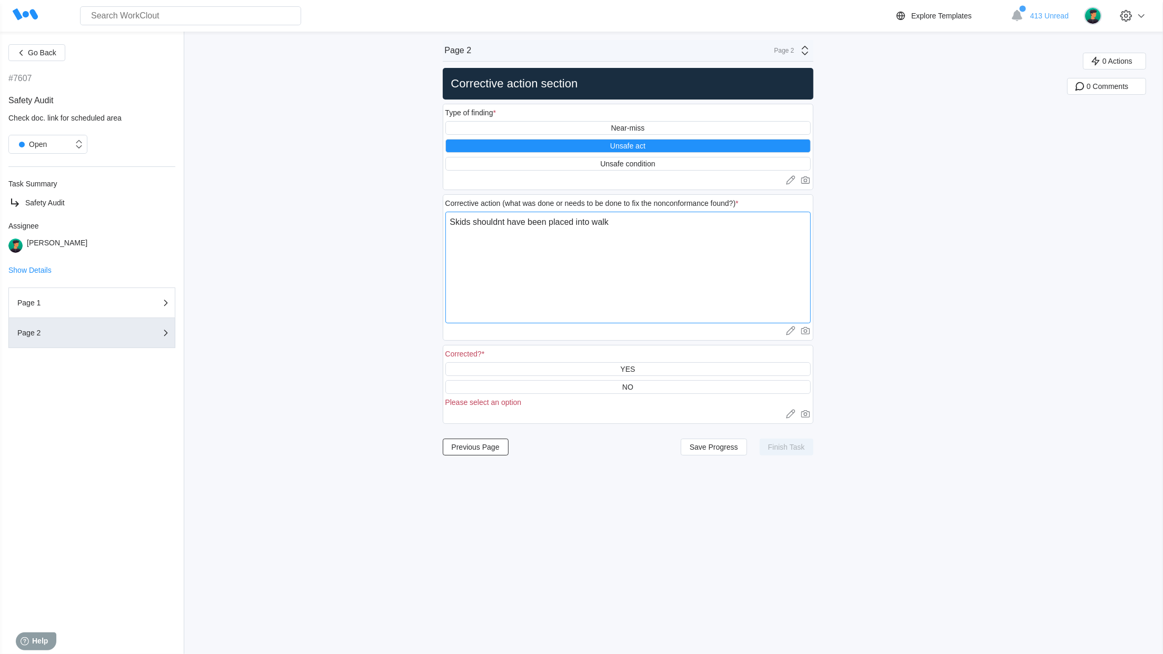
type textarea "Skids shouldnt have been placed into walkw"
type textarea "x"
type textarea "Skids shouldnt have been placed into walkww"
type textarea "x"
type textarea "Skids shouldnt have been placed into walkwwY"
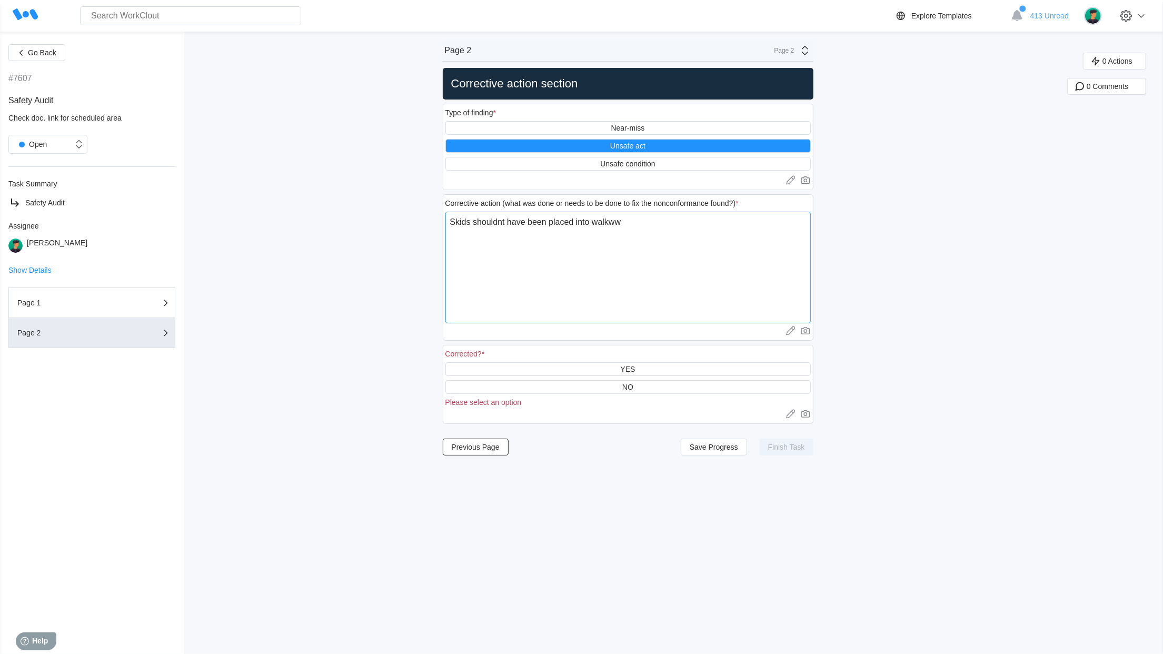
type textarea "x"
type textarea "Skids shouldnt have been placed into walkww"
type textarea "x"
type textarea "Skids shouldnt have been placed into walkw"
type textarea "x"
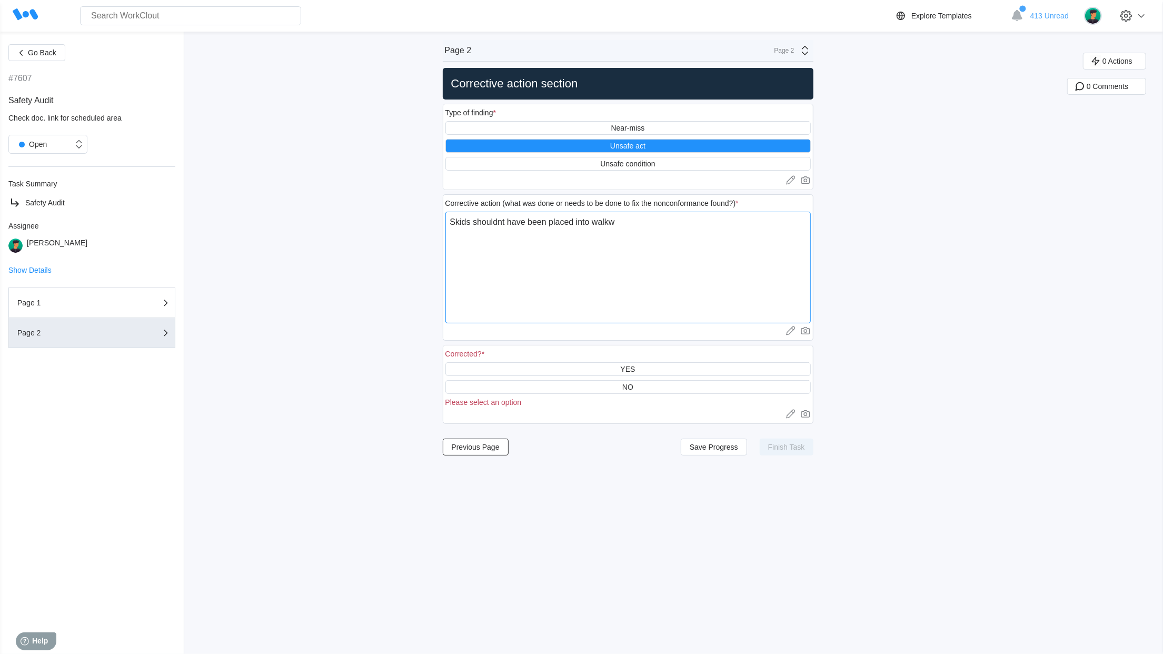
type textarea "Skids shouldnt have been placed into walk"
type textarea "x"
type textarea "Skids shouldnt have been placed into walka"
type textarea "x"
type textarea "Skids shouldnt have been placed into walkay"
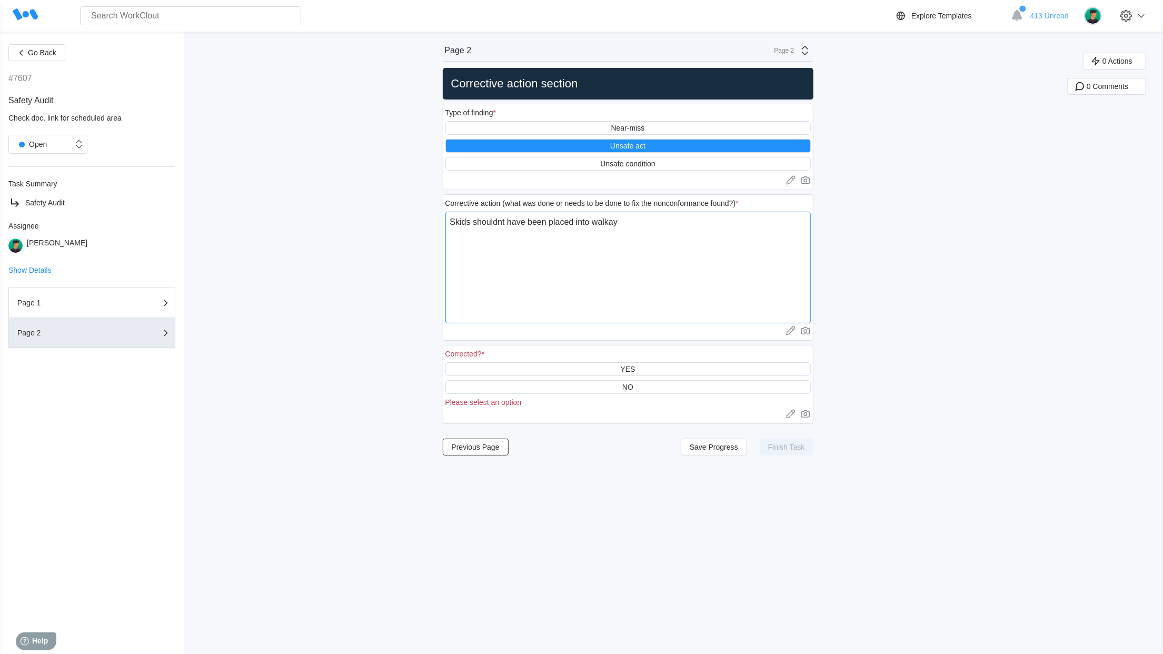
type textarea "x"
type textarea "Skids shouldn't have been placed into walkay"
type textarea "x"
type textarea "Skids shouldn't have been placed into walkway"
type textarea "x"
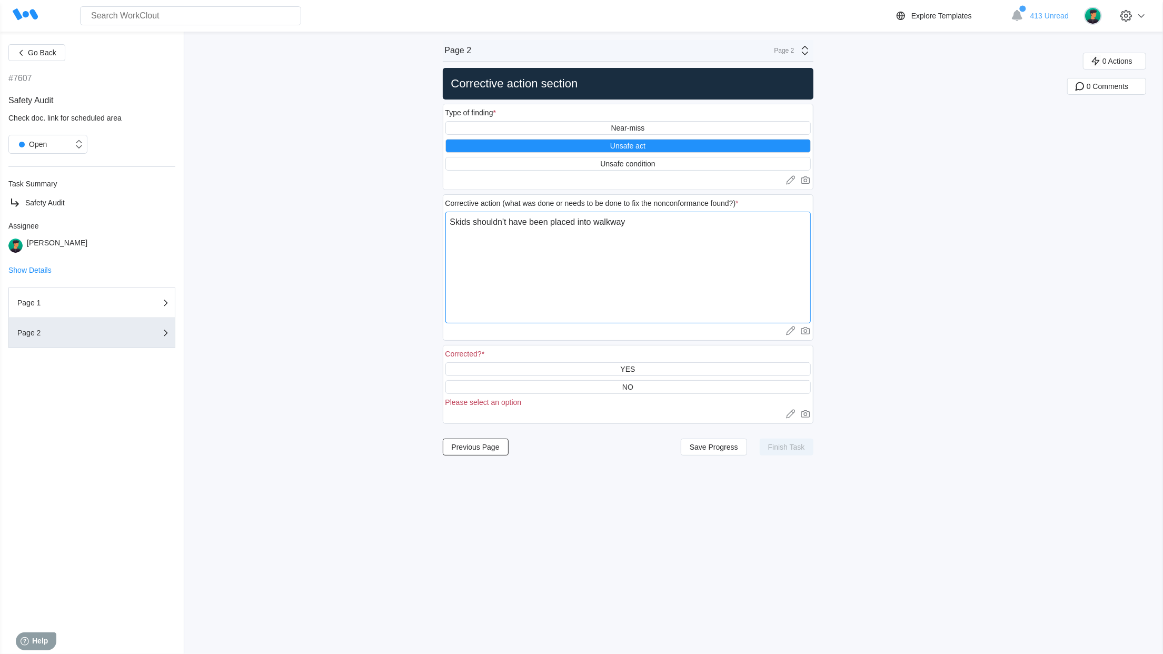
type textarea "Skids shouldn't have been placed into walkway."
type textarea "x"
type textarea "Skids shouldn't have been placed into walkway."
click at [635, 373] on div "YES" at bounding box center [627, 369] width 15 height 8
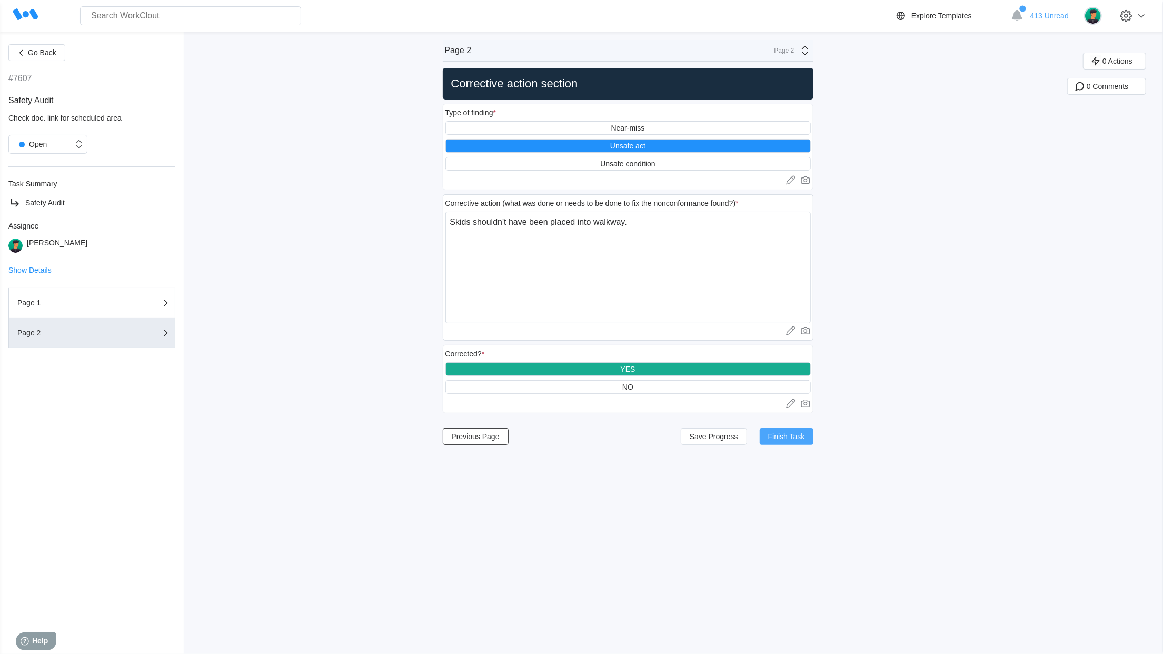
click at [779, 440] on span "Finish Task" at bounding box center [786, 436] width 37 height 7
click at [482, 438] on span "Previous Page" at bounding box center [476, 436] width 48 height 7
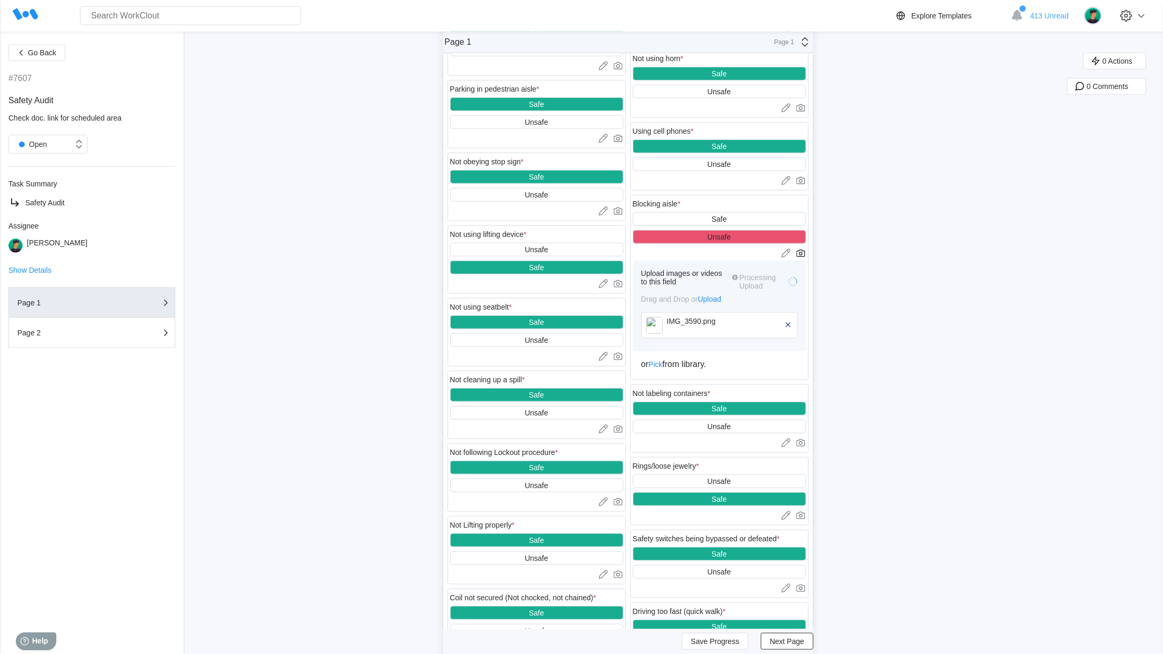
scroll to position [867, 0]
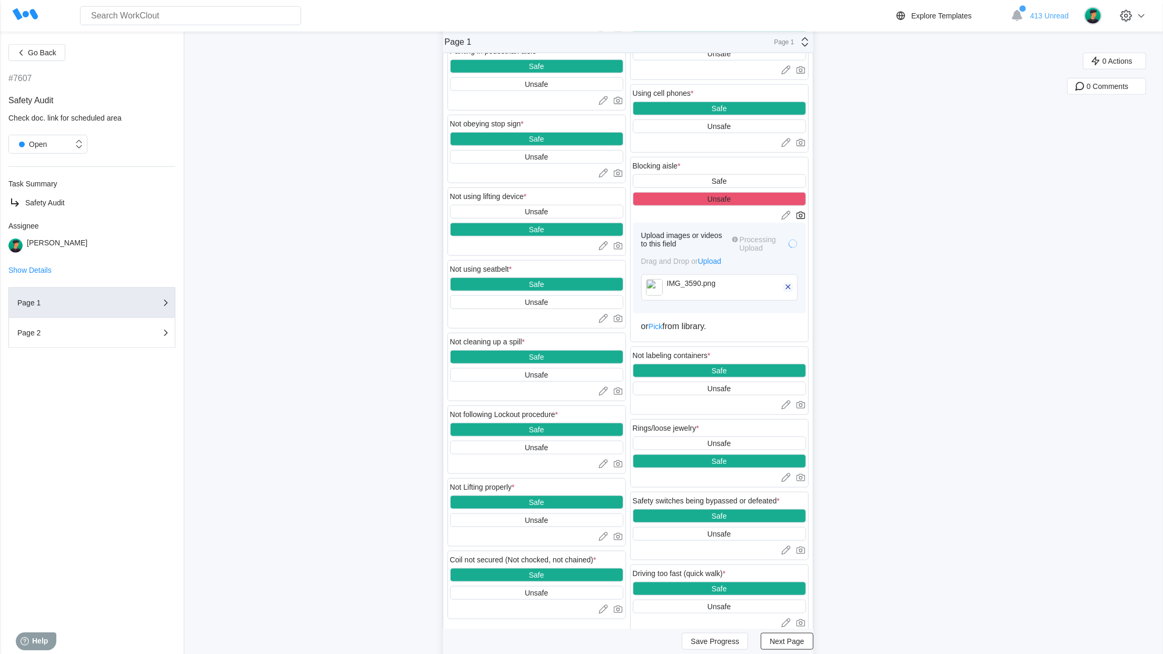
click at [792, 292] on icon "button" at bounding box center [787, 286] width 9 height 9
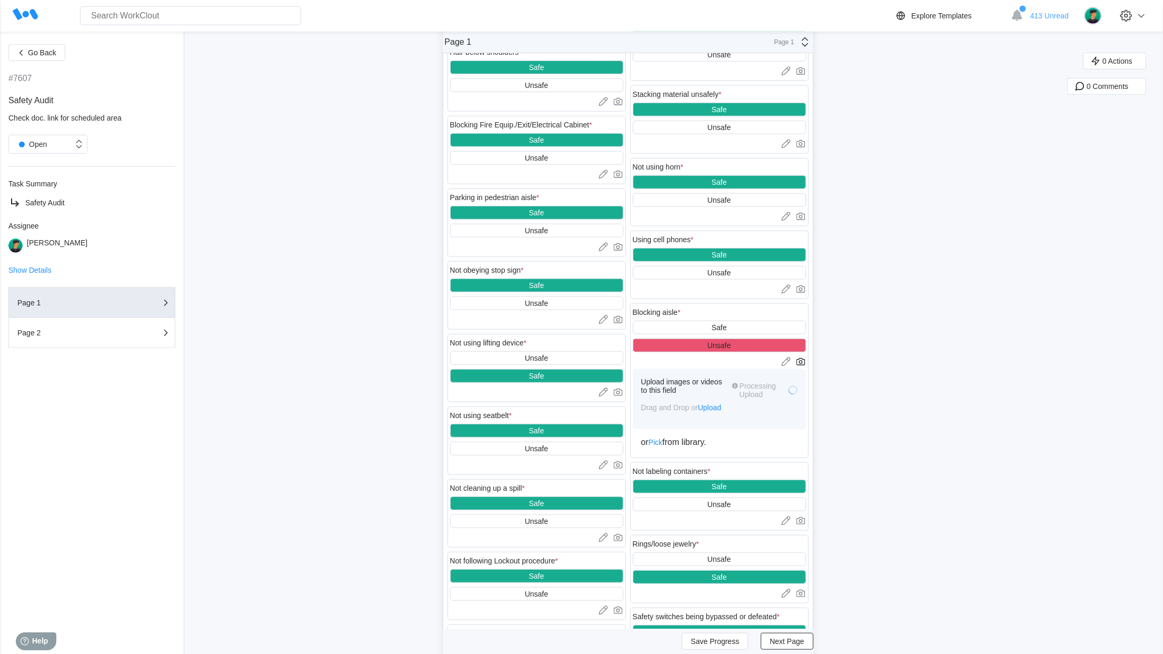
scroll to position [724, 0]
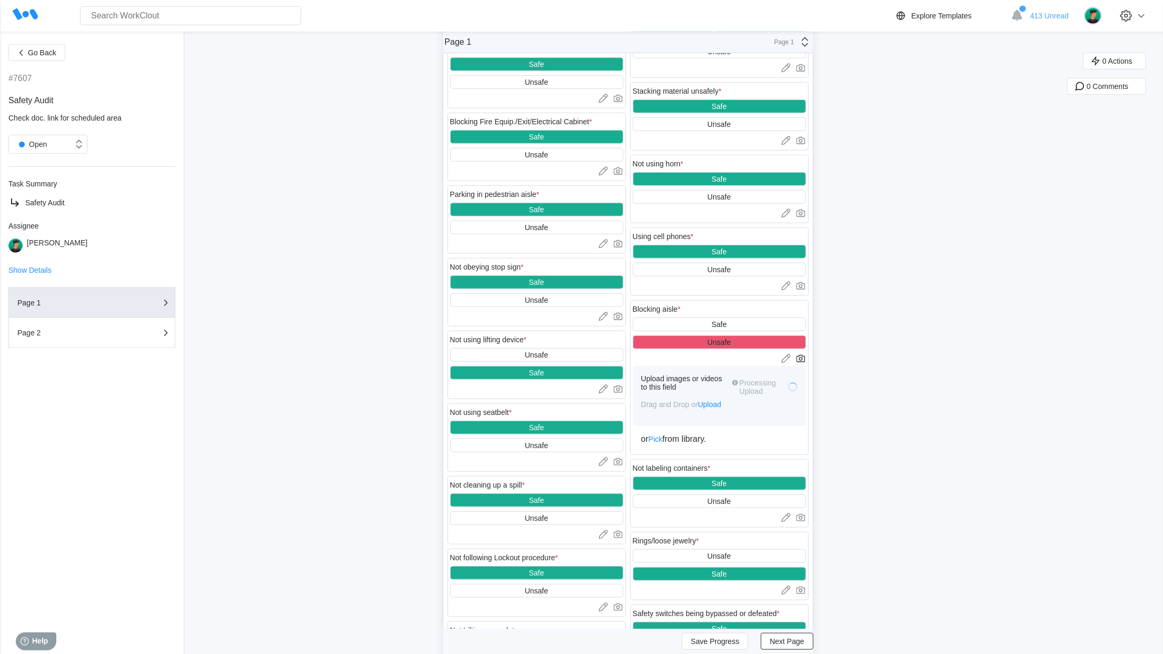
click at [43, 11] on div "Search for anything... Assets • Employees • Skills • Documents • Issues • Tasks" at bounding box center [169, 15] width 263 height 19
click at [22, 15] on icon at bounding box center [25, 14] width 25 height 25
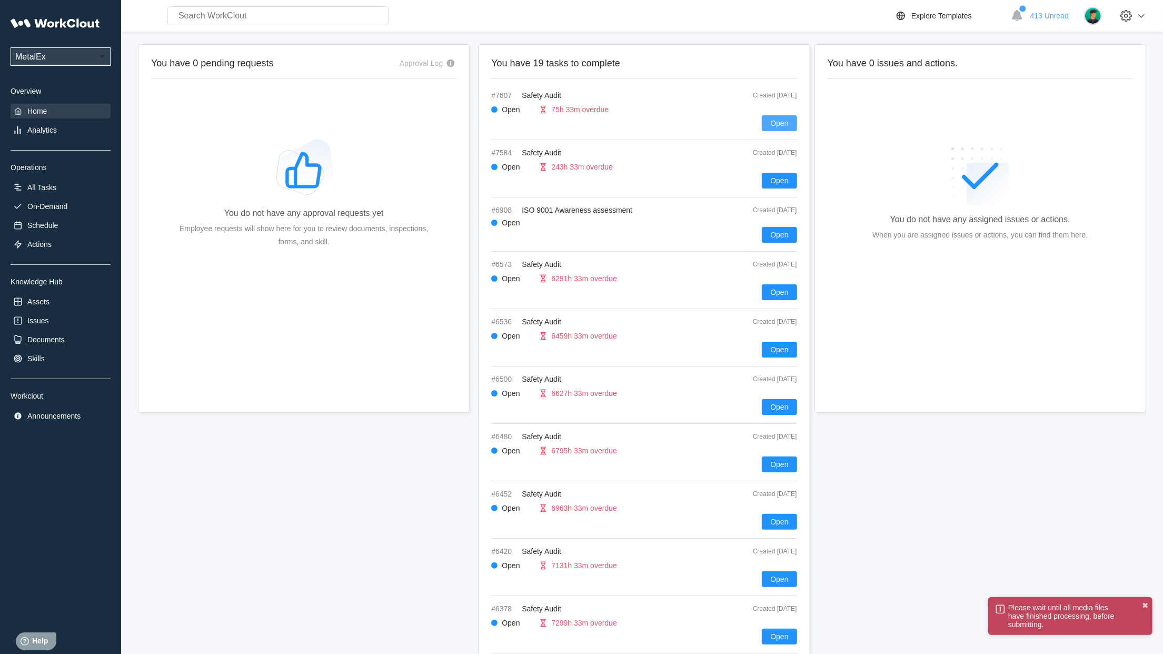
click at [769, 121] on button "Open" at bounding box center [779, 123] width 35 height 16
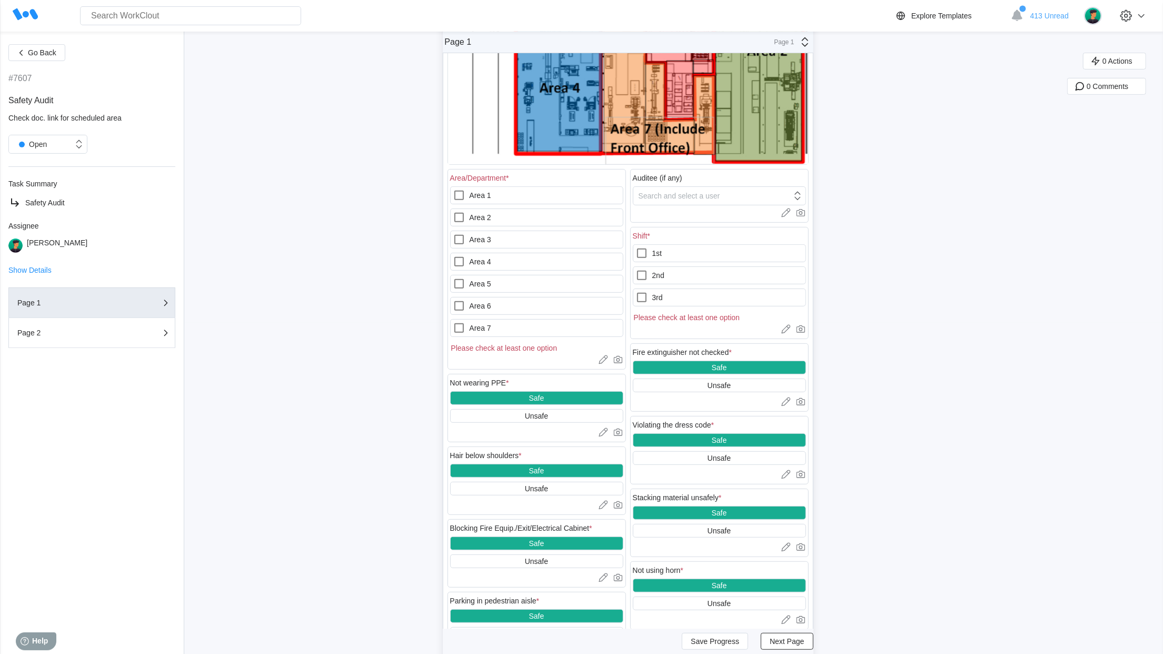
scroll to position [274, 0]
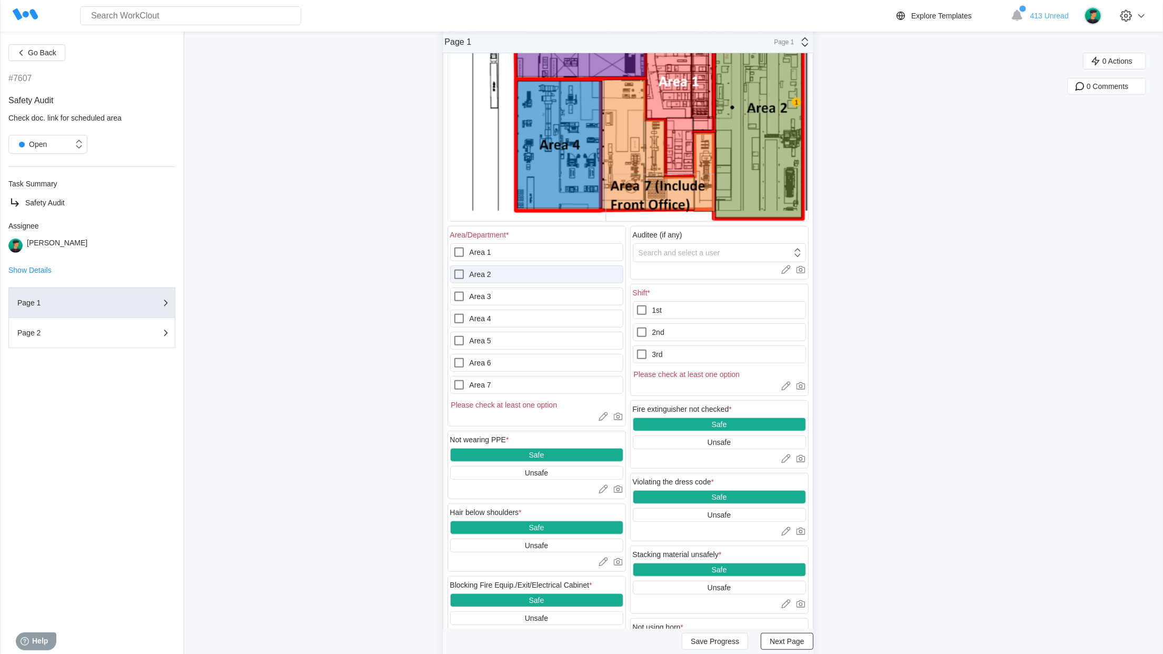
click at [478, 276] on label "Area 2" at bounding box center [536, 274] width 173 height 18
click at [453, 268] on 2 "Area 2" at bounding box center [453, 268] width 1 height 1
checkbox 2 "true"
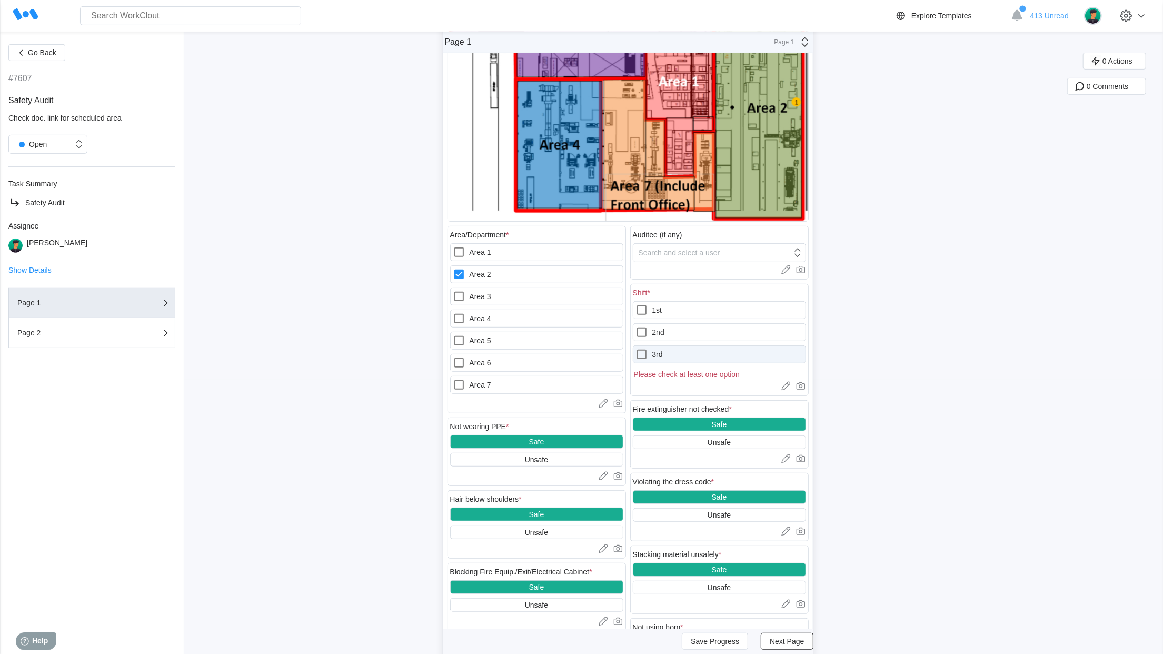
click at [647, 356] on icon at bounding box center [641, 354] width 13 height 13
click at [636, 348] on input "3rd" at bounding box center [635, 348] width 1 height 1
checkbox input "true"
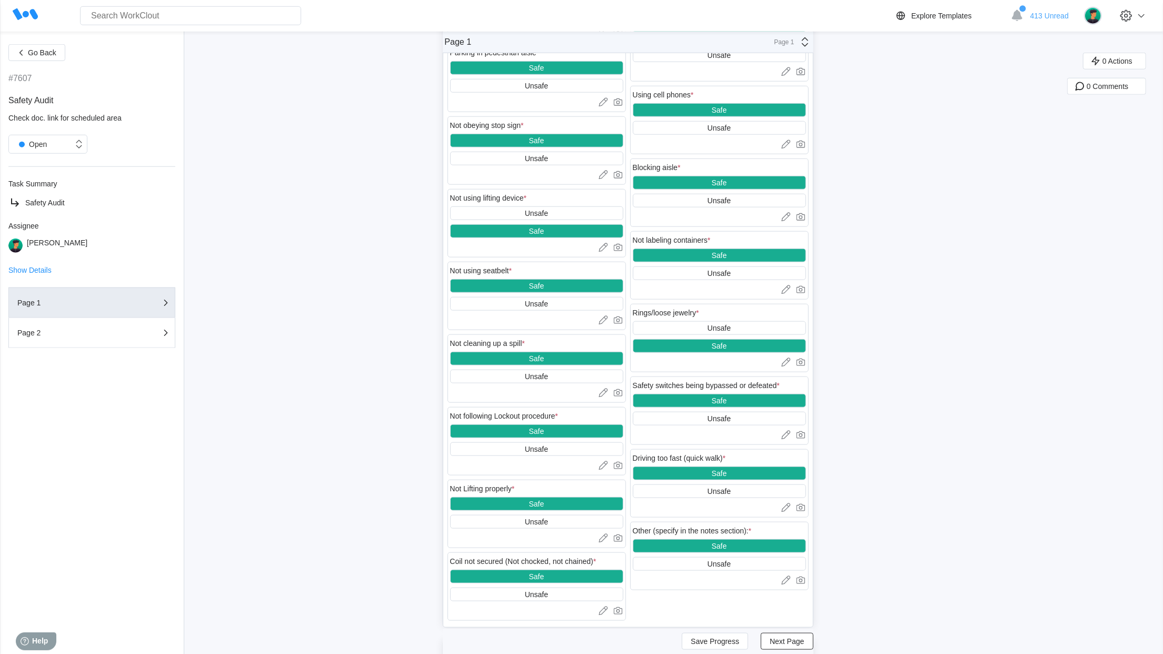
scroll to position [859, 0]
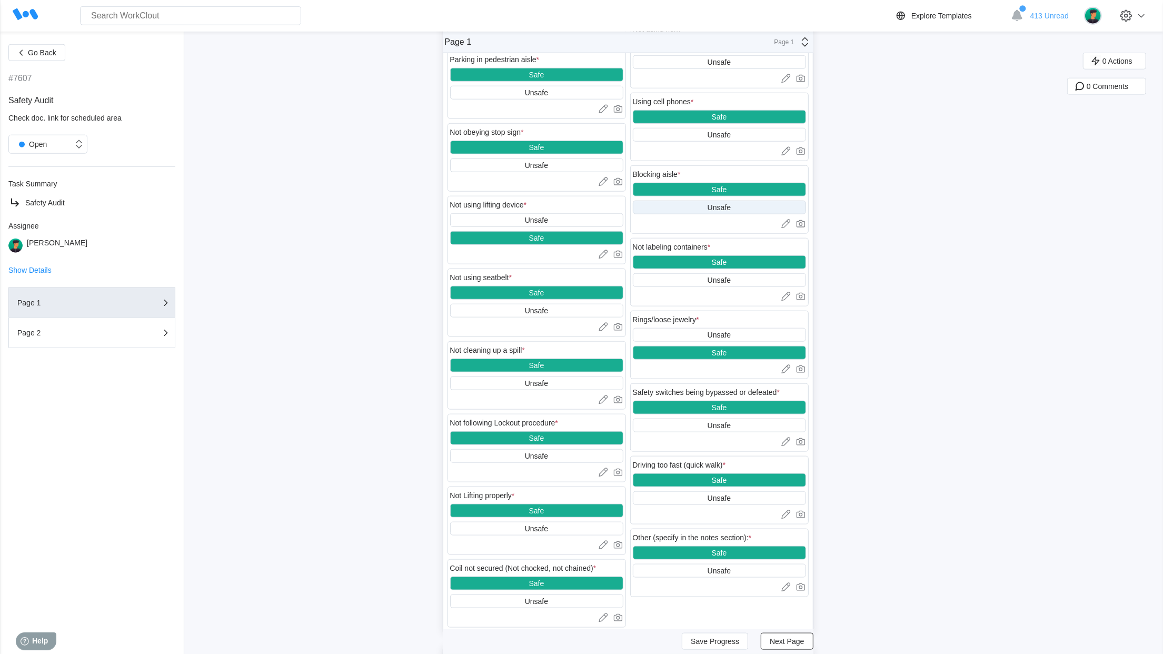
click at [731, 212] on div "Unsafe" at bounding box center [718, 207] width 23 height 8
click at [806, 229] on icon at bounding box center [800, 223] width 11 height 11
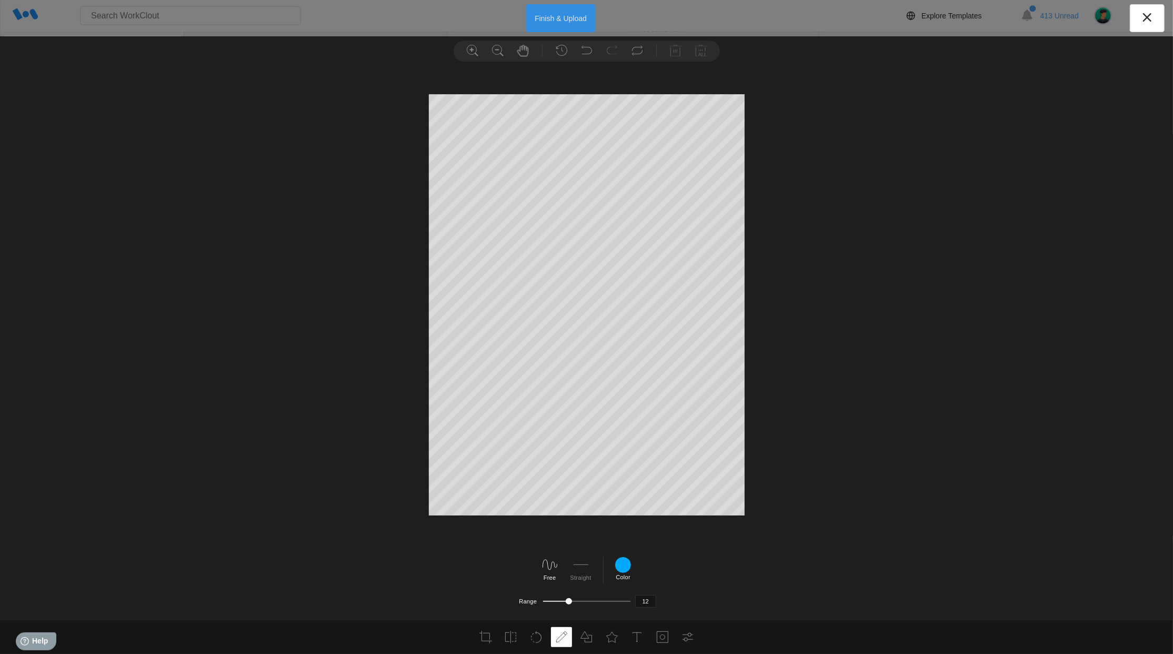
click at [559, 9] on button "Finish & Upload" at bounding box center [560, 18] width 69 height 28
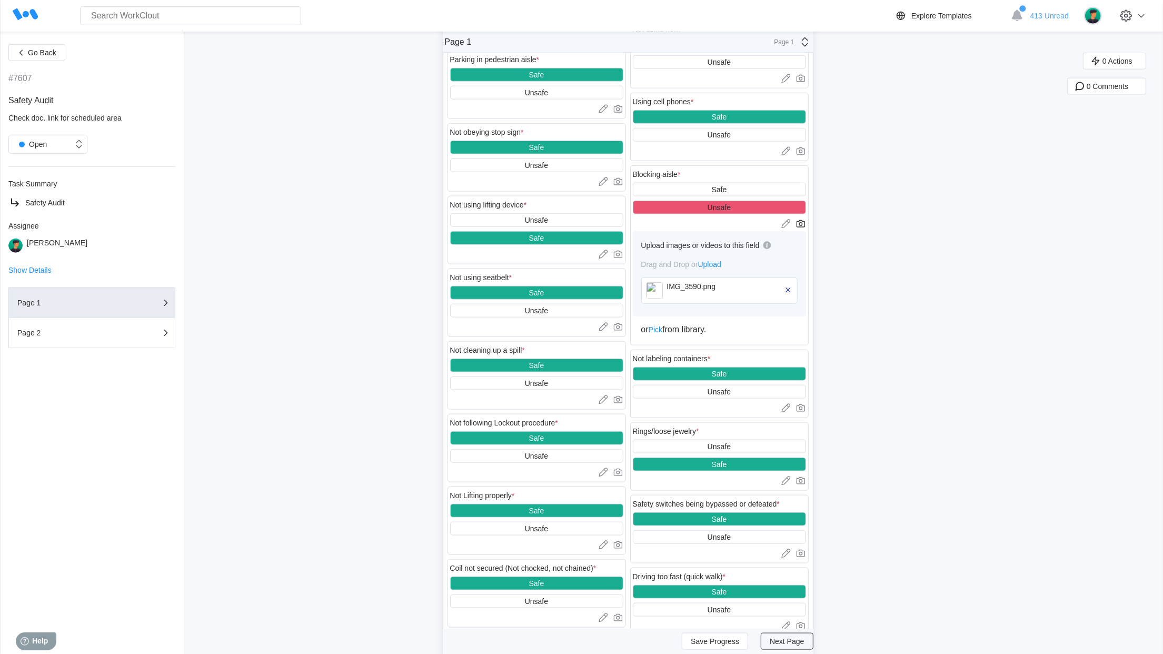
click at [812, 646] on button "Next Page" at bounding box center [787, 641] width 52 height 17
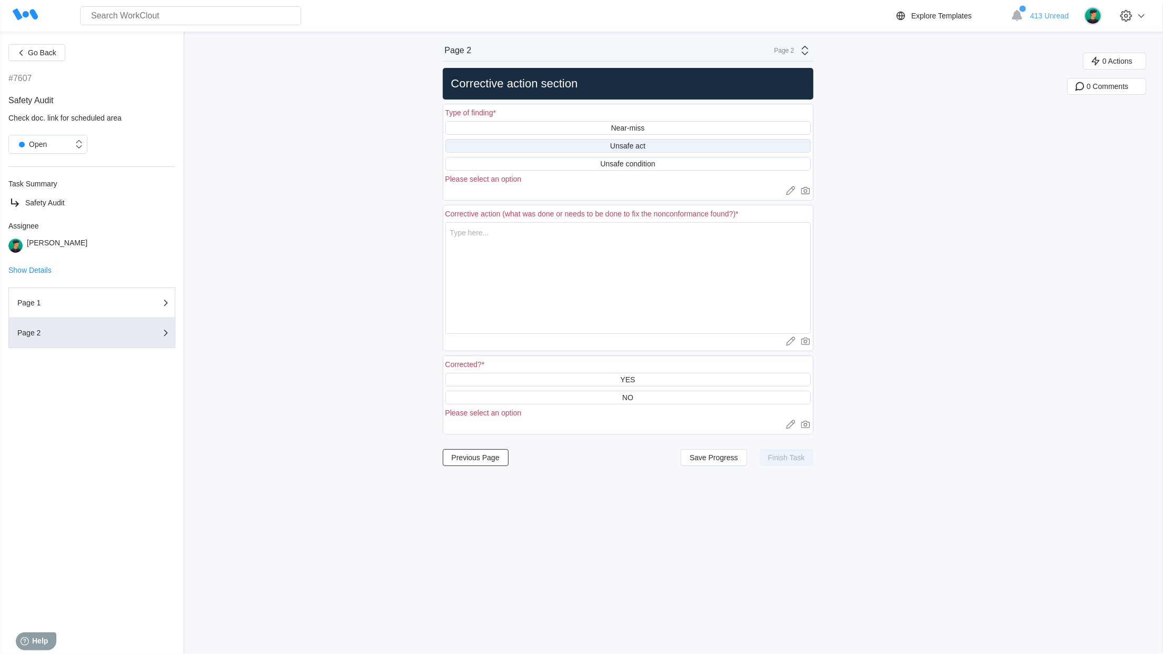
click at [639, 145] on div "Unsafe act" at bounding box center [627, 146] width 35 height 8
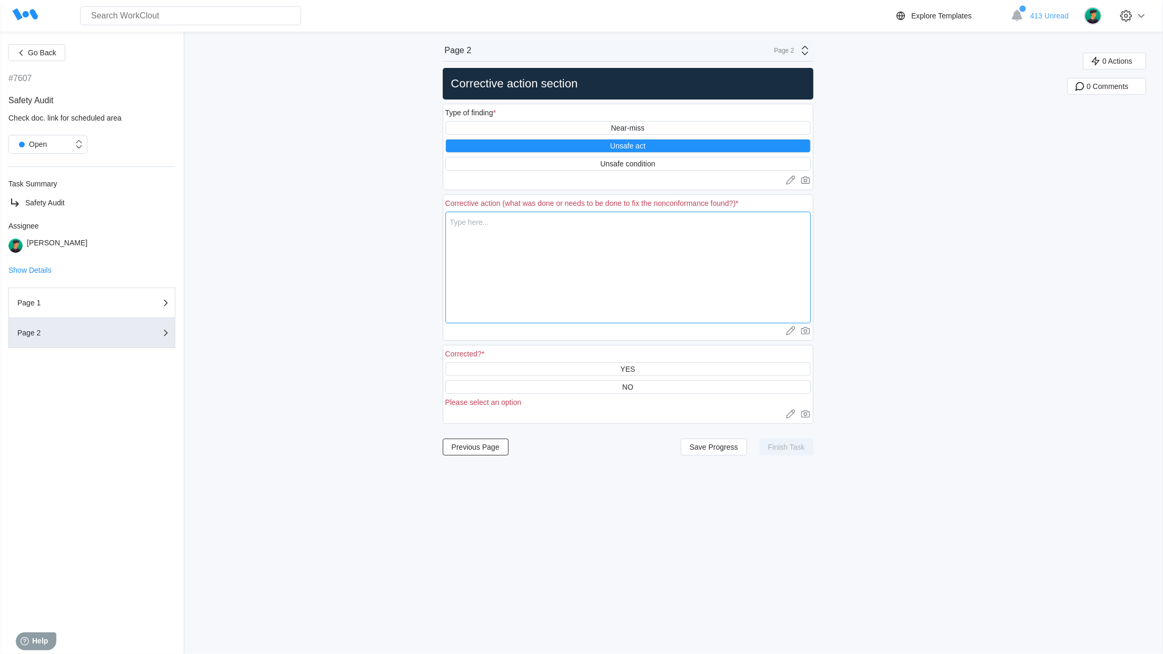
click at [564, 240] on textarea at bounding box center [627, 268] width 365 height 112
type textarea "P"
type textarea "x"
type textarea "Pa"
type textarea "x"
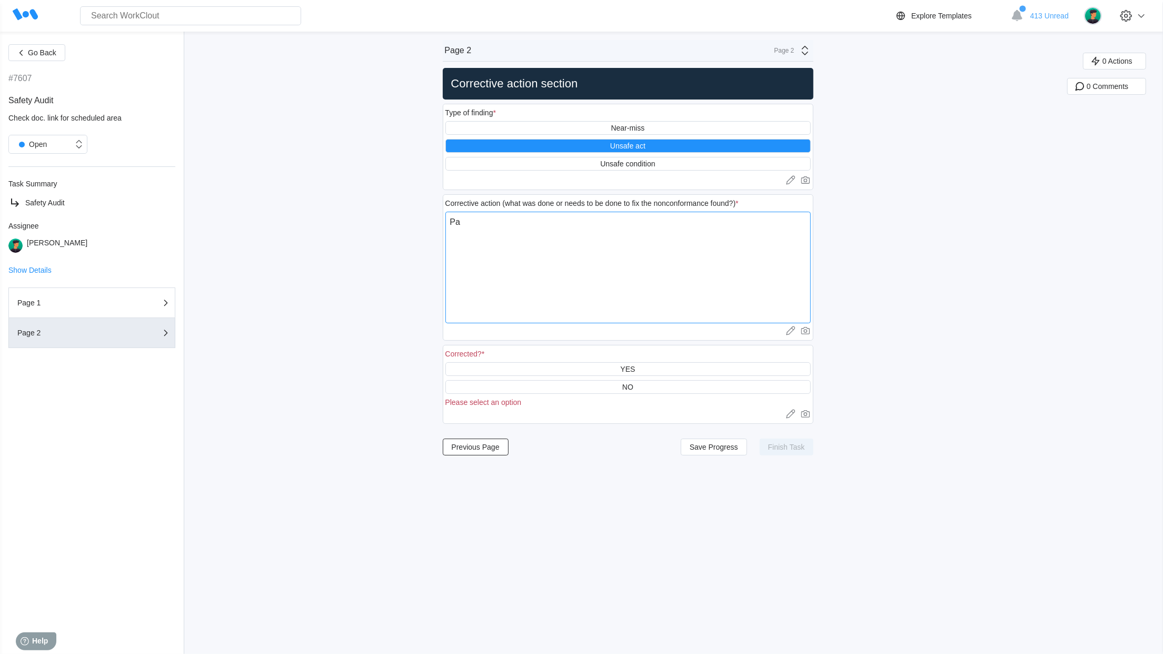
type textarea "Pae"
type textarea "x"
type textarea "Paer"
type textarea "x"
type textarea "Pae"
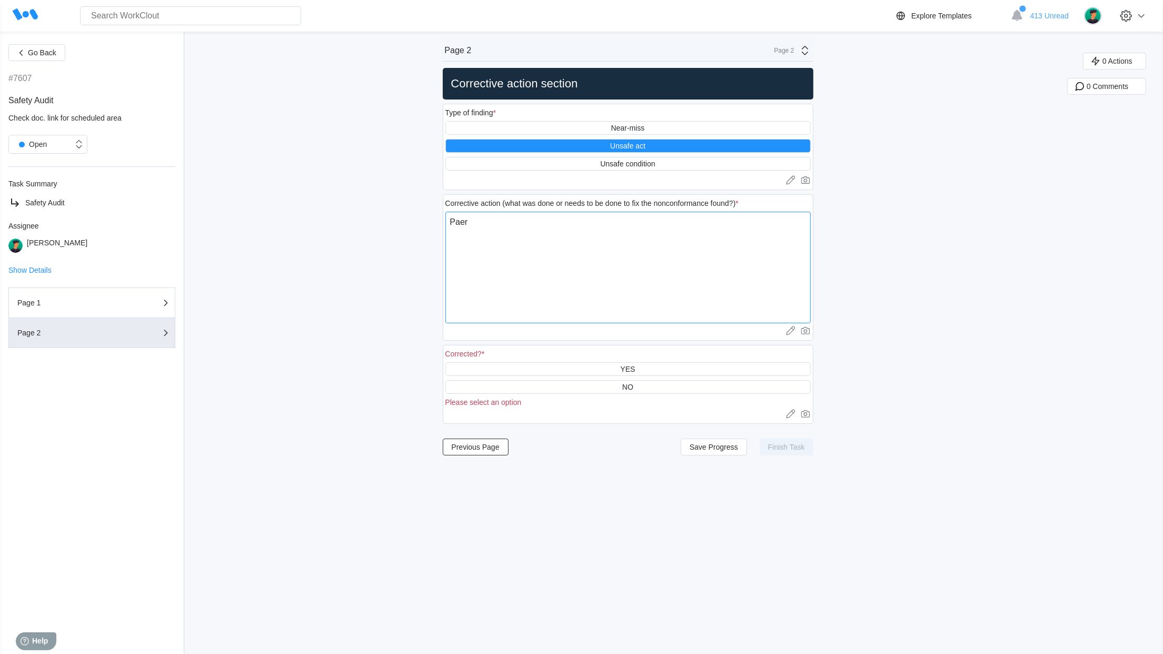
type textarea "x"
type textarea "Pa"
type textarea "x"
type textarea "Par"
type textarea "x"
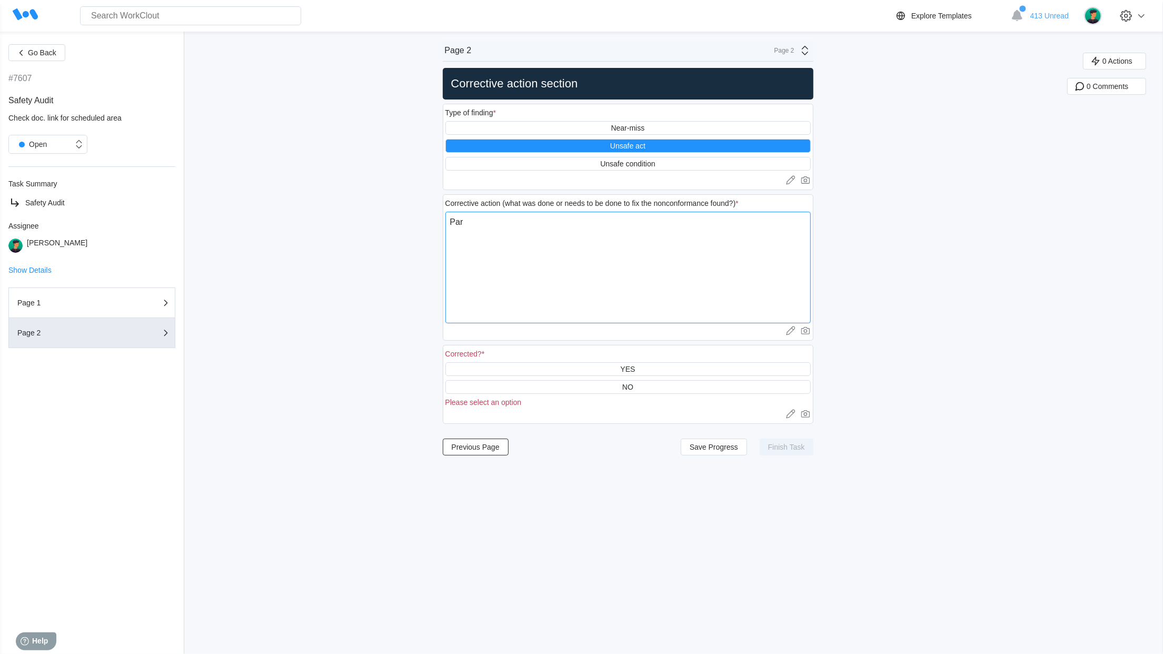
type textarea "Part"
type textarea "x"
type textarea "Parts"
click at [579, 369] on div "YES" at bounding box center [627, 369] width 365 height 14
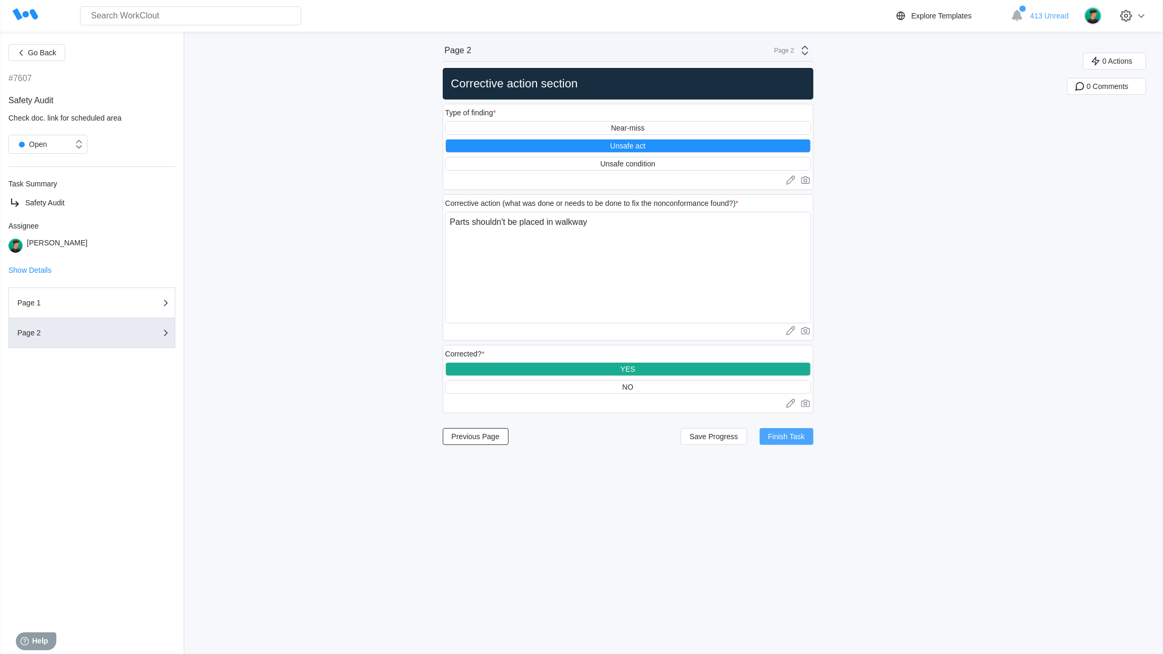
click at [805, 440] on span "Finish Task" at bounding box center [786, 436] width 37 height 7
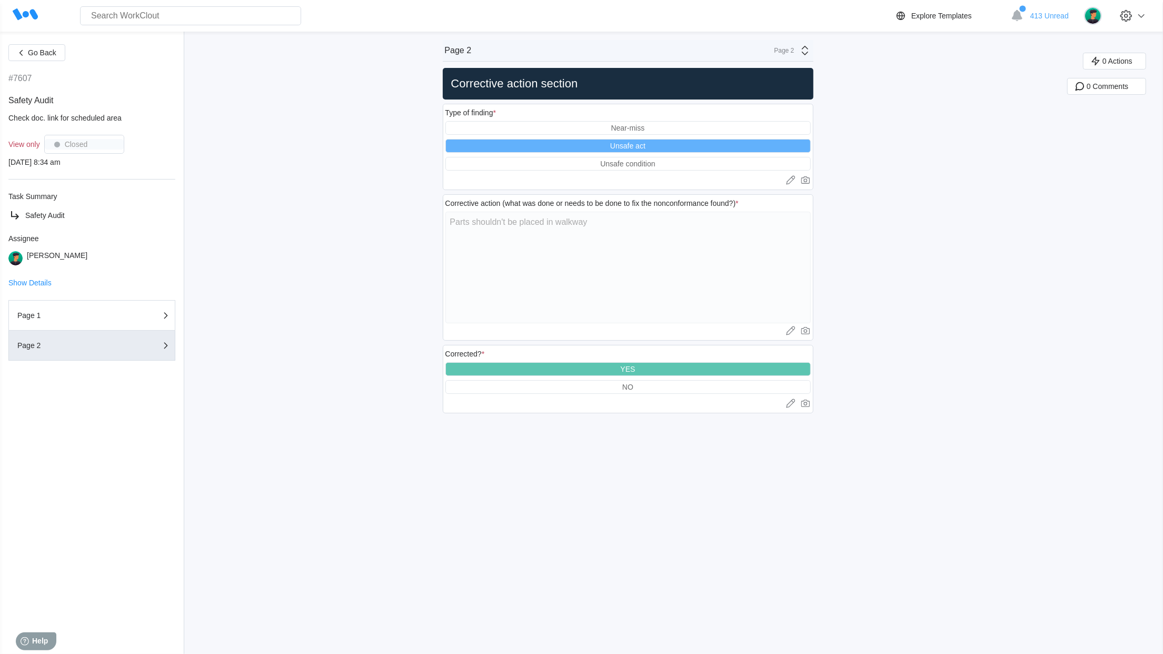
click at [29, 7] on icon at bounding box center [25, 14] width 25 height 25
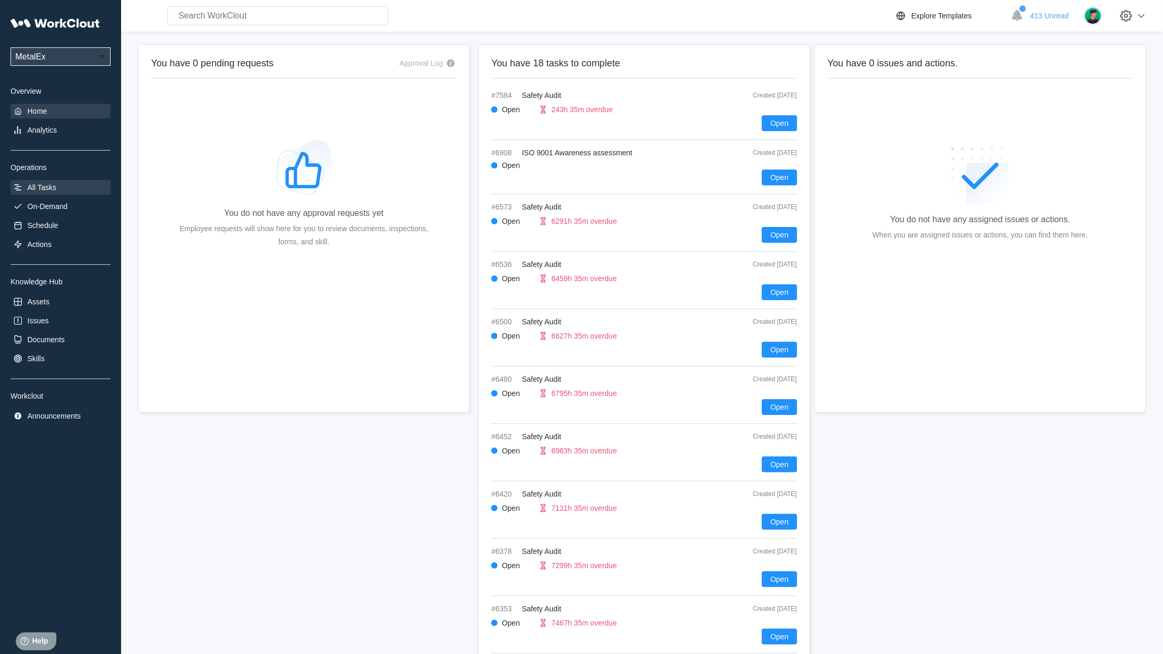
click at [43, 194] on div "All Tasks" at bounding box center [61, 187] width 100 height 15
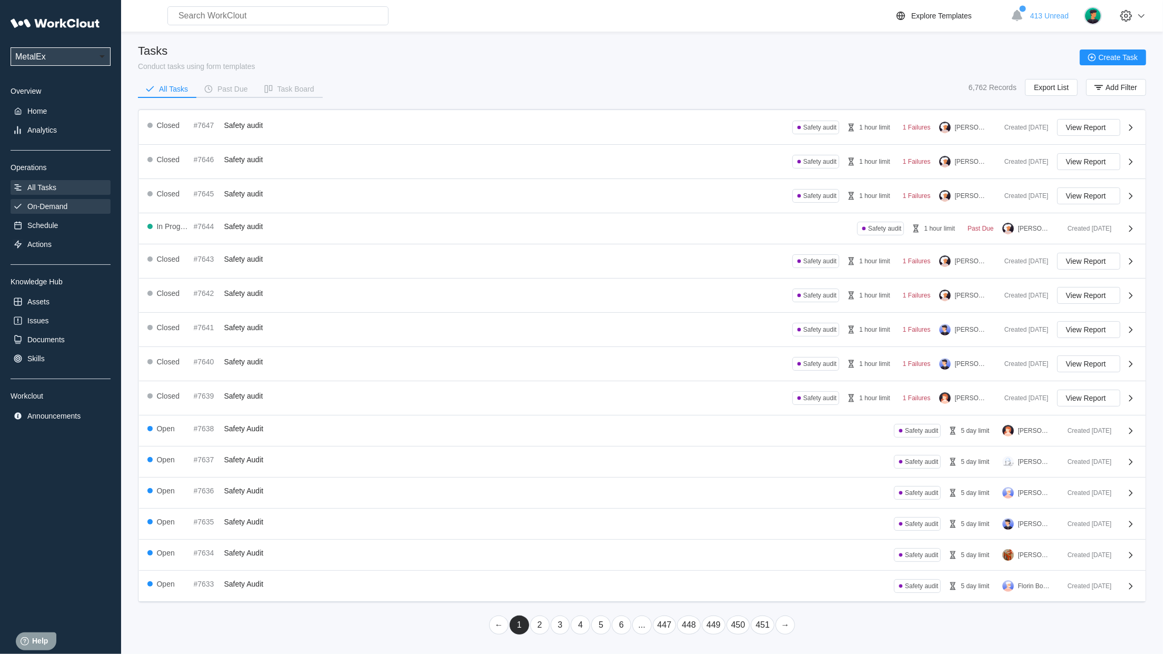
click at [55, 201] on div "On-Demand" at bounding box center [61, 206] width 100 height 15
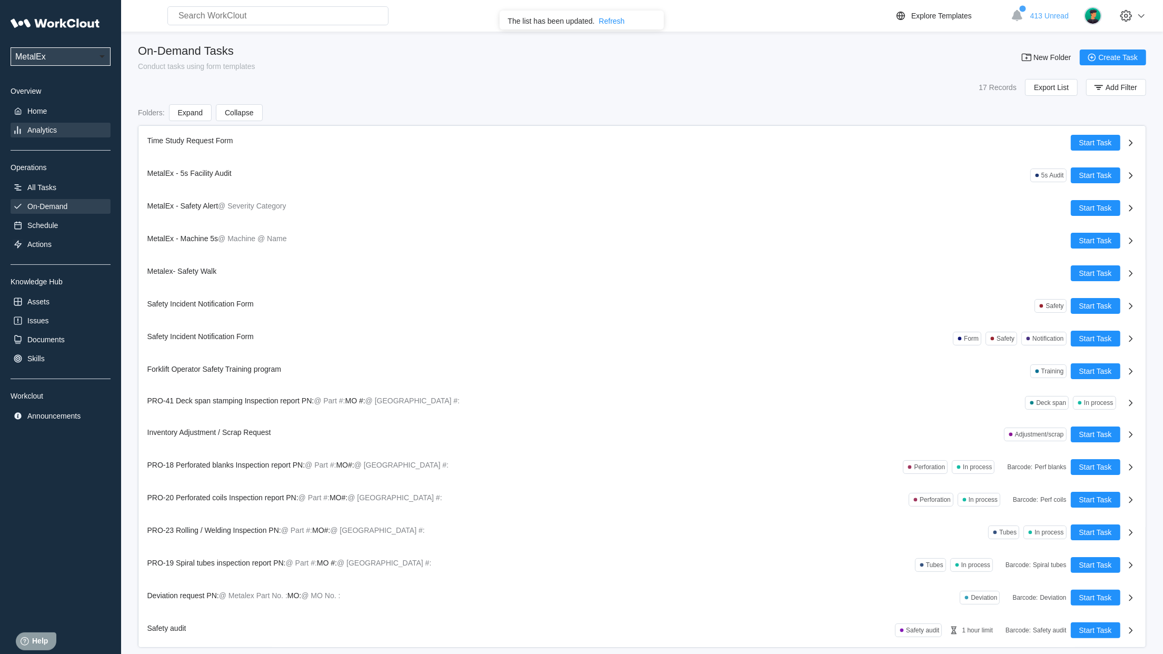
click at [38, 129] on div "Analytics" at bounding box center [41, 130] width 29 height 8
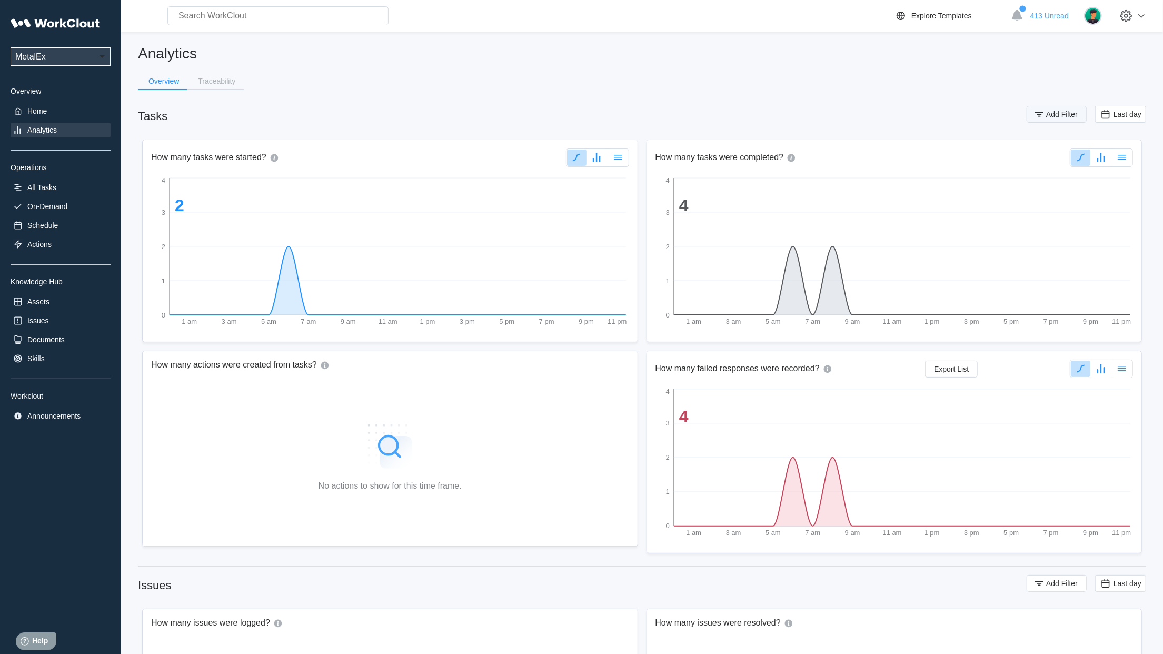
click at [1055, 111] on span "Add Filter" at bounding box center [1062, 114] width 32 height 7
click at [836, 156] on div at bounding box center [830, 156] width 14 height 20
click at [773, 213] on div "Asset" at bounding box center [781, 211] width 101 height 8
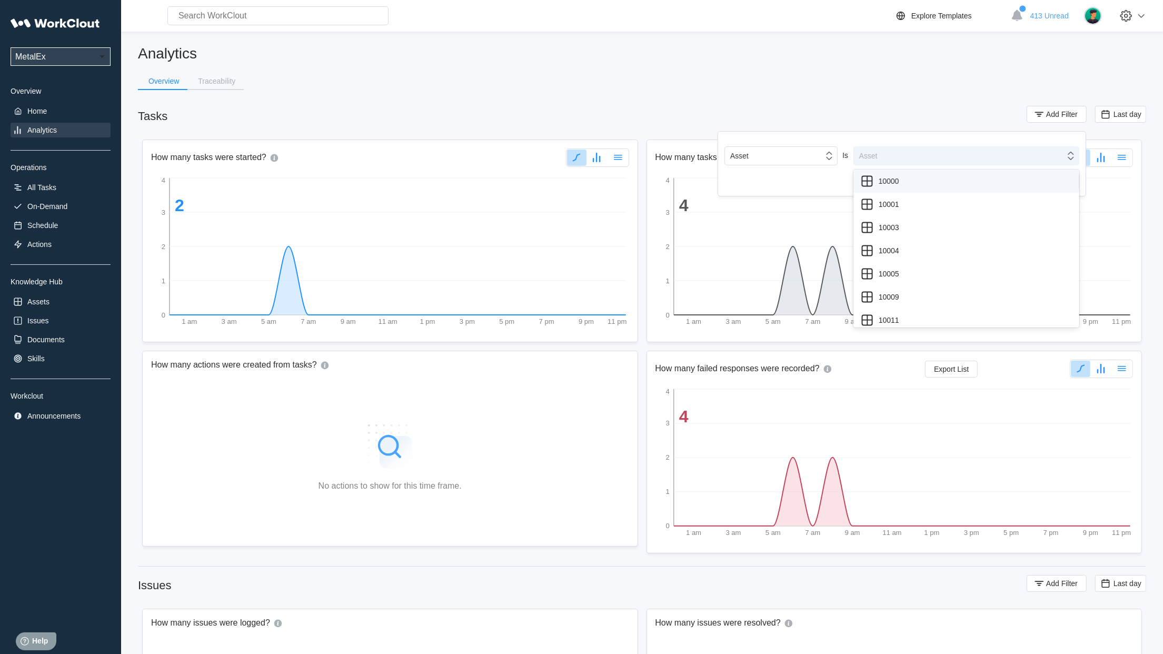
click at [946, 151] on div "Asset" at bounding box center [959, 155] width 211 height 15
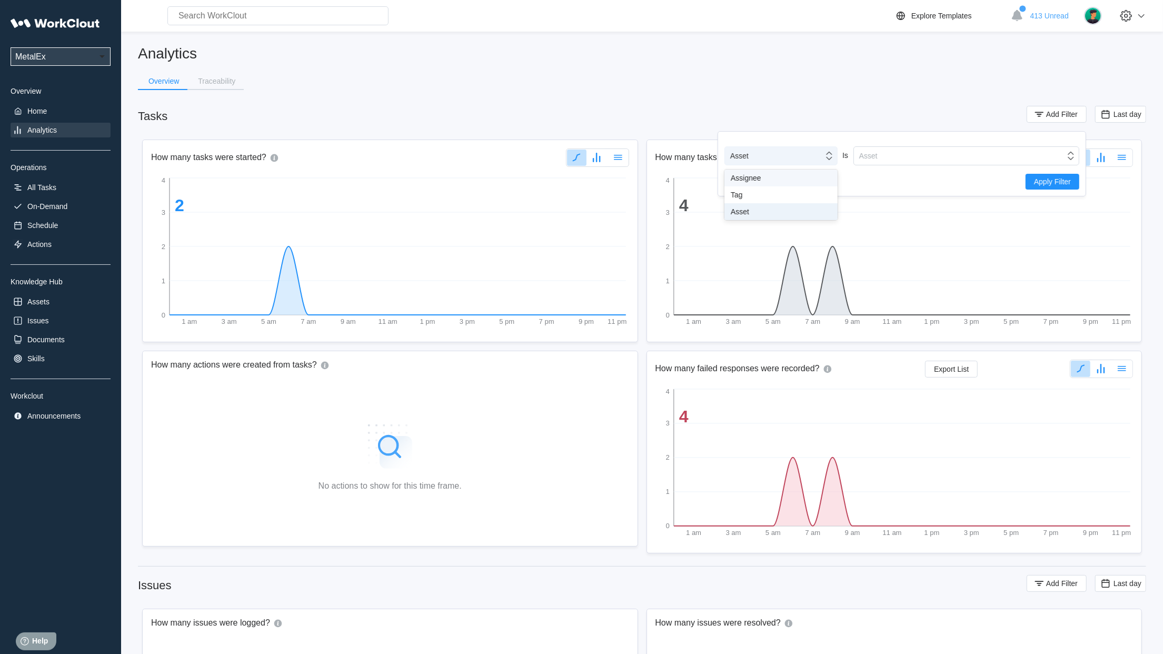
drag, startPoint x: 756, startPoint y: 148, endPoint x: 761, endPoint y: 153, distance: 6.3
click at [759, 148] on div "Asset" at bounding box center [774, 155] width 98 height 15
click at [749, 201] on div "Tag" at bounding box center [780, 194] width 113 height 17
click at [968, 148] on div "Tag" at bounding box center [966, 155] width 226 height 19
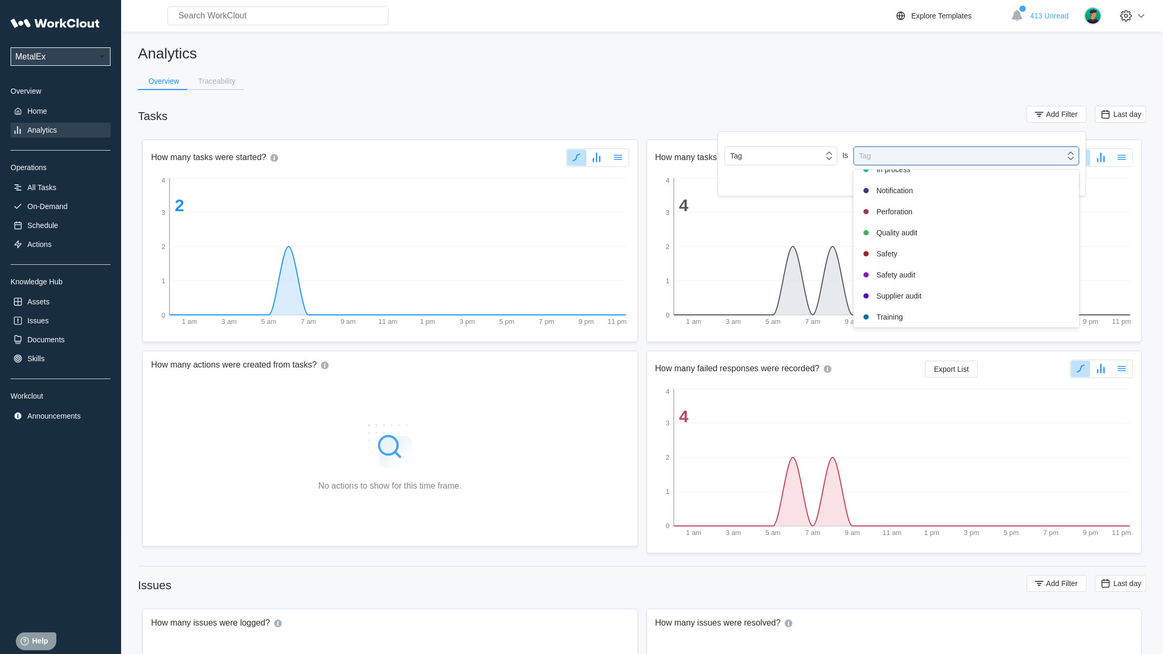
scroll to position [221, 0]
click at [904, 257] on div "Safety audit" at bounding box center [966, 253] width 213 height 13
click at [1045, 184] on span "Apply Filter" at bounding box center [1052, 183] width 37 height 7
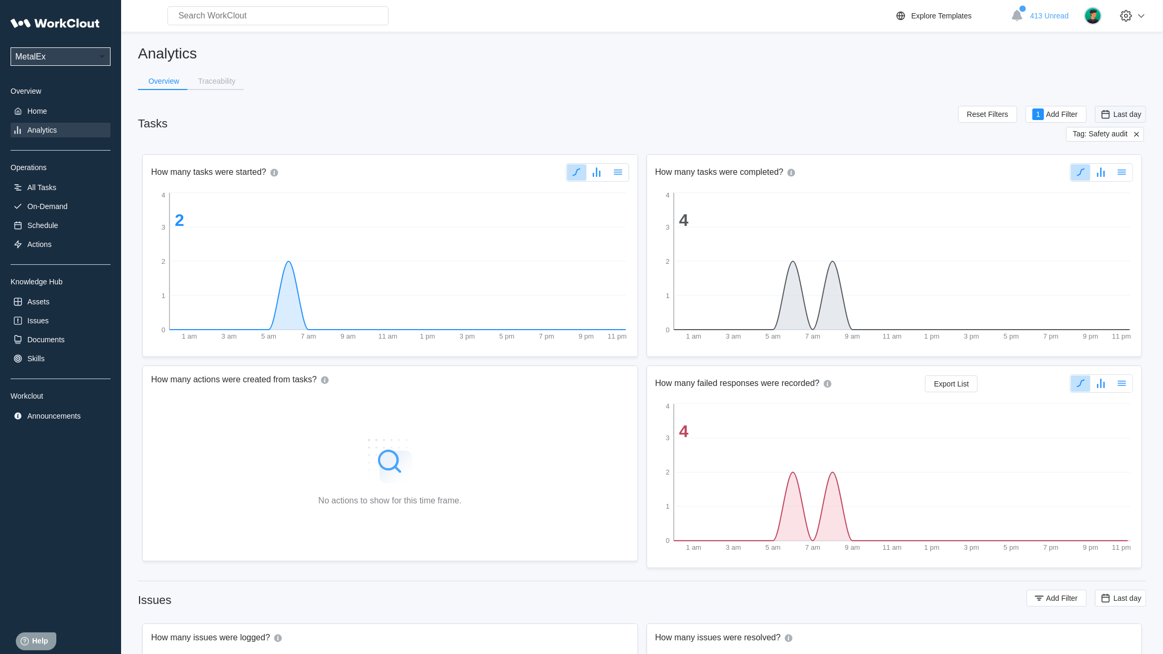
click at [1118, 112] on span "Last day" at bounding box center [1127, 114] width 28 height 8
click at [1097, 216] on div "Custom" at bounding box center [1104, 219] width 25 height 8
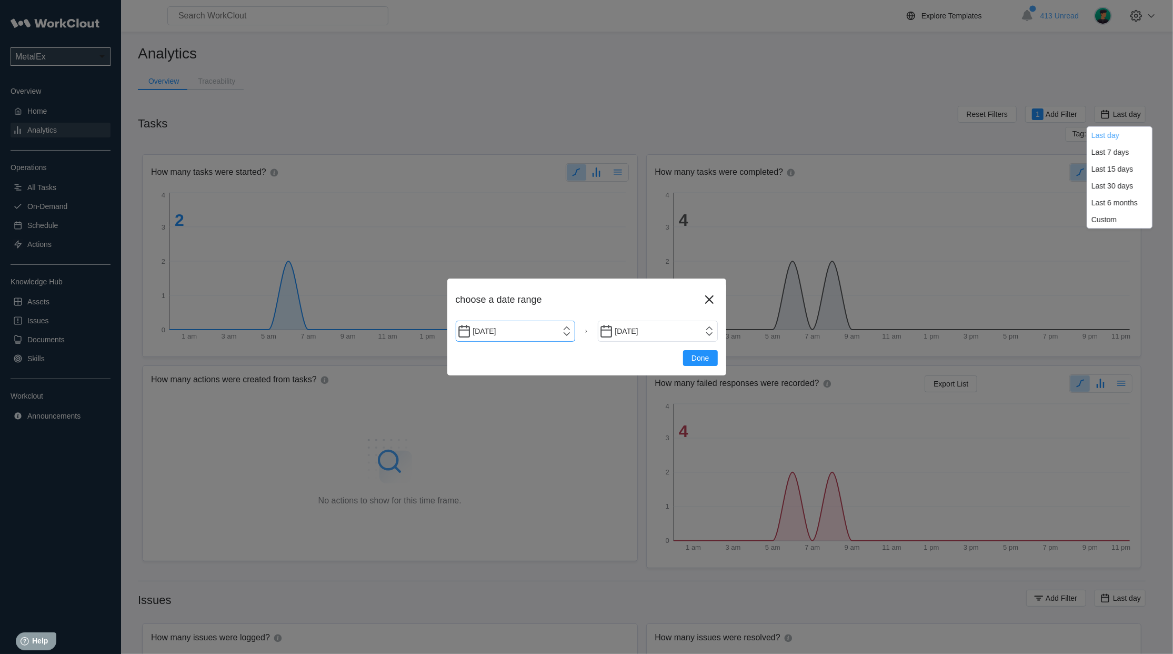
click at [563, 333] on input "[DATE]" at bounding box center [516, 331] width 120 height 21
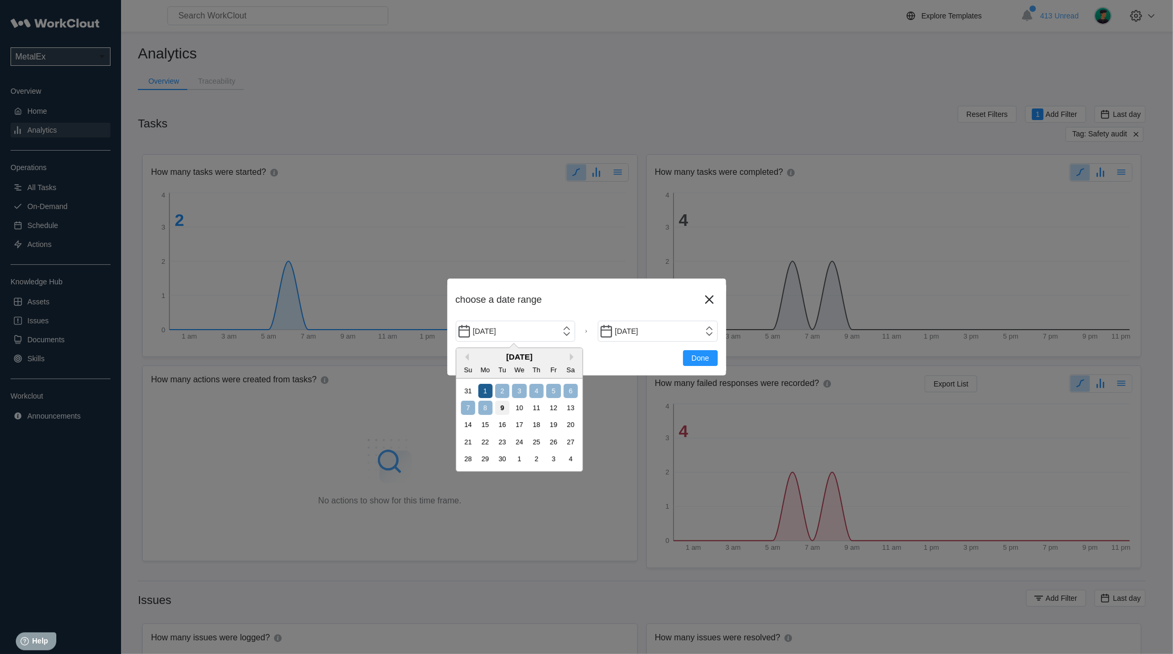
click at [488, 394] on div "1" at bounding box center [485, 391] width 14 height 14
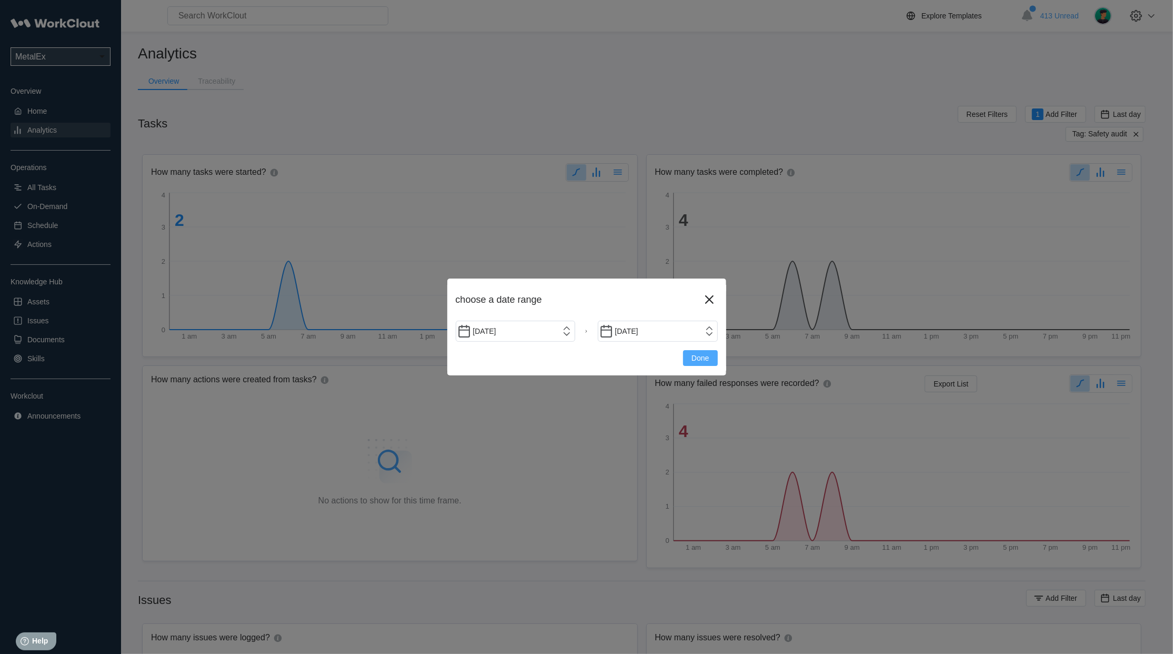
click at [692, 361] on span "Done" at bounding box center [700, 357] width 17 height 7
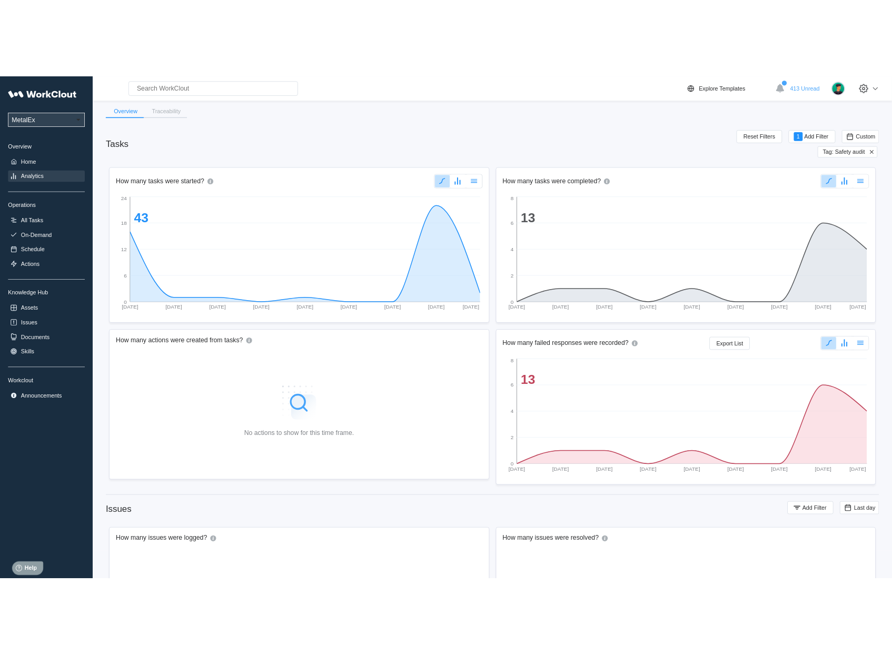
scroll to position [12, 0]
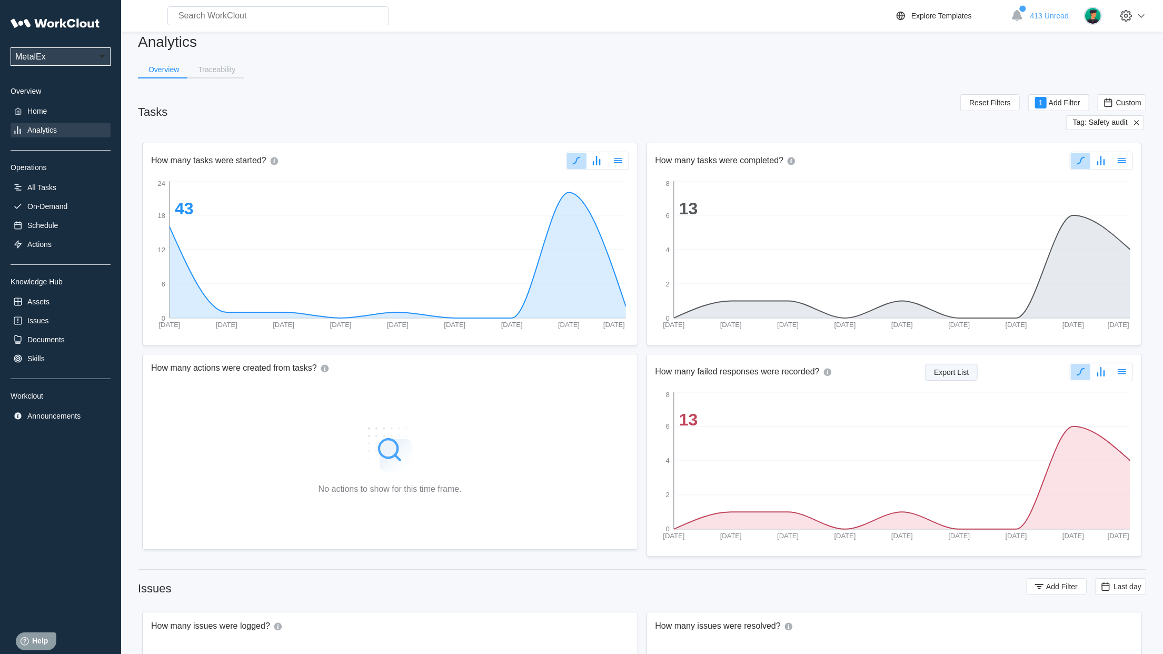
click at [961, 377] on button "Export List" at bounding box center [951, 372] width 53 height 17
